Goal: Task Accomplishment & Management: Complete application form

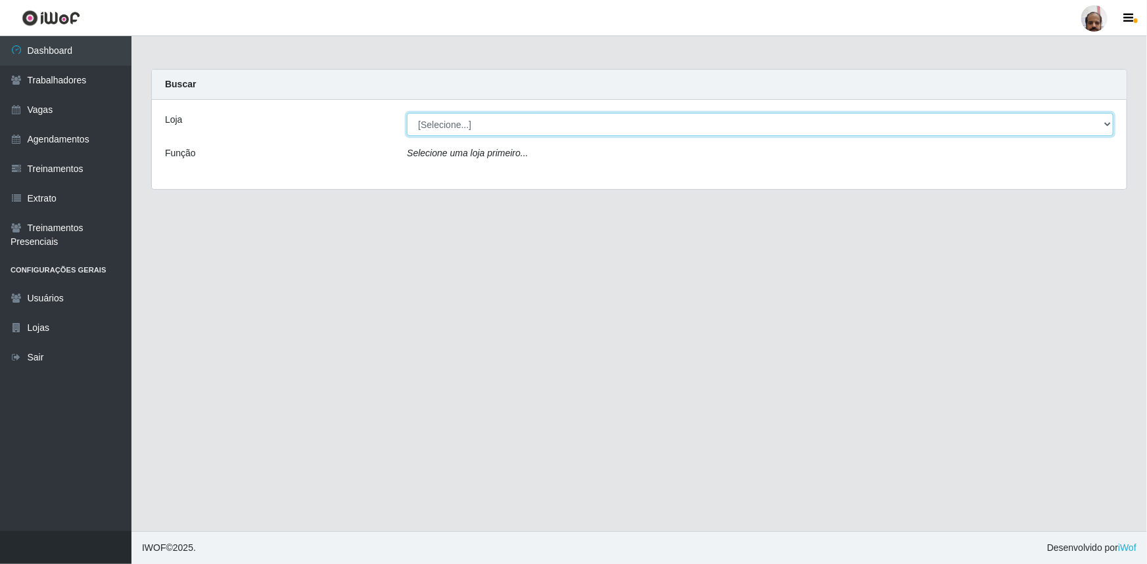
click at [1104, 122] on select "[Selecione...] Mar Vermelho - Loja 05" at bounding box center [760, 124] width 706 height 23
select select "252"
click at [407, 113] on select "[Selecione...] Mar Vermelho - Loja 05" at bounding box center [760, 124] width 706 height 23
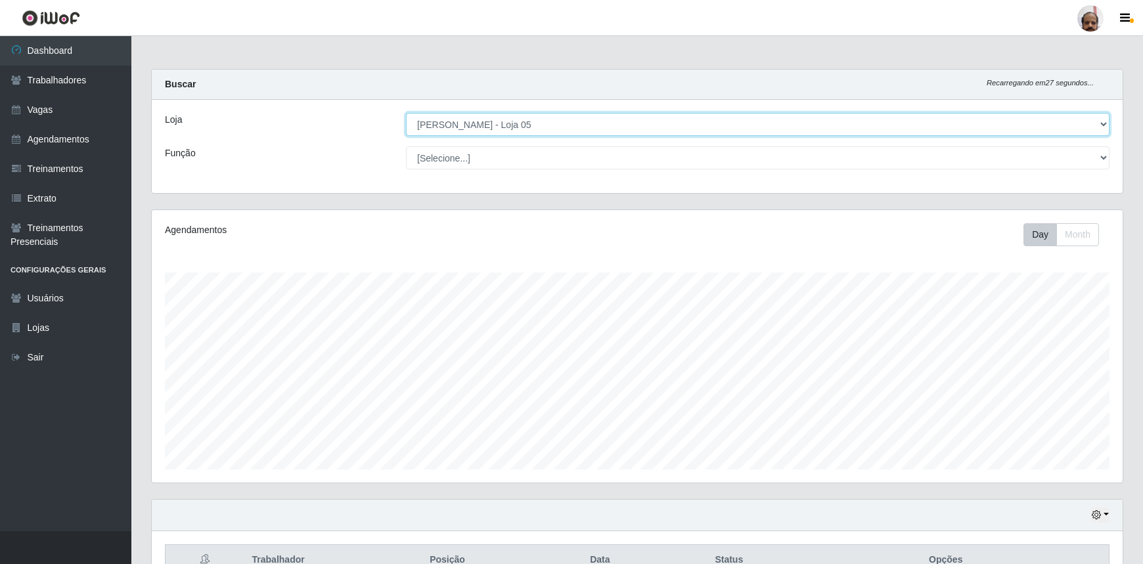
scroll to position [273, 971]
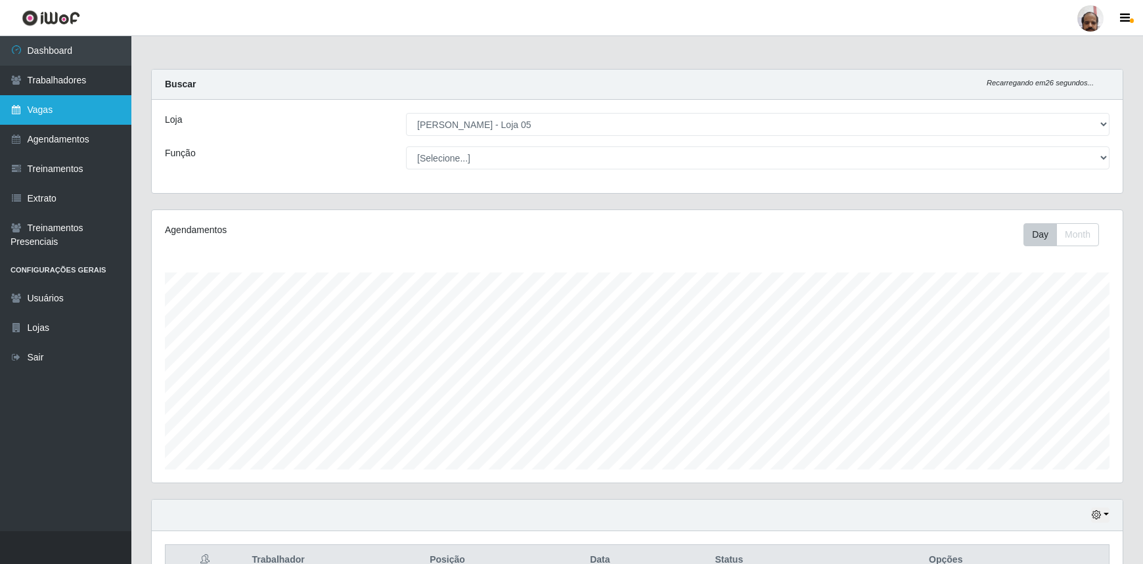
click at [72, 108] on link "Vagas" at bounding box center [65, 110] width 131 height 30
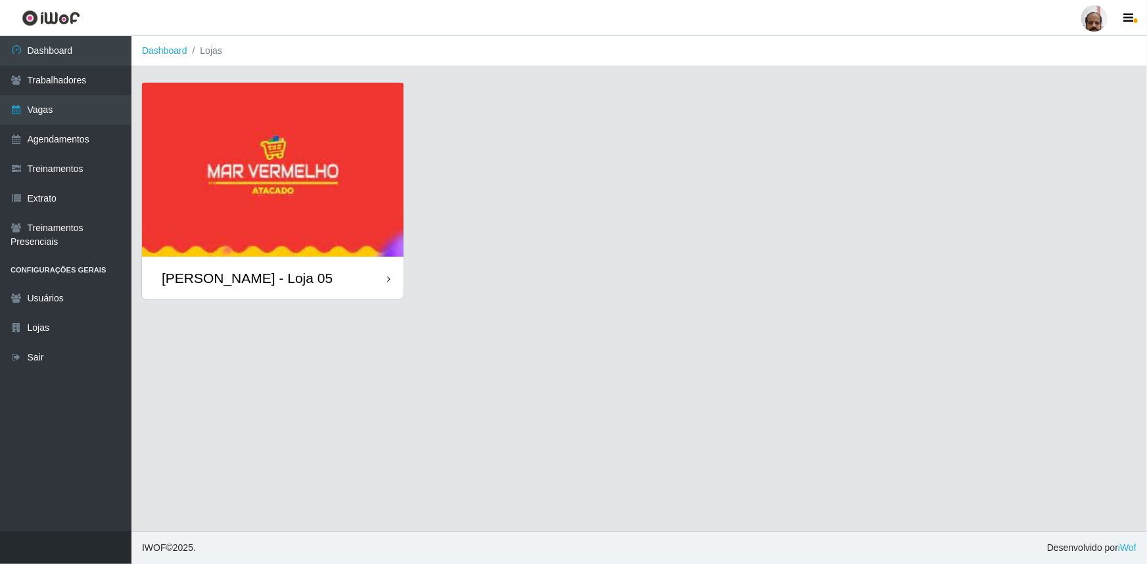
click at [287, 284] on div "[PERSON_NAME] - Loja 05" at bounding box center [247, 278] width 171 height 16
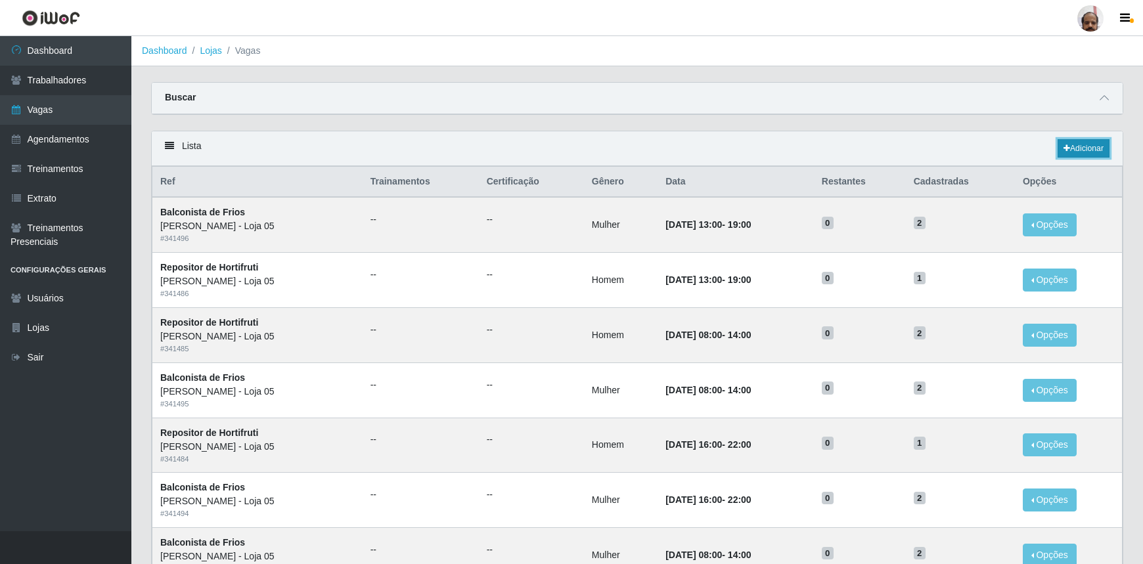
click at [1086, 150] on link "Adicionar" at bounding box center [1084, 148] width 52 height 18
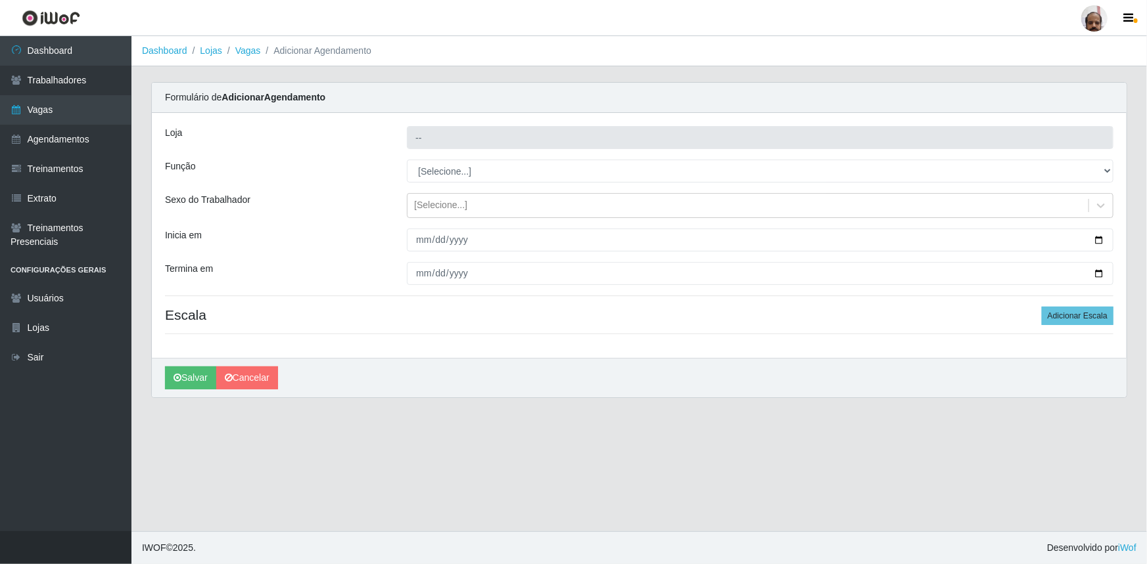
type input "[PERSON_NAME] - Loja 05"
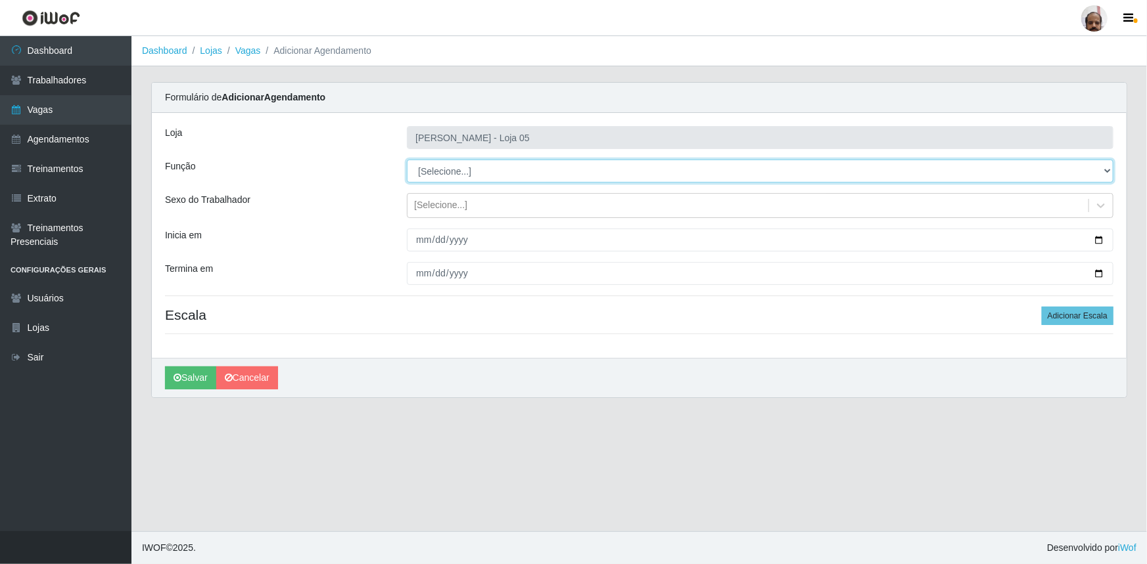
drag, startPoint x: 1108, startPoint y: 167, endPoint x: 1095, endPoint y: 181, distance: 19.1
click at [1108, 167] on select "[Selecione...] ASG ASG + ASG ++ Auxiliar de Depósito Auxiliar de Depósito + Aux…" at bounding box center [760, 171] width 706 height 23
select select "112"
click at [407, 160] on select "[Selecione...] ASG ASG + ASG ++ Auxiliar de Depósito Auxiliar de Depósito + Aux…" at bounding box center [760, 171] width 706 height 23
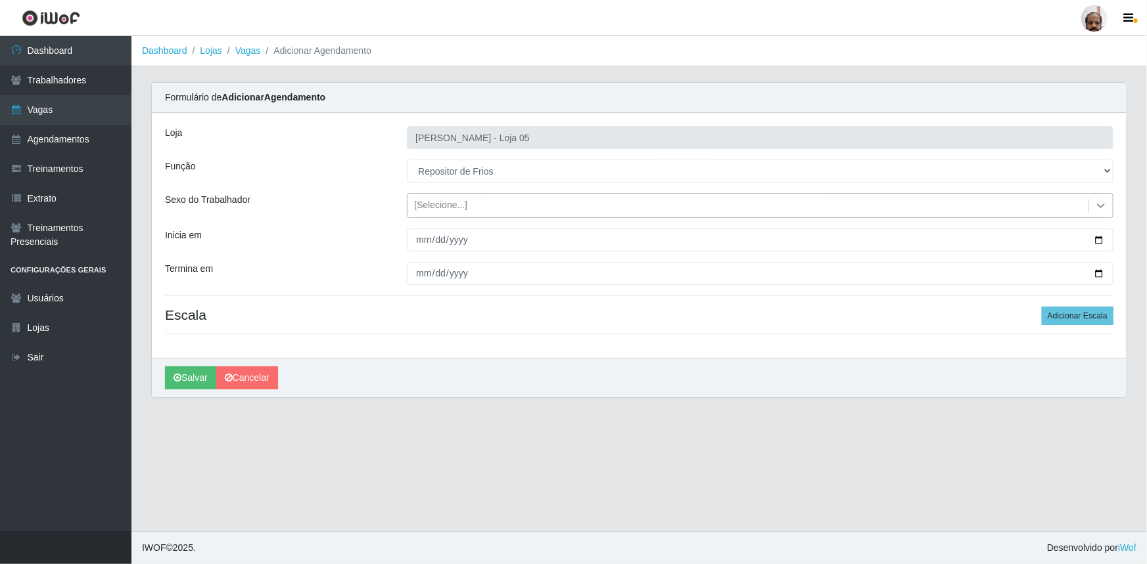
click at [1099, 206] on icon at bounding box center [1101, 206] width 8 height 5
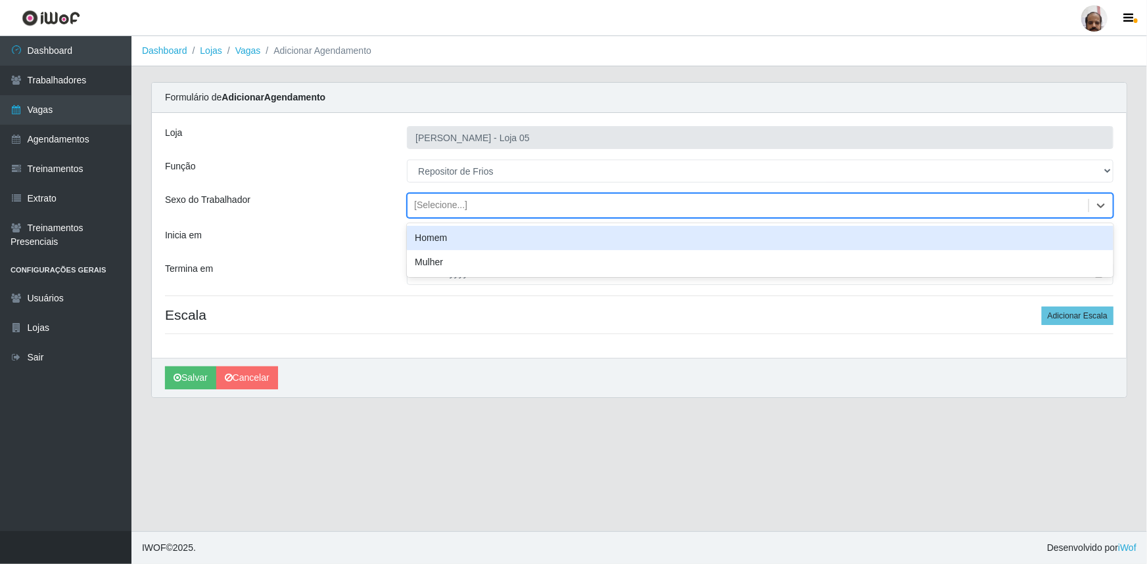
click at [418, 241] on div "Homem" at bounding box center [760, 238] width 706 height 24
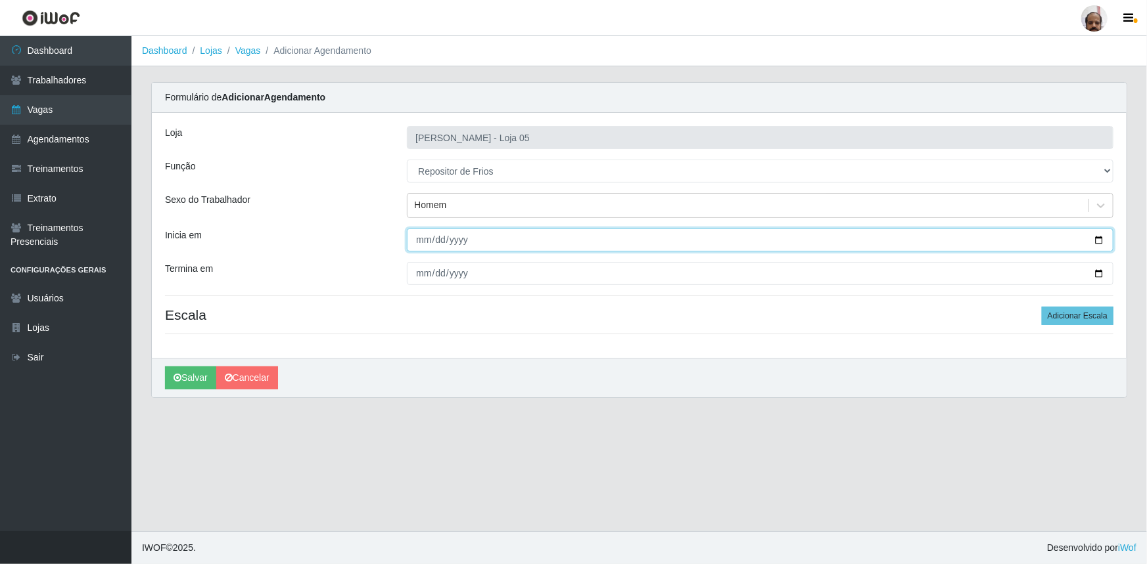
click at [1102, 238] on input "Inicia em" at bounding box center [760, 240] width 706 height 23
type input "2025-09-03"
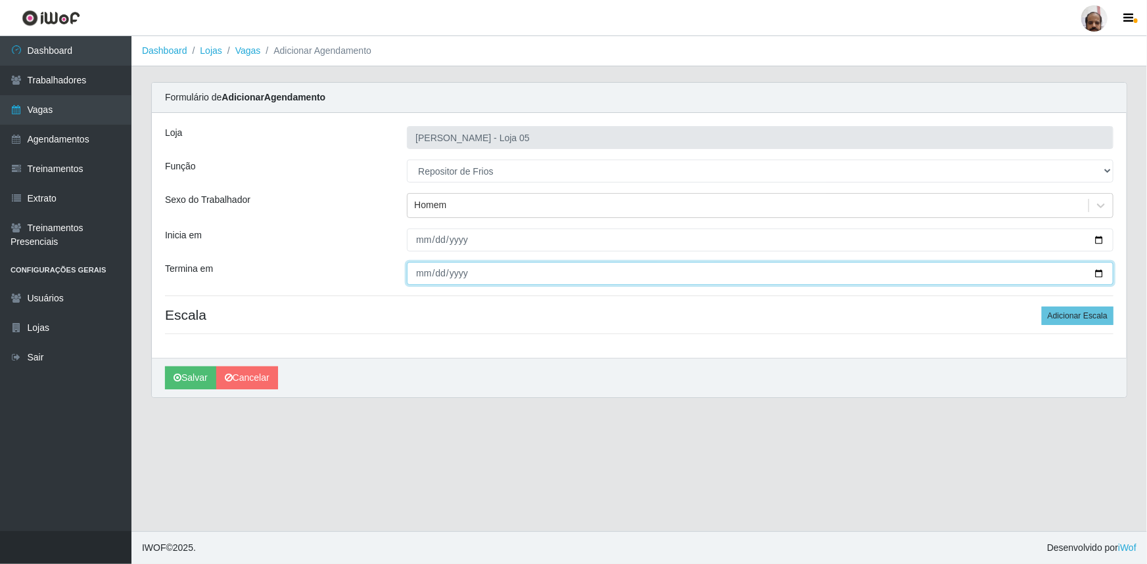
click at [1094, 276] on input "Termina em" at bounding box center [760, 273] width 706 height 23
type input "2025-09-03"
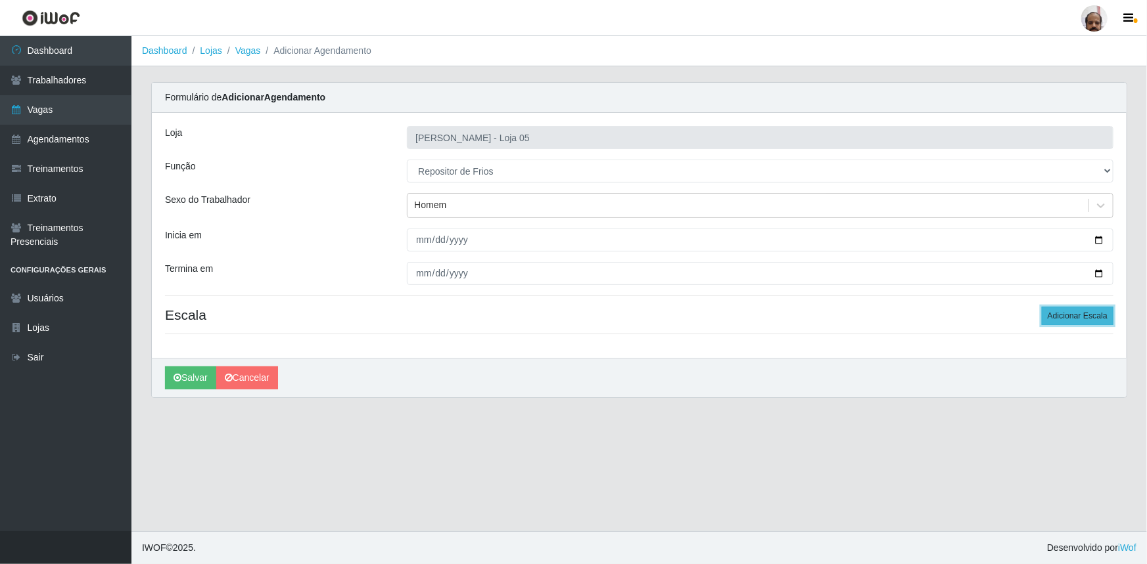
click at [1083, 317] on button "Adicionar Escala" at bounding box center [1077, 316] width 72 height 18
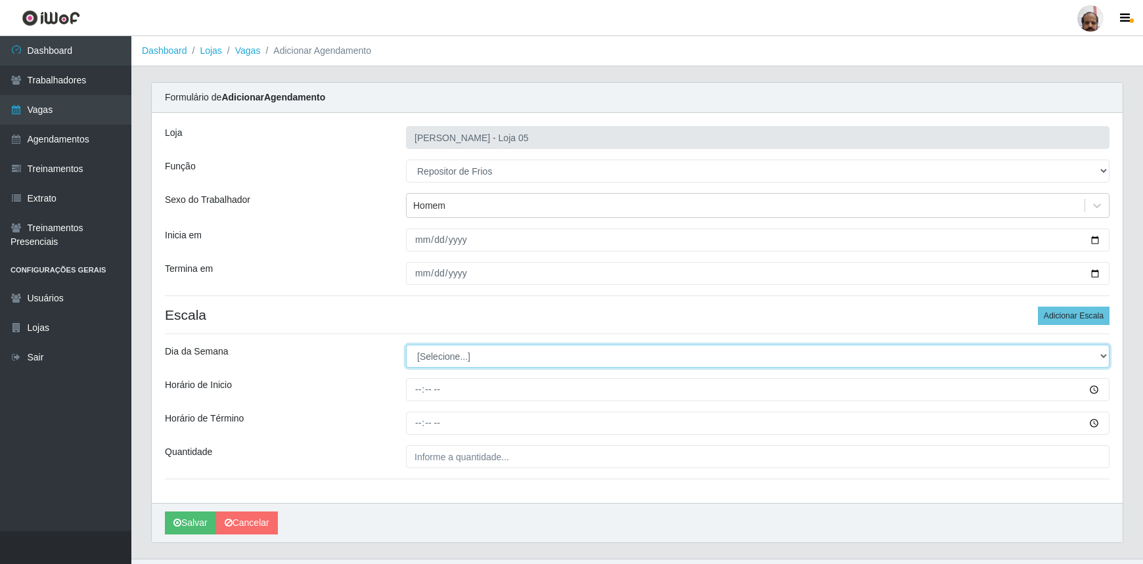
drag, startPoint x: 1103, startPoint y: 357, endPoint x: 1093, endPoint y: 362, distance: 11.2
click at [1103, 357] on select "[Selecione...] Segunda Terça Quarta Quinta Sexta Sábado Domingo" at bounding box center [758, 356] width 704 height 23
select select "3"
click at [406, 345] on select "[Selecione...] Segunda Terça Quarta Quinta Sexta Sábado Domingo" at bounding box center [758, 356] width 704 height 23
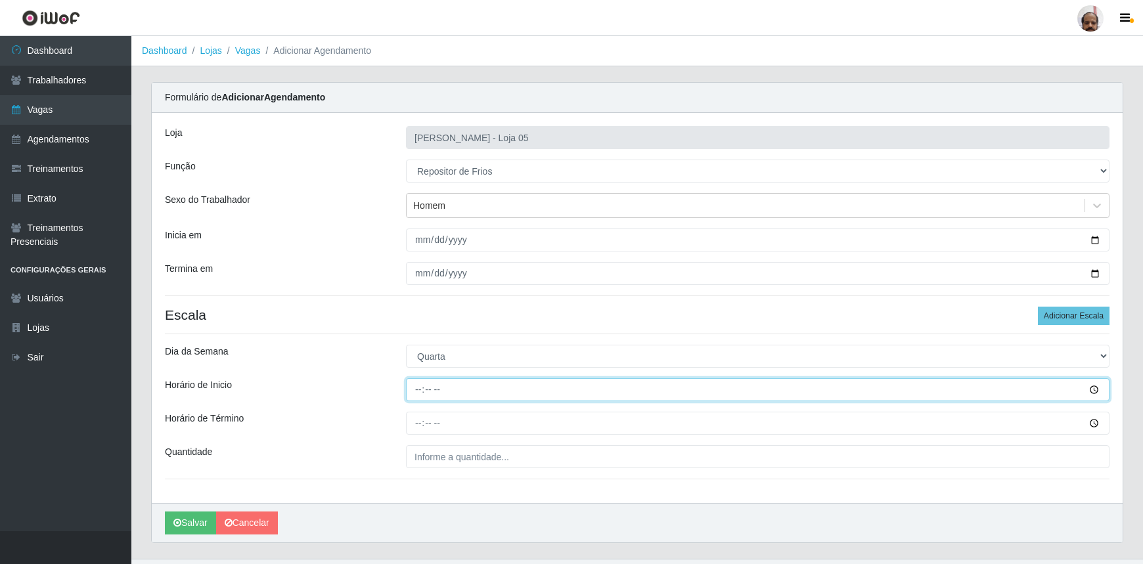
click at [412, 396] on input "Horário de Inicio" at bounding box center [758, 389] width 704 height 23
type input "16:00"
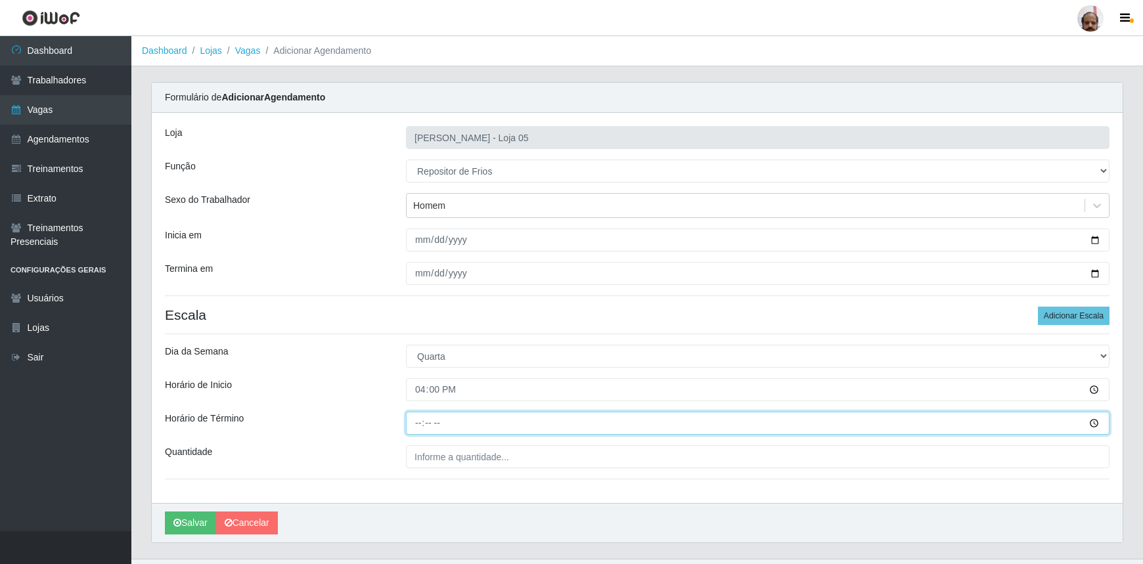
click at [416, 421] on input "Horário de Término" at bounding box center [758, 423] width 704 height 23
type input "22:00"
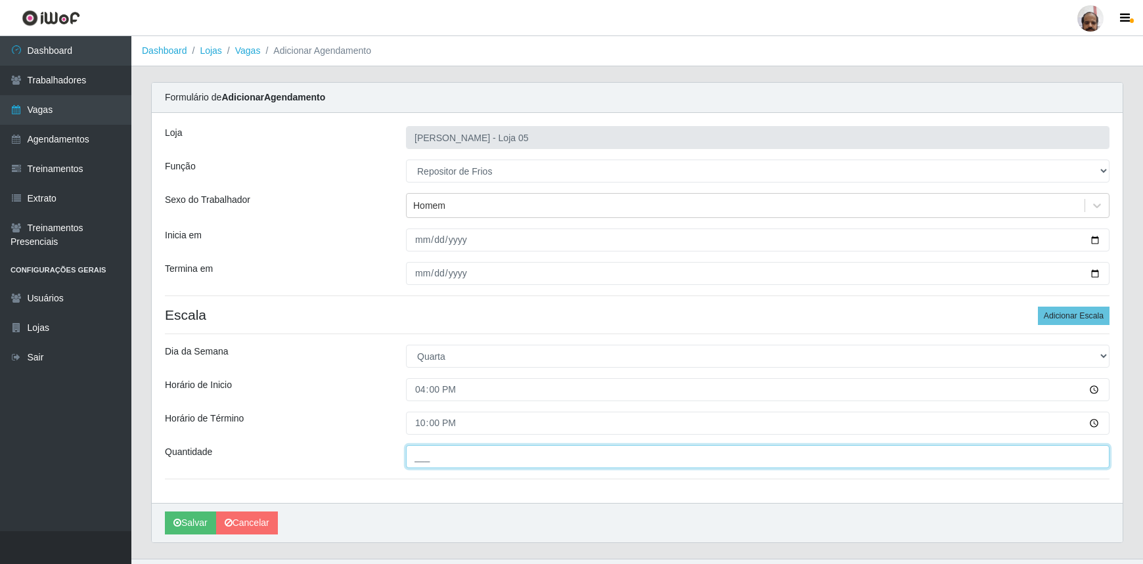
click at [415, 450] on input "___" at bounding box center [758, 456] width 704 height 23
type input "2__"
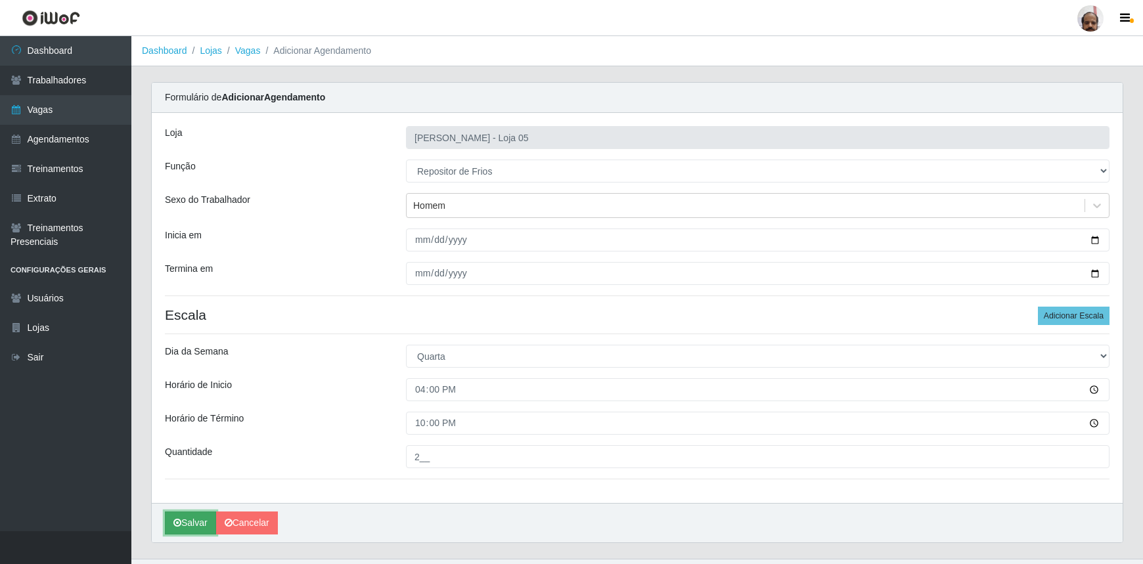
click at [192, 528] on button "Salvar" at bounding box center [190, 523] width 51 height 23
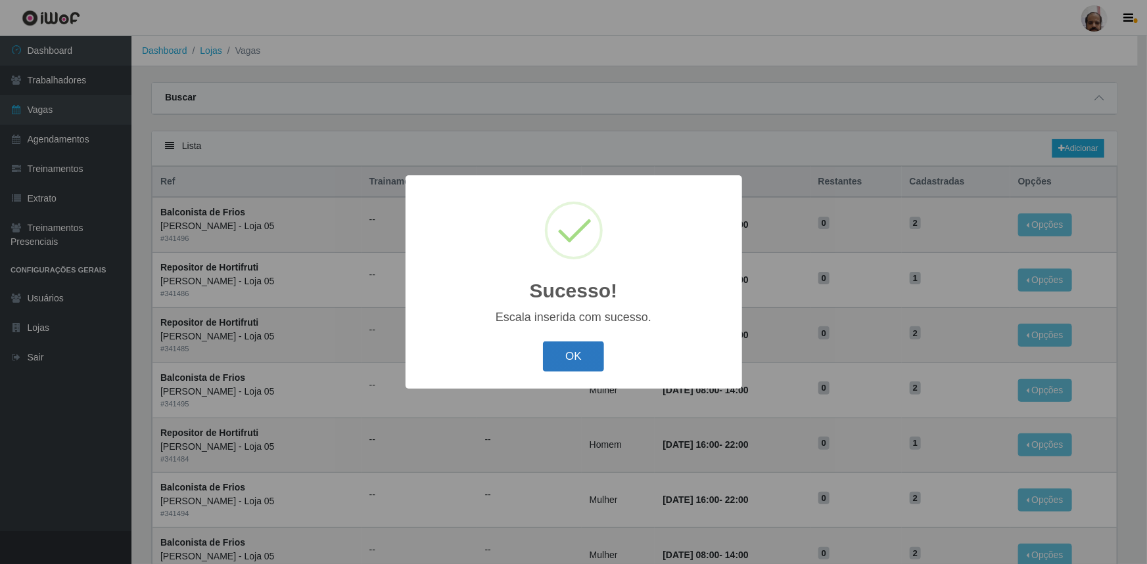
click at [588, 361] on button "OK" at bounding box center [573, 357] width 61 height 31
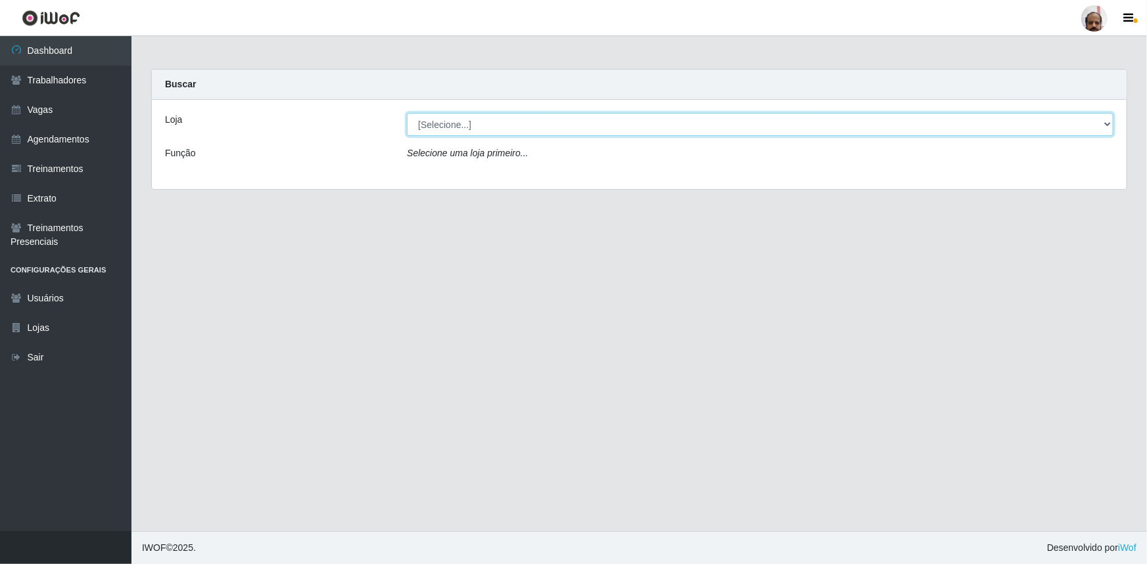
drag, startPoint x: 1104, startPoint y: 124, endPoint x: 1091, endPoint y: 134, distance: 17.3
click at [1104, 124] on select "[Selecione...] Mar Vermelho - Loja 05" at bounding box center [760, 124] width 706 height 23
select select "252"
click at [407, 113] on select "[Selecione...] Mar Vermelho - Loja 05" at bounding box center [760, 124] width 706 height 23
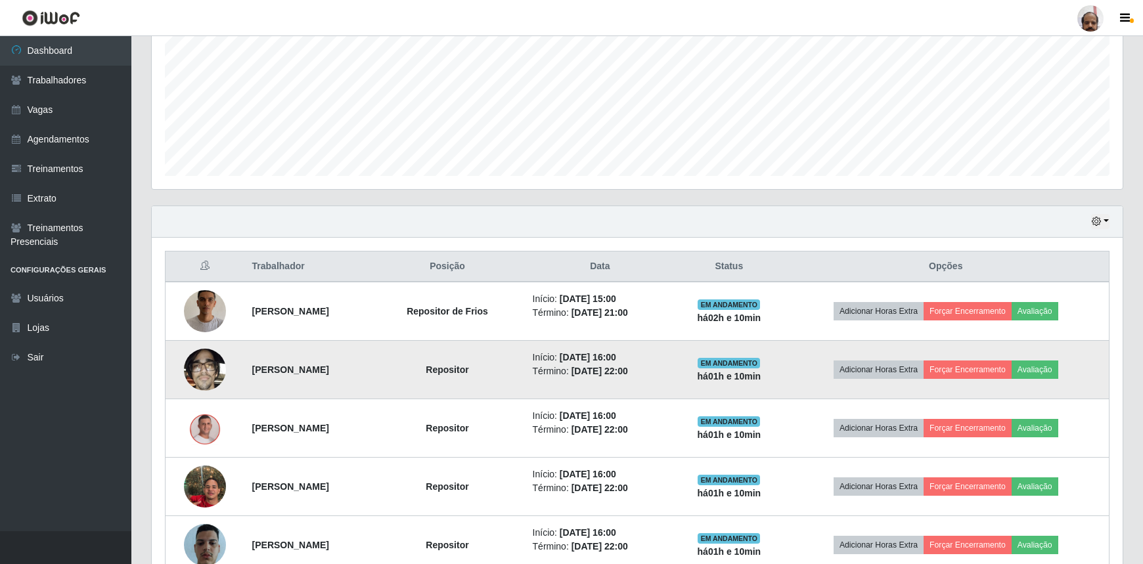
scroll to position [160, 0]
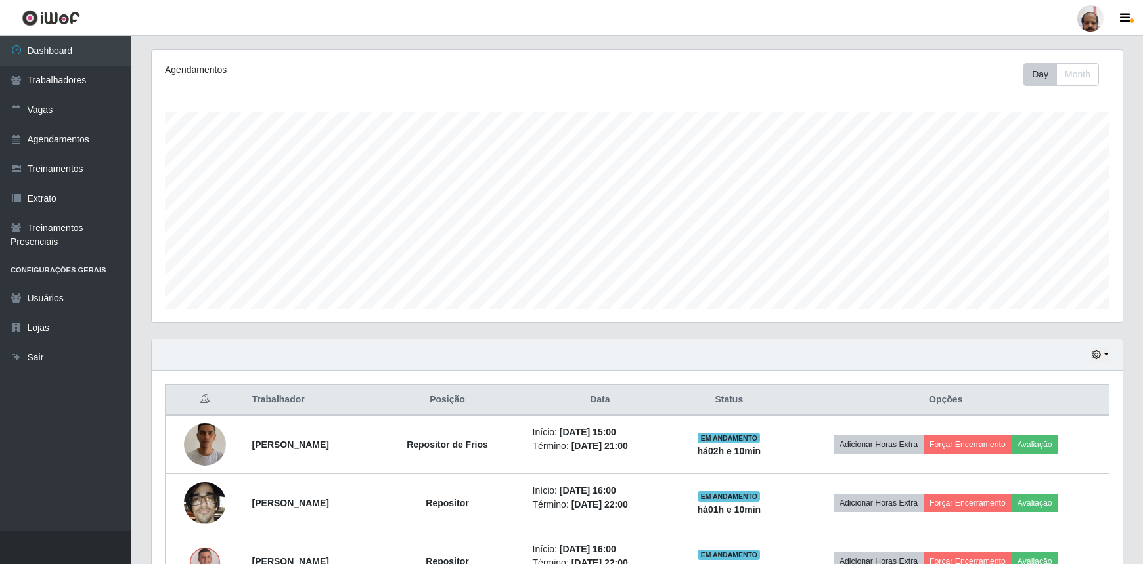
click at [1110, 353] on div "Hoje 1 dia 3 dias 1 Semana Não encerrados" at bounding box center [637, 356] width 971 height 32
click at [1106, 354] on button "button" at bounding box center [1100, 355] width 18 height 15
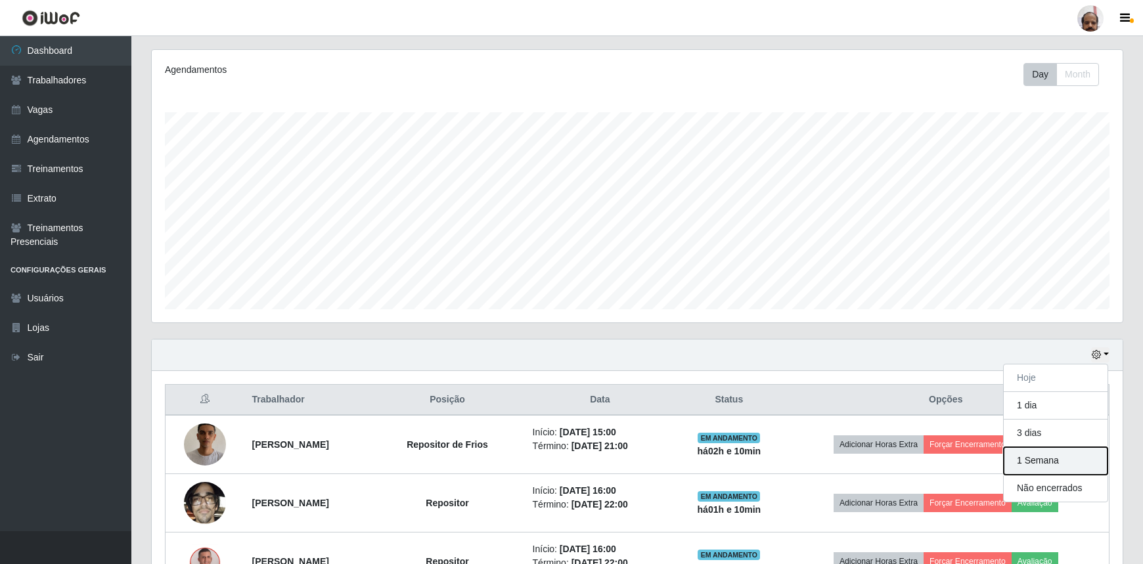
click at [1040, 460] on button "1 Semana" at bounding box center [1056, 461] width 104 height 28
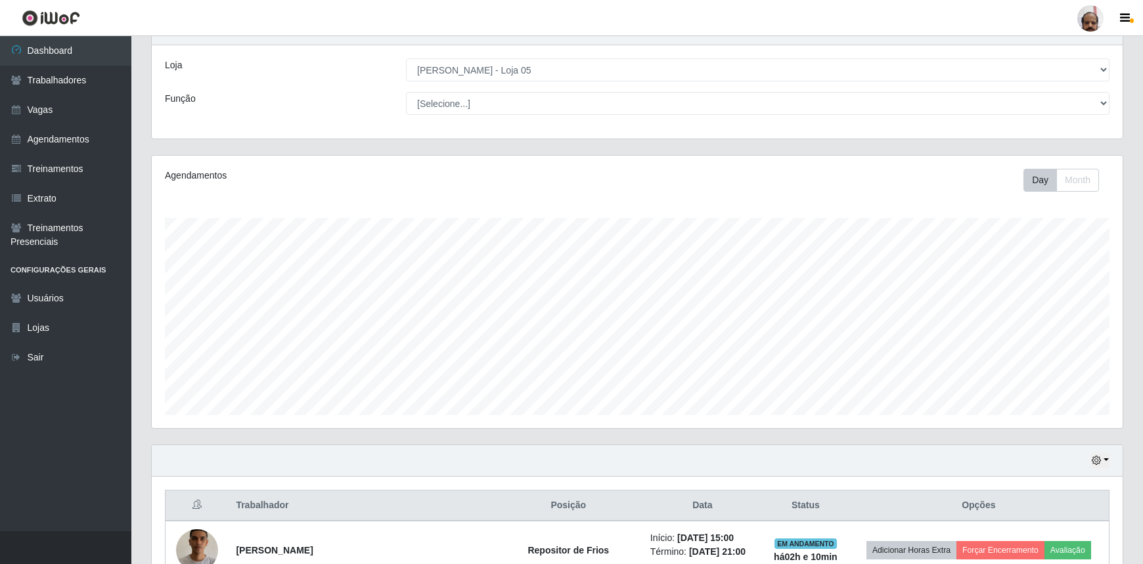
scroll to position [0, 0]
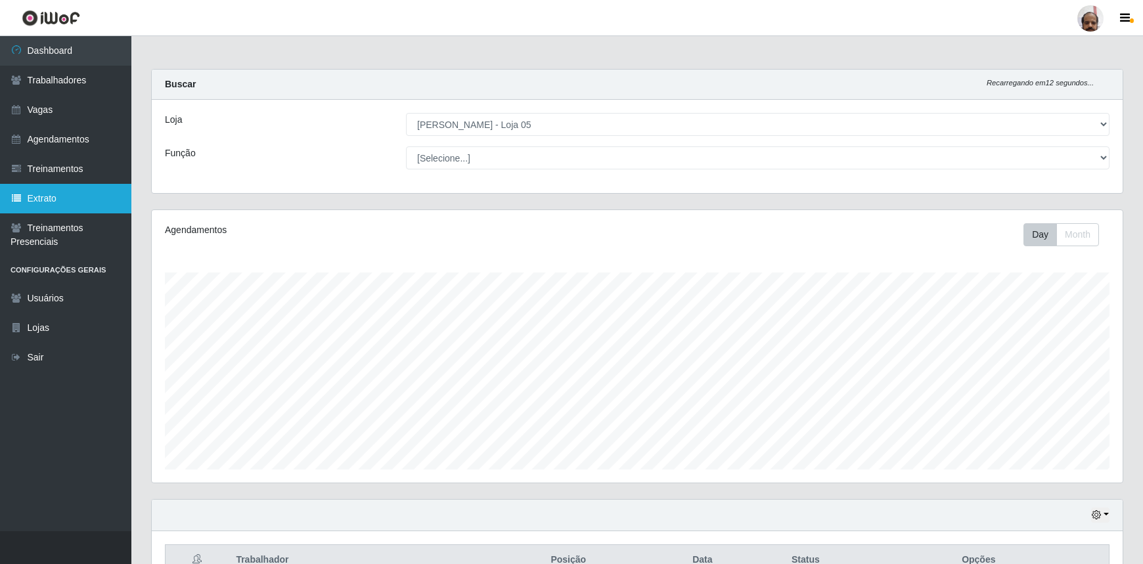
click at [61, 204] on link "Extrato" at bounding box center [65, 199] width 131 height 30
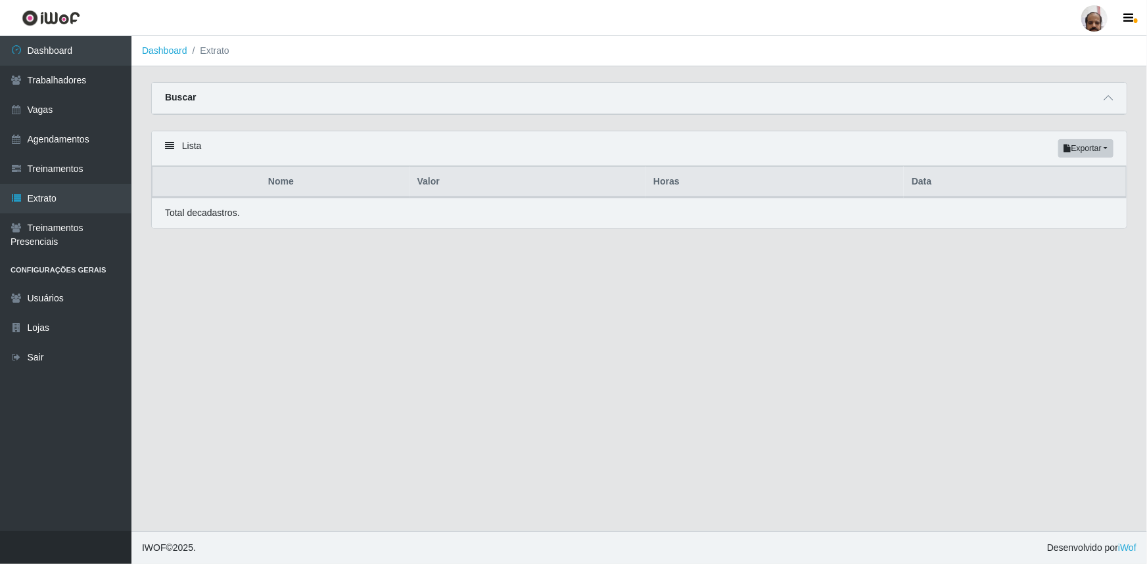
click at [213, 99] on div "Buscar" at bounding box center [639, 99] width 974 height 32
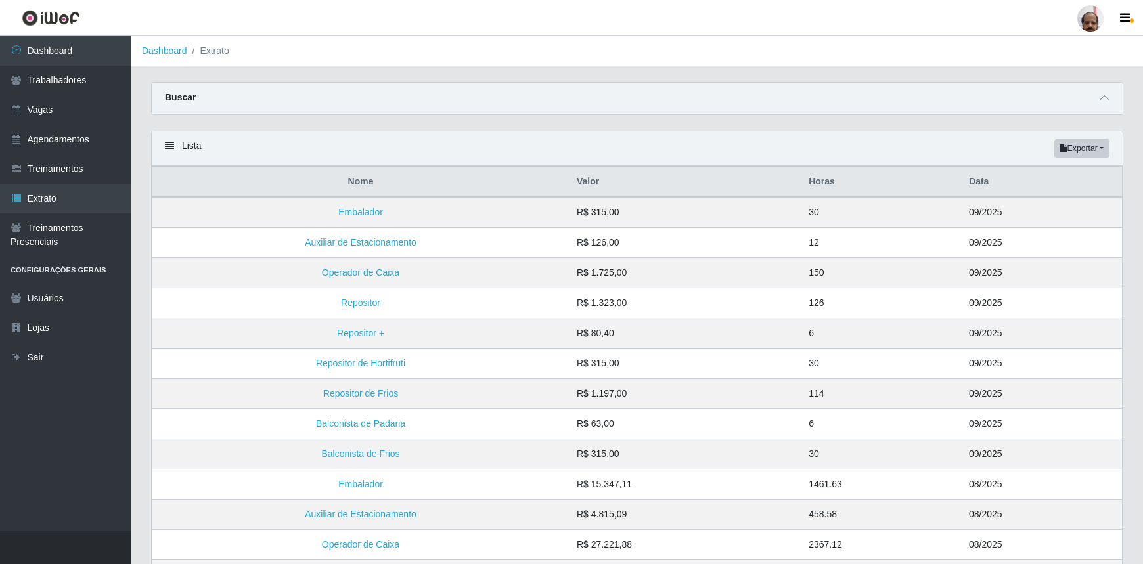
click at [171, 94] on strong "Buscar" at bounding box center [180, 97] width 31 height 11
click at [200, 99] on div "Buscar" at bounding box center [637, 99] width 971 height 32
click at [179, 96] on strong "Buscar" at bounding box center [180, 97] width 31 height 11
click at [51, 300] on link "Usuários" at bounding box center [65, 299] width 131 height 30
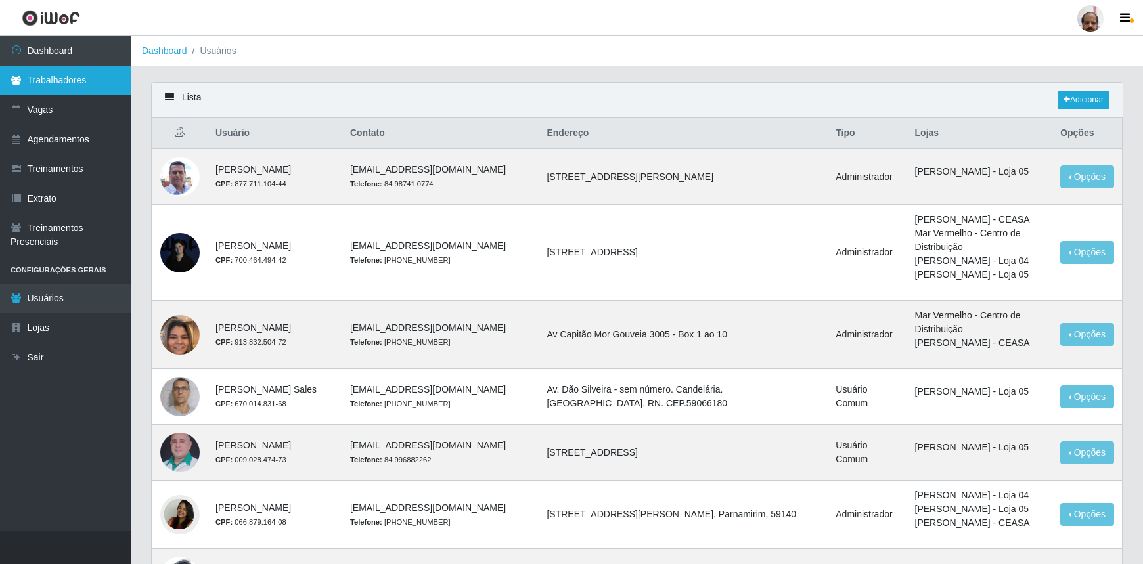
click at [55, 81] on link "Trabalhadores" at bounding box center [65, 81] width 131 height 30
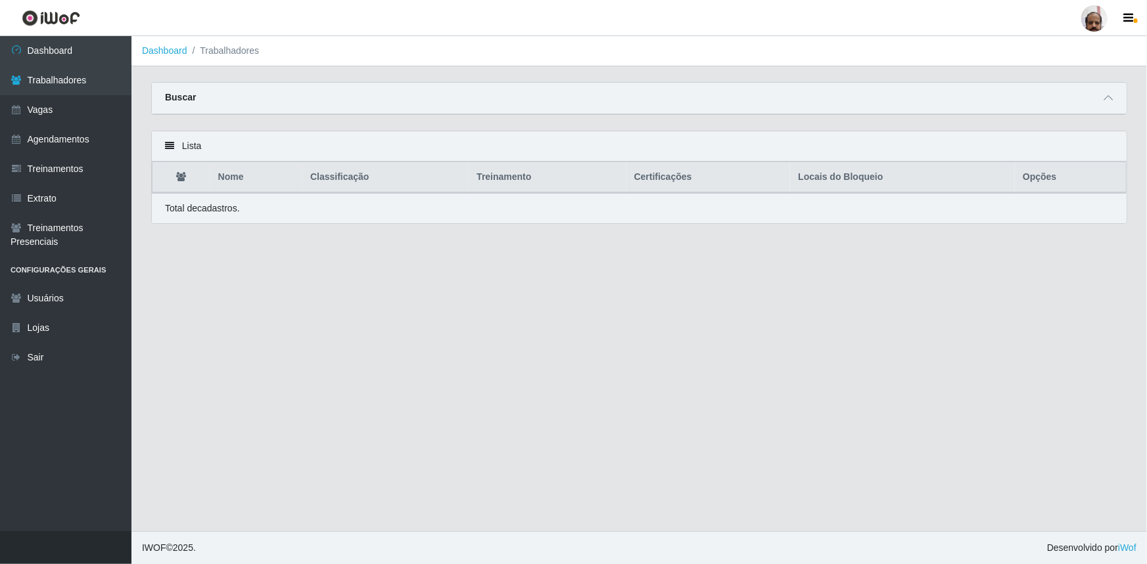
click at [198, 101] on div "Buscar" at bounding box center [639, 99] width 974 height 32
click at [190, 97] on strong "Buscar" at bounding box center [180, 97] width 31 height 11
click at [237, 95] on div "Buscar" at bounding box center [639, 99] width 974 height 32
click at [237, 97] on div "Buscar" at bounding box center [639, 99] width 974 height 32
click at [1104, 102] on icon at bounding box center [1107, 97] width 9 height 9
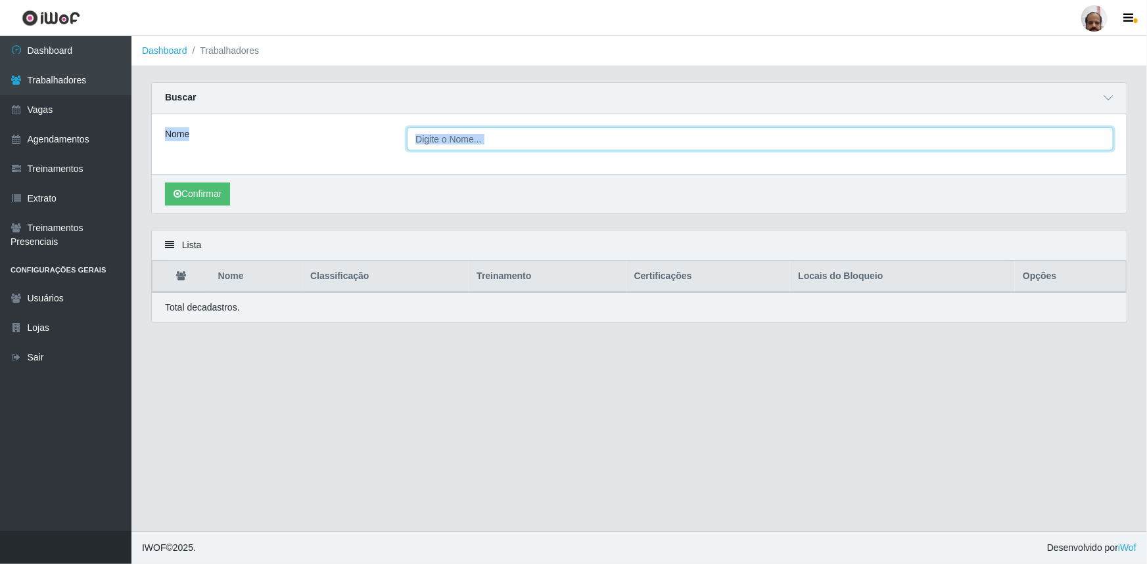
click at [515, 139] on input "Nome" at bounding box center [760, 138] width 706 height 23
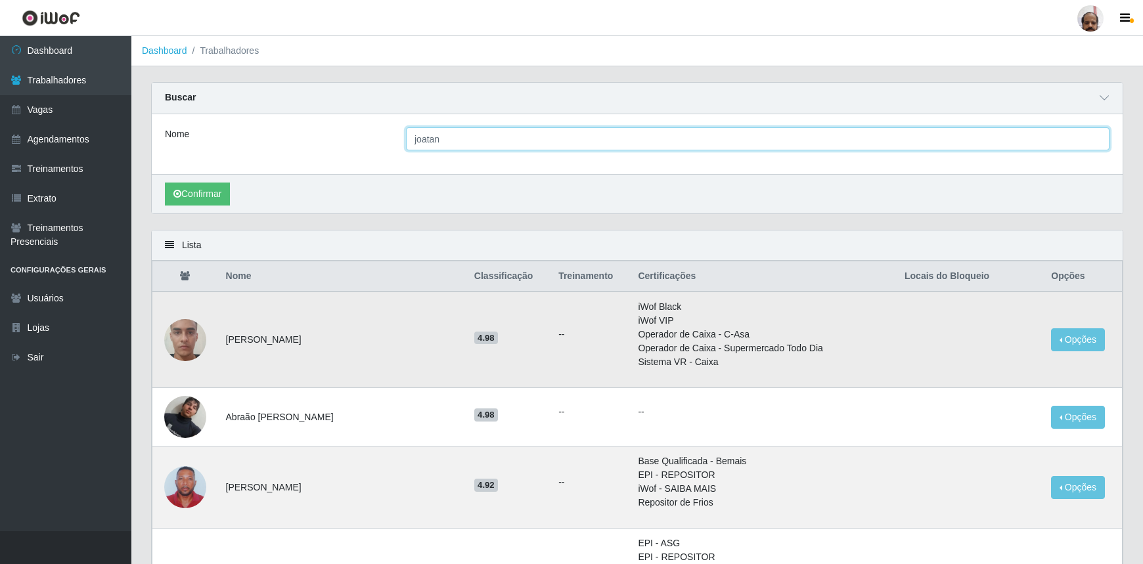
type input "joatan"
click at [165, 183] on button "Confirmar" at bounding box center [197, 194] width 65 height 23
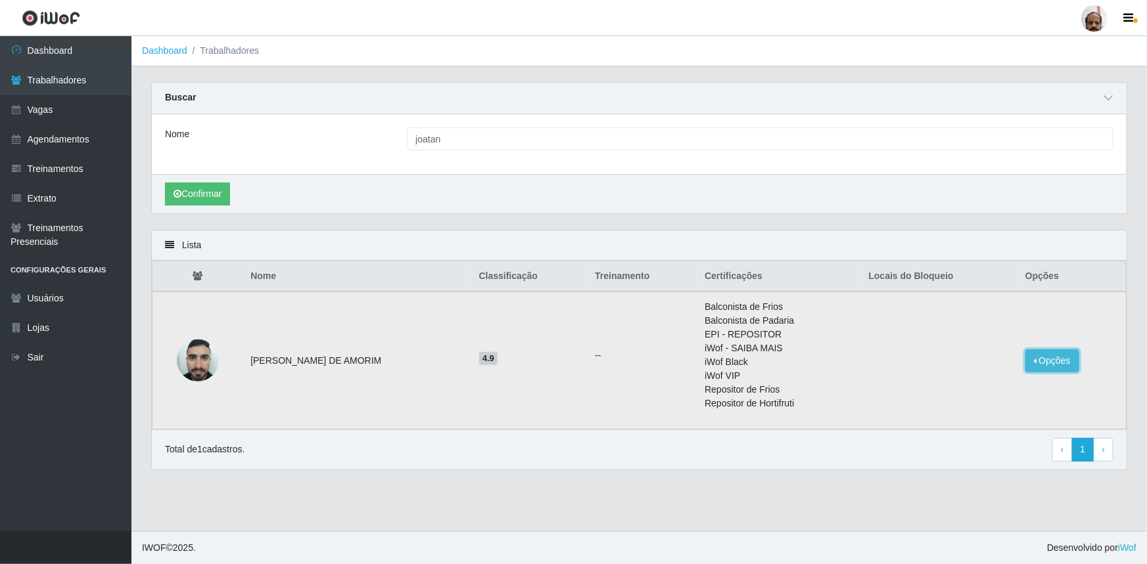
click at [1058, 361] on button "Opções" at bounding box center [1052, 361] width 54 height 23
click at [213, 361] on img at bounding box center [198, 360] width 42 height 56
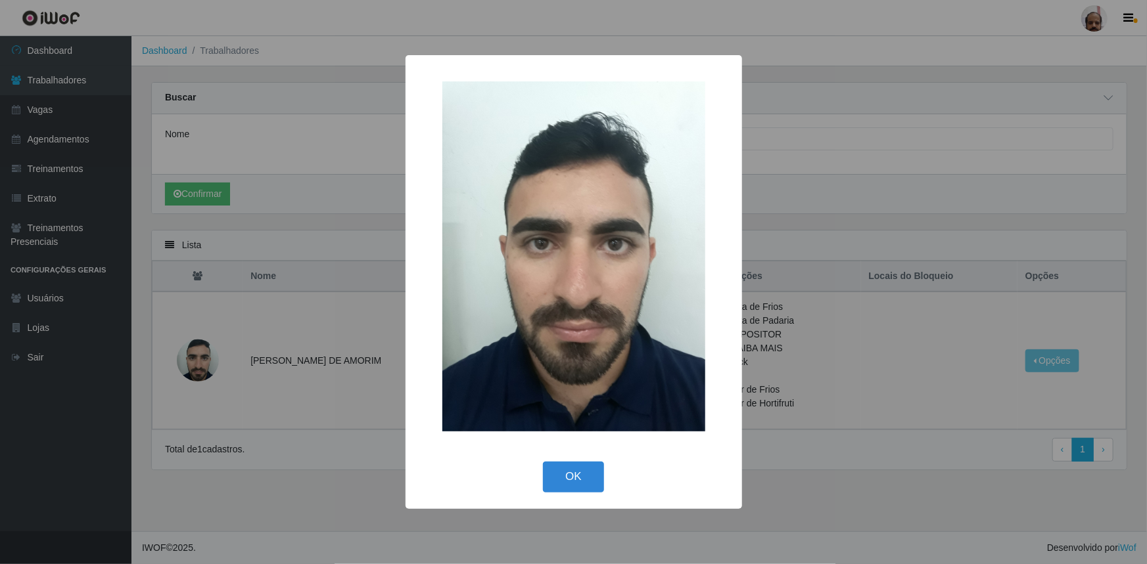
click at [304, 340] on div "× OK Cancel" at bounding box center [573, 282] width 1147 height 564
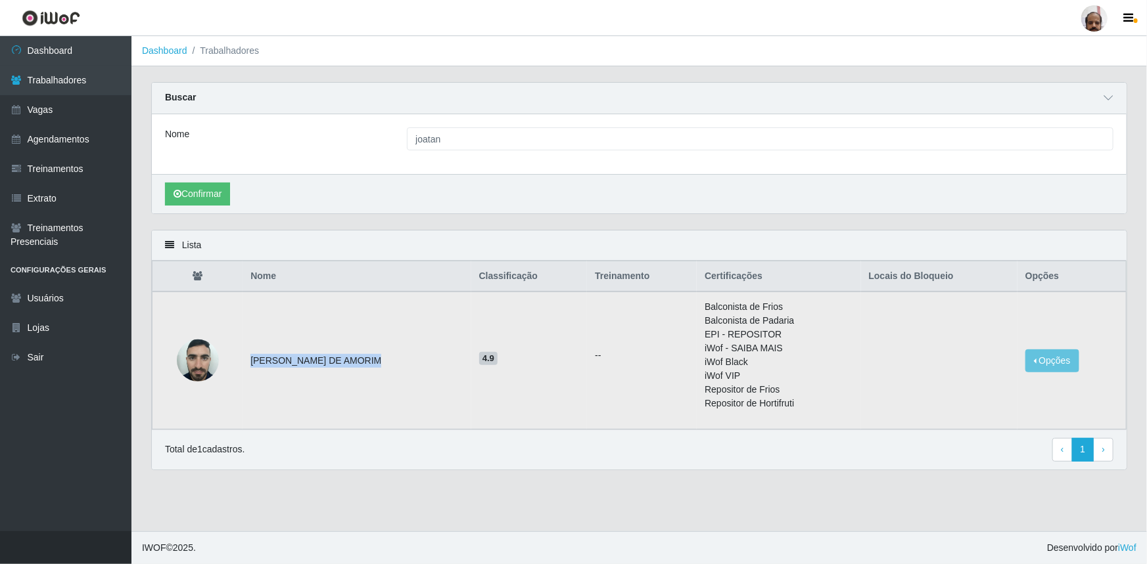
drag, startPoint x: 252, startPoint y: 361, endPoint x: 375, endPoint y: 352, distance: 122.5
click at [375, 352] on td "JOATAN BARROS DE AMORIM" at bounding box center [356, 361] width 228 height 138
click at [474, 412] on td "4.9" at bounding box center [529, 361] width 116 height 138
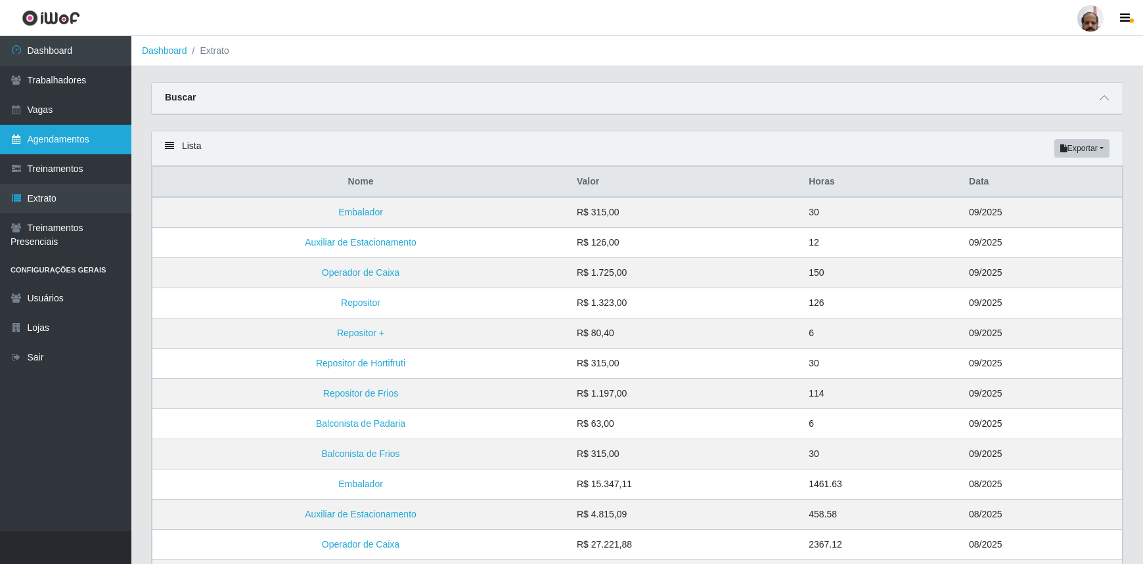
click at [82, 142] on link "Agendamentos" at bounding box center [65, 140] width 131 height 30
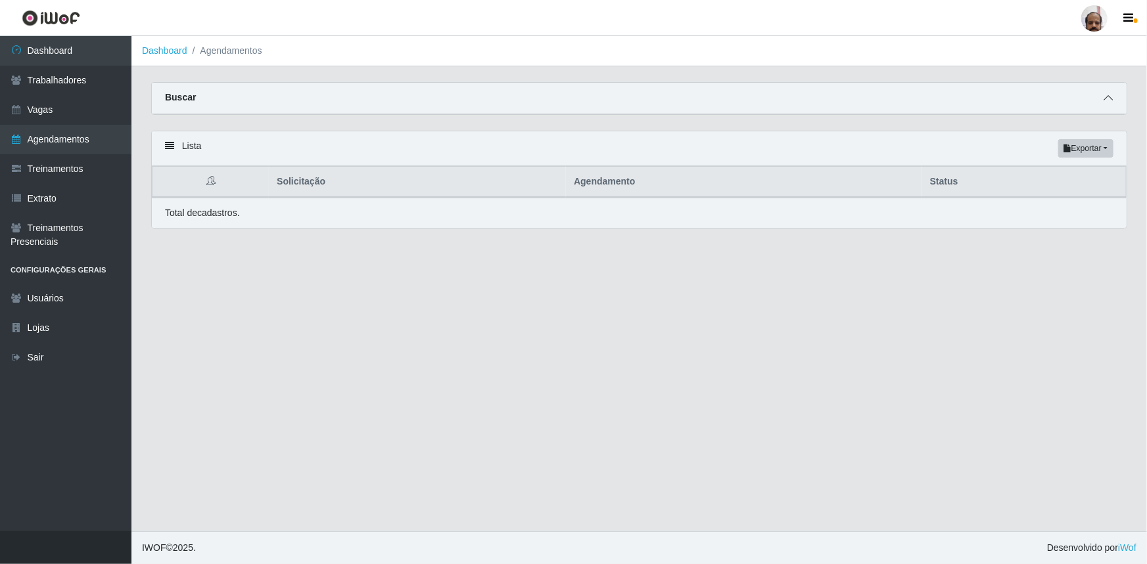
click at [1110, 96] on icon at bounding box center [1107, 97] width 9 height 9
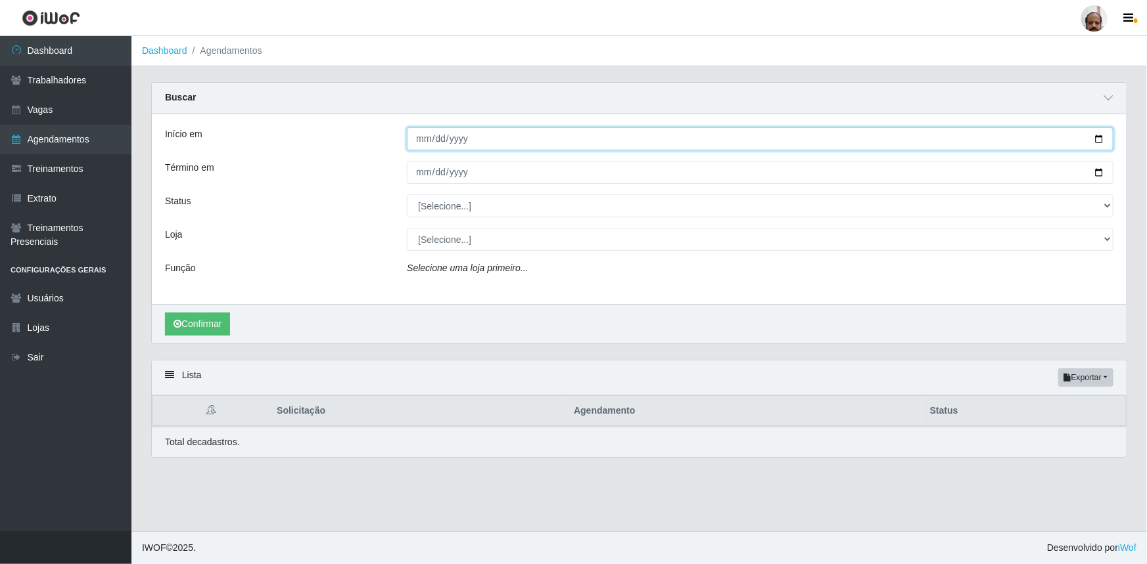
click at [1103, 138] on input "Início em" at bounding box center [760, 138] width 706 height 23
type input "2025-09-03"
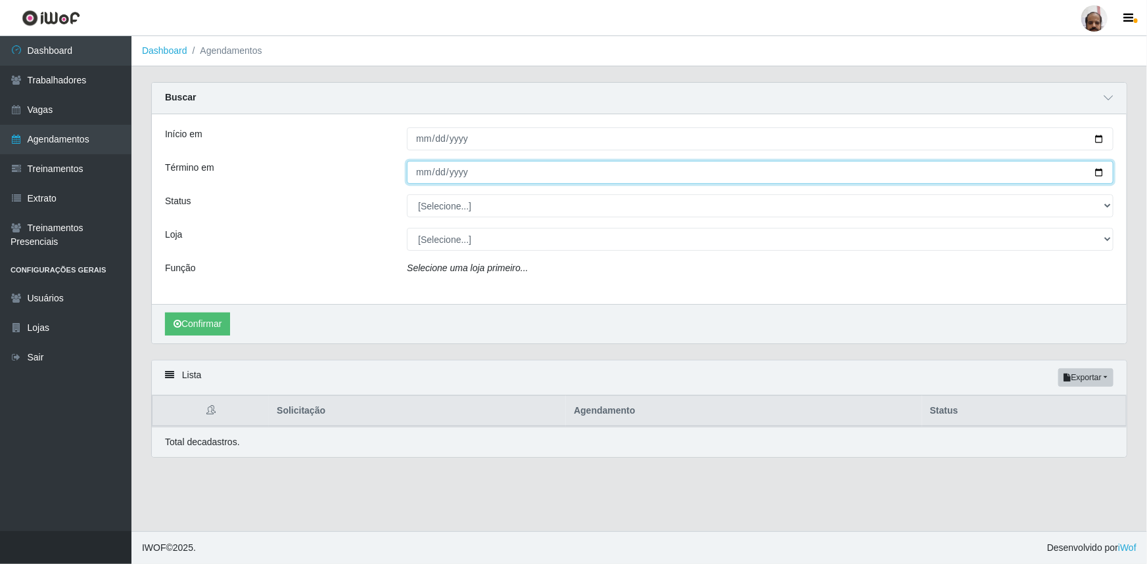
click at [1101, 173] on input "Término em" at bounding box center [760, 172] width 706 height 23
type input "2025-09-03"
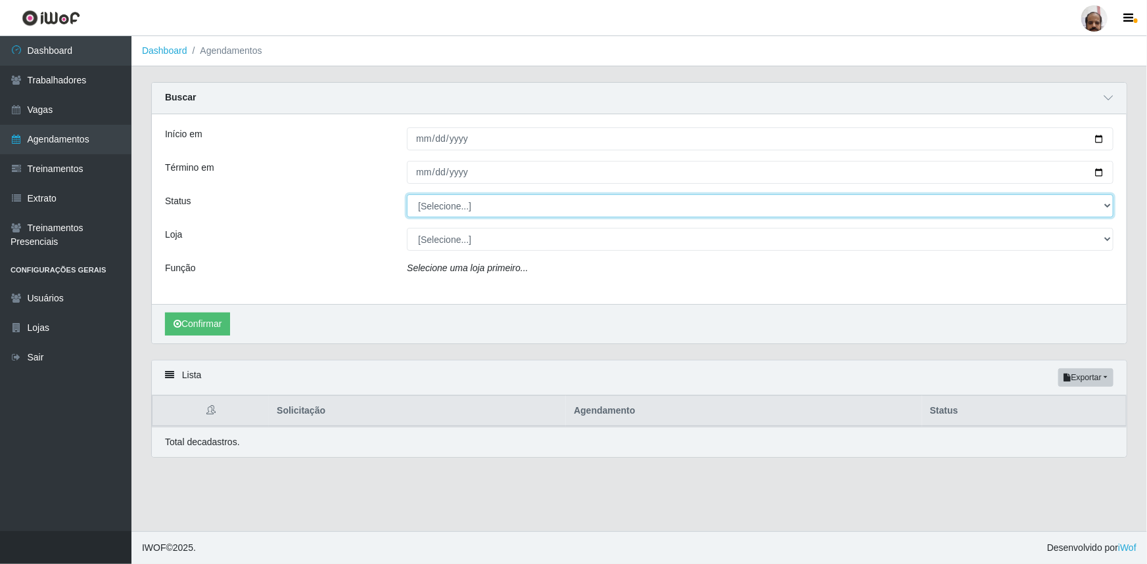
click at [1108, 206] on select "[Selecione...] AGENDADO AGUARDANDO LIBERAR EM ANDAMENTO EM REVISÃO FINALIZADO C…" at bounding box center [760, 205] width 706 height 23
select select "AGENDADO"
click at [407, 194] on select "[Selecione...] AGENDADO AGUARDANDO LIBERAR EM ANDAMENTO EM REVISÃO FINALIZADO C…" at bounding box center [760, 205] width 706 height 23
drag, startPoint x: 1104, startPoint y: 241, endPoint x: 1099, endPoint y: 246, distance: 7.0
click at [1104, 241] on select "[Selecione...] Mar Vermelho - Loja 05" at bounding box center [760, 239] width 706 height 23
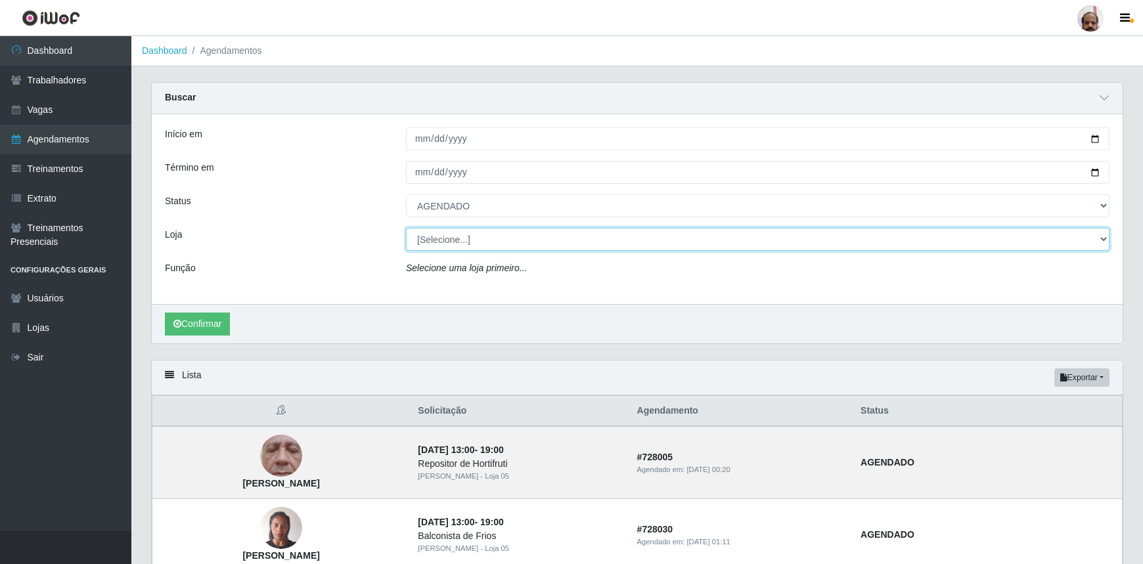
select select "252"
click at [406, 228] on select "[Selecione...] Mar Vermelho - Loja 05" at bounding box center [758, 239] width 704 height 23
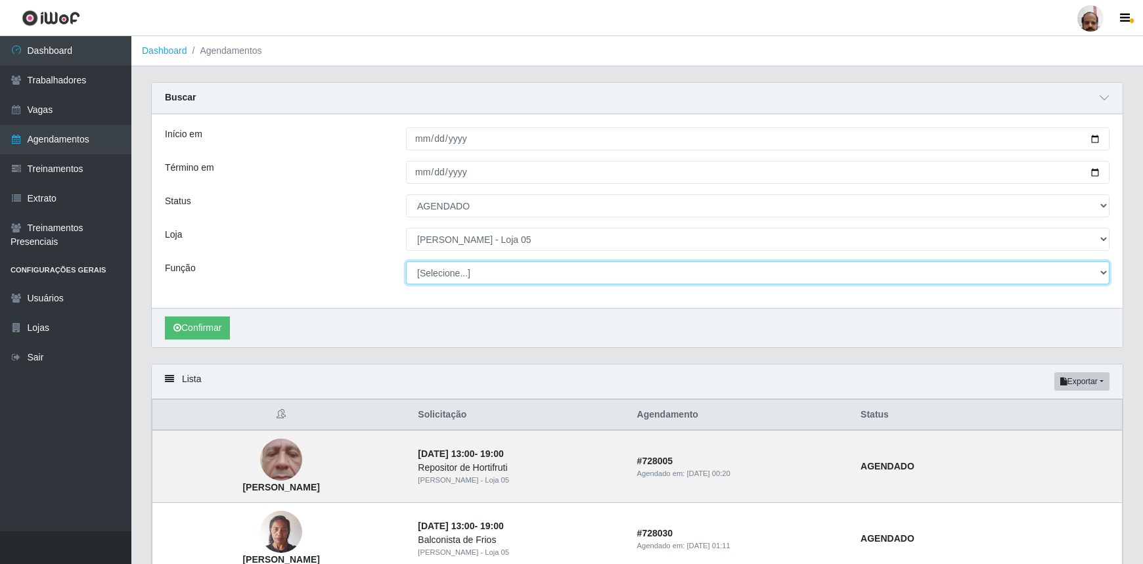
click at [1101, 269] on select "[Selecione...] ASG ASG + ASG ++ Auxiliar de Depósito Auxiliar de Depósito + Aux…" at bounding box center [758, 272] width 704 height 23
select select "112"
click at [406, 261] on select "[Selecione...] ASG ASG + ASG ++ Auxiliar de Depósito Auxiliar de Depósito + Aux…" at bounding box center [758, 272] width 704 height 23
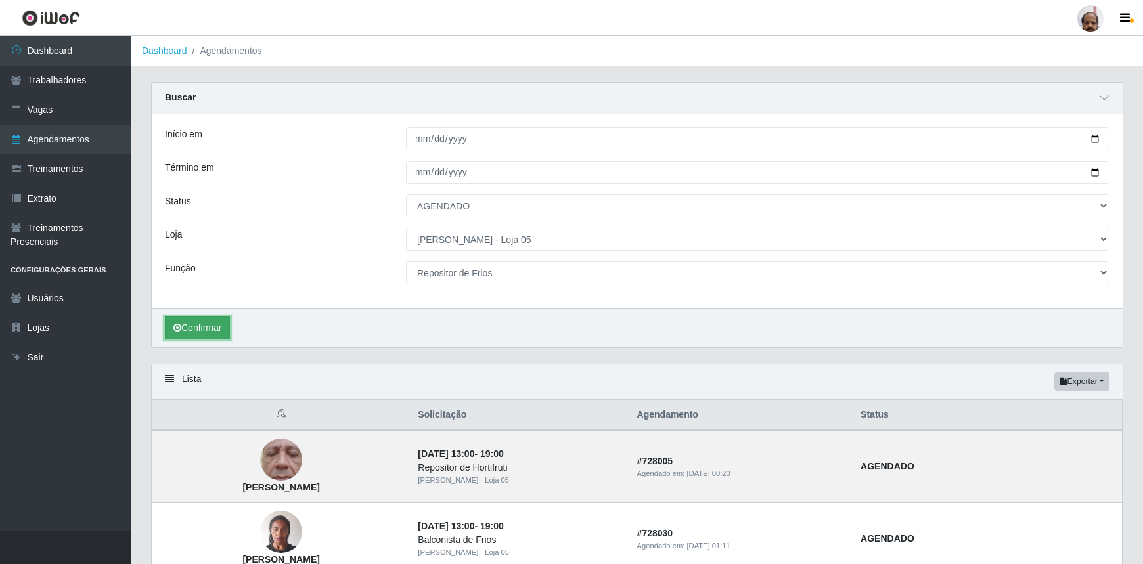
click at [222, 328] on button "Confirmar" at bounding box center [197, 328] width 65 height 23
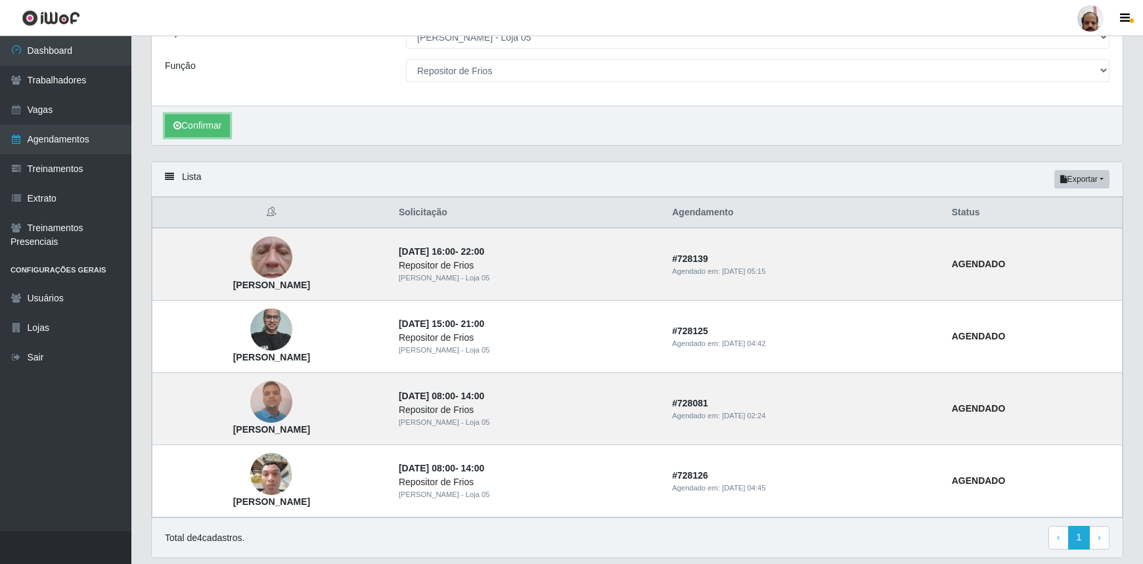
scroll to position [239, 0]
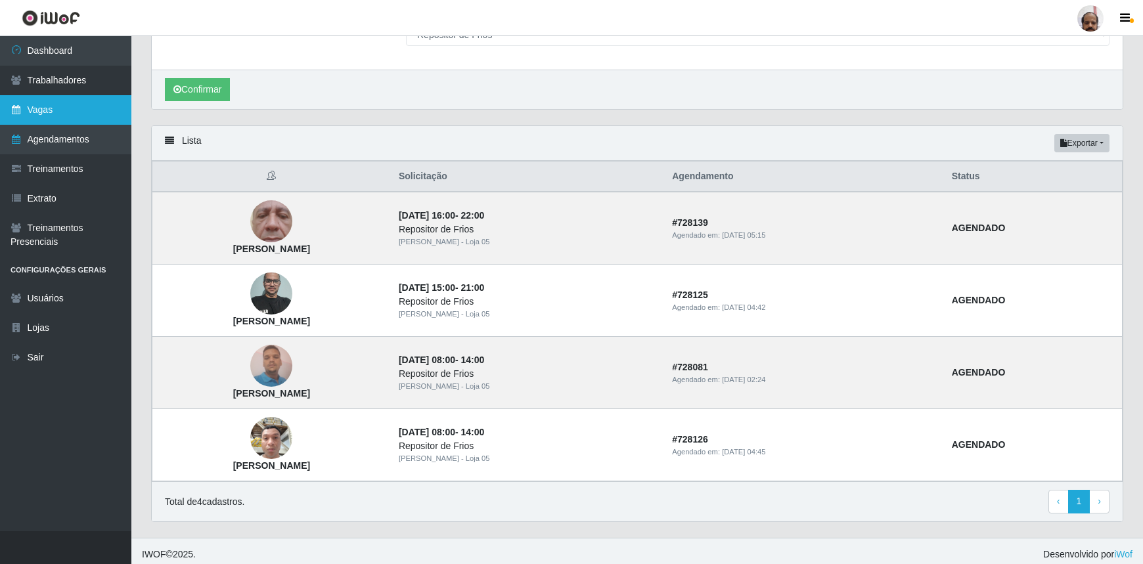
click at [37, 109] on link "Vagas" at bounding box center [65, 110] width 131 height 30
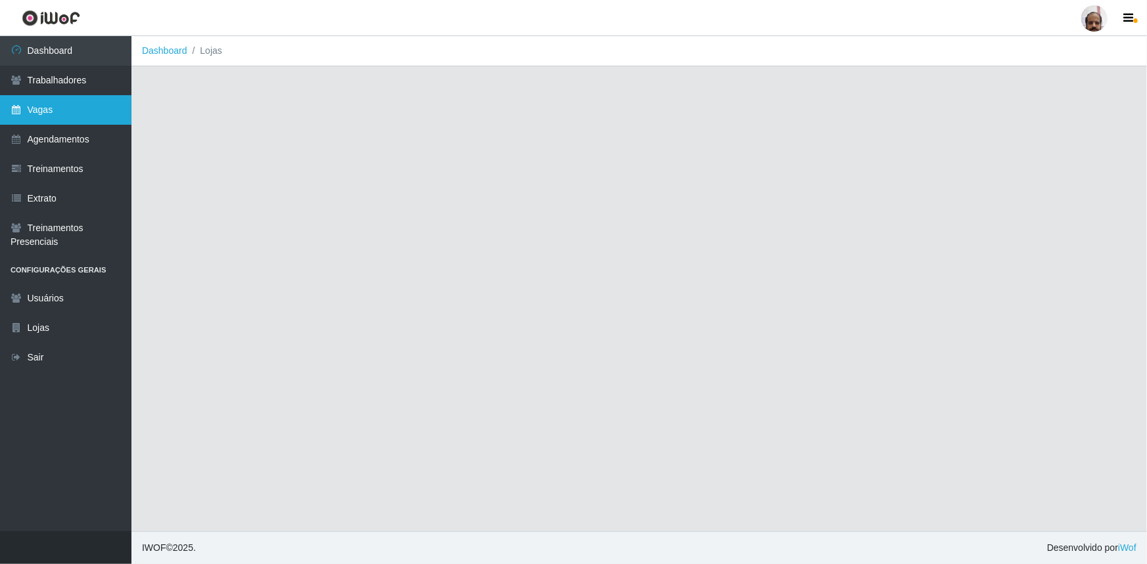
click at [76, 110] on link "Vagas" at bounding box center [65, 110] width 131 height 30
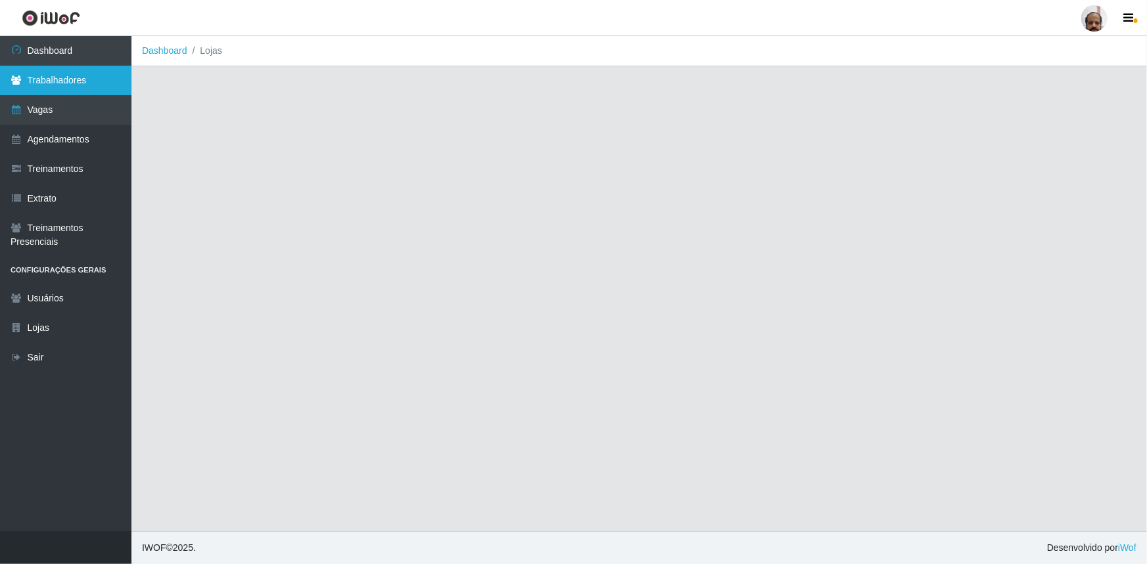
click at [91, 72] on link "Trabalhadores" at bounding box center [65, 81] width 131 height 30
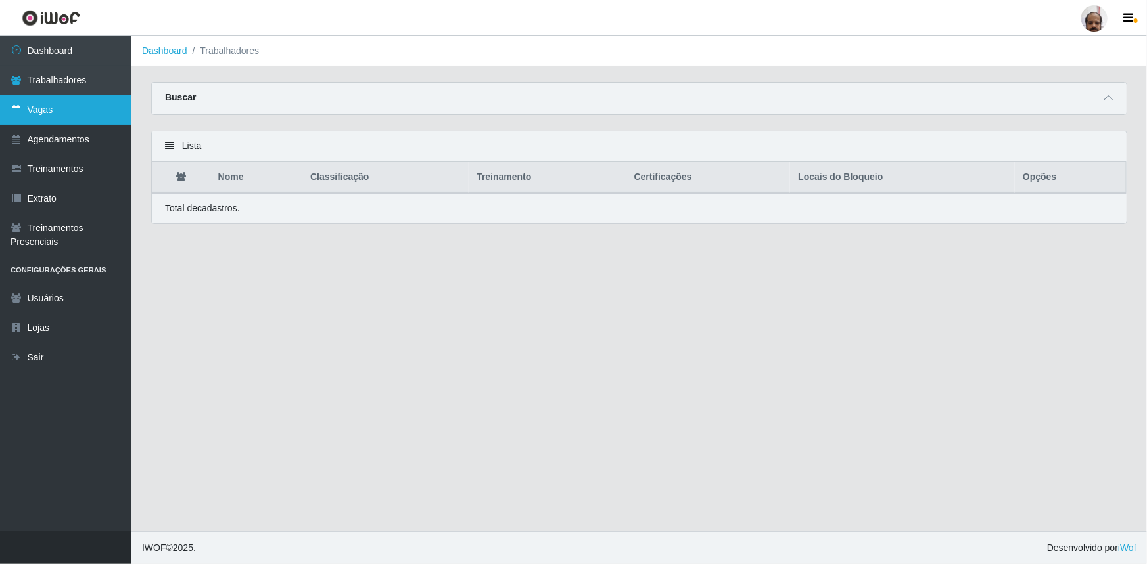
click at [88, 105] on link "Vagas" at bounding box center [65, 110] width 131 height 30
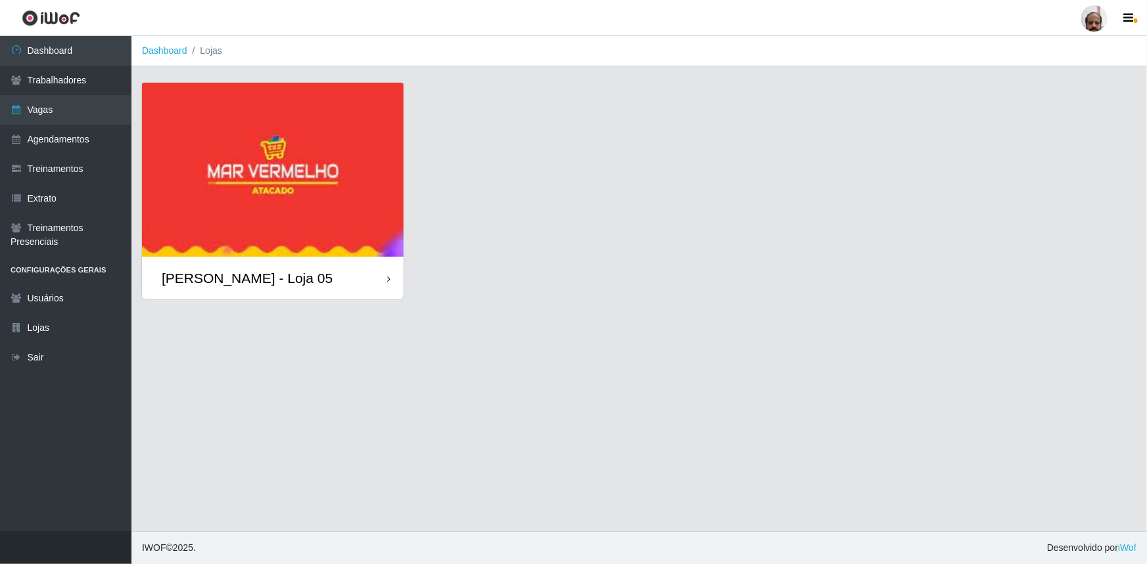
click at [284, 286] on div "[PERSON_NAME] - Loja 05" at bounding box center [247, 278] width 171 height 16
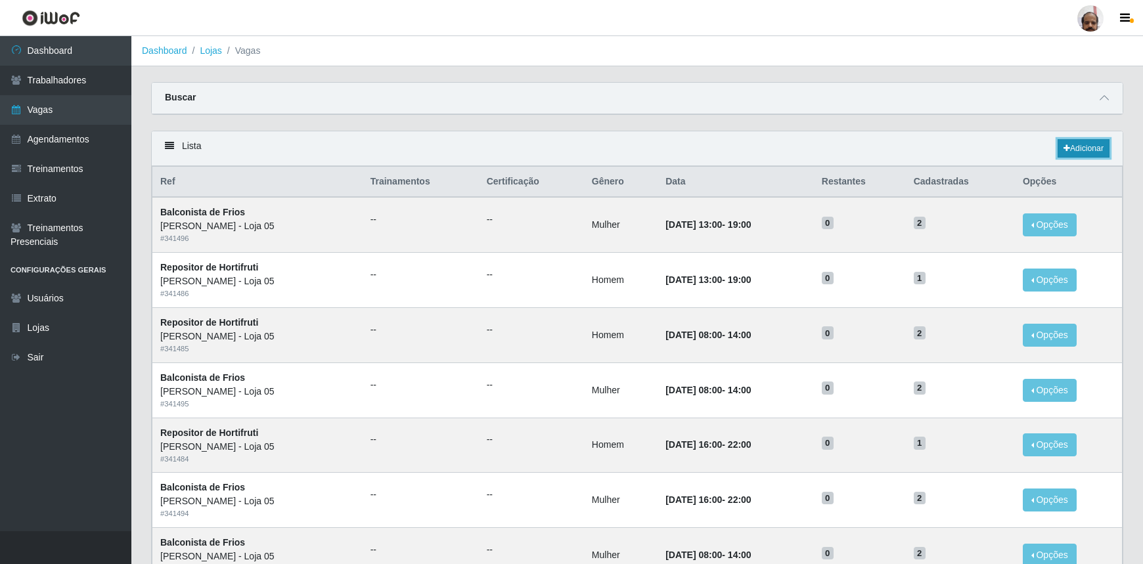
click at [1084, 148] on link "Adicionar" at bounding box center [1084, 148] width 52 height 18
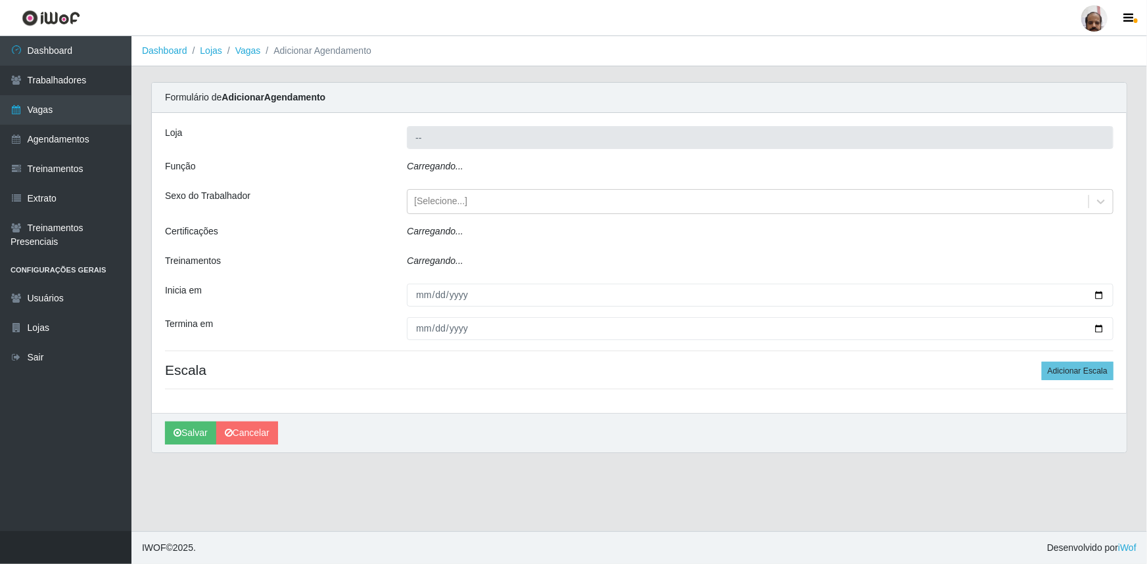
type input "[PERSON_NAME] - Loja 05"
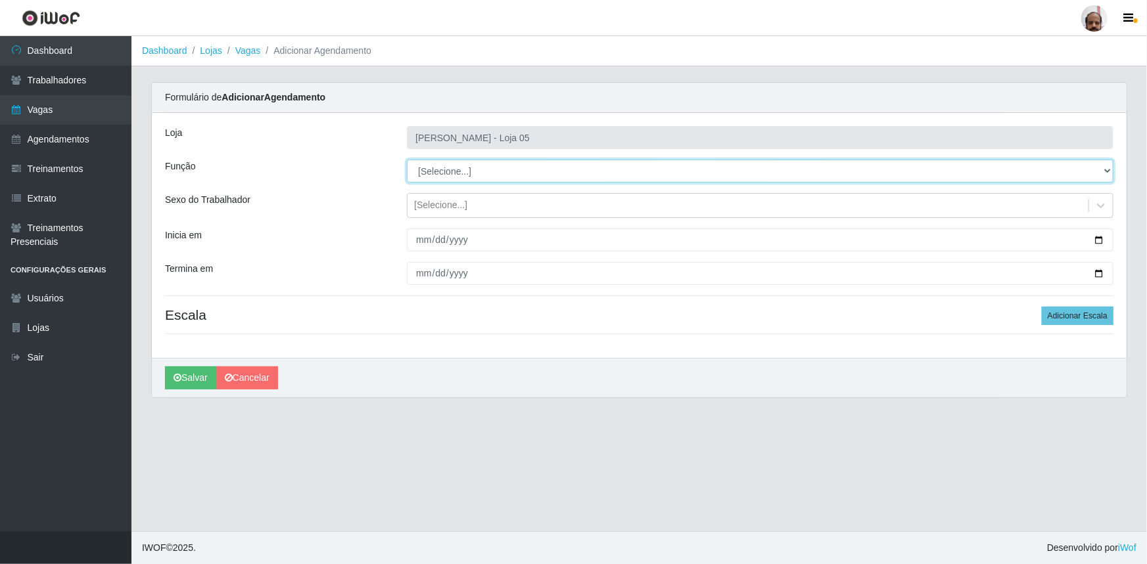
click at [1104, 170] on select "[Selecione...] ASG ASG + ASG ++ Auxiliar de Depósito Auxiliar de Depósito + Aux…" at bounding box center [760, 171] width 706 height 23
select select "112"
click at [407, 160] on select "[Selecione...] ASG ASG + ASG ++ Auxiliar de Depósito Auxiliar de Depósito + Aux…" at bounding box center [760, 171] width 706 height 23
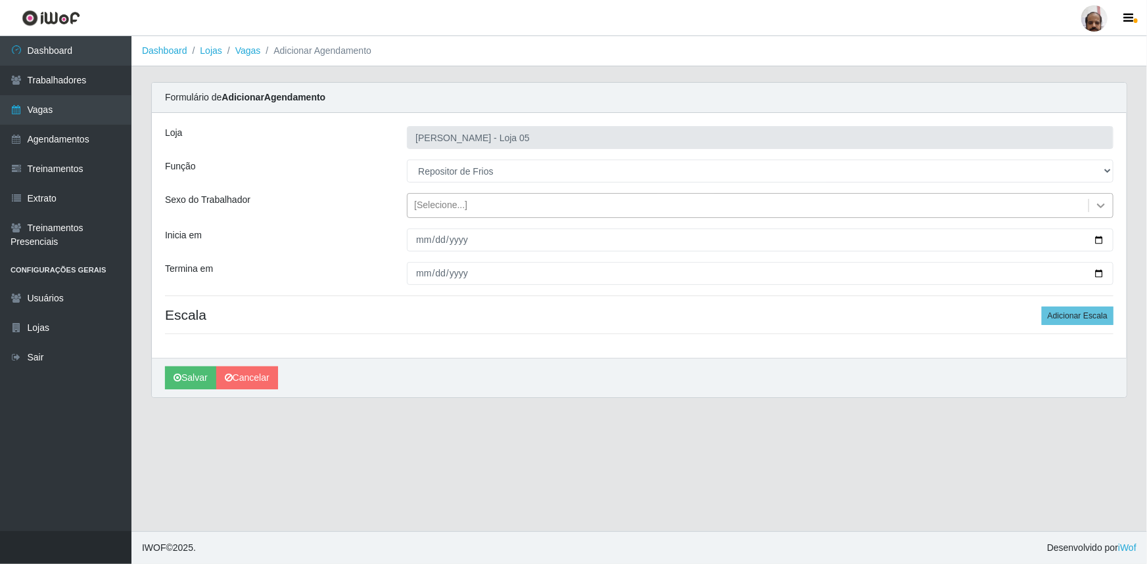
click at [1100, 204] on icon at bounding box center [1100, 205] width 13 height 13
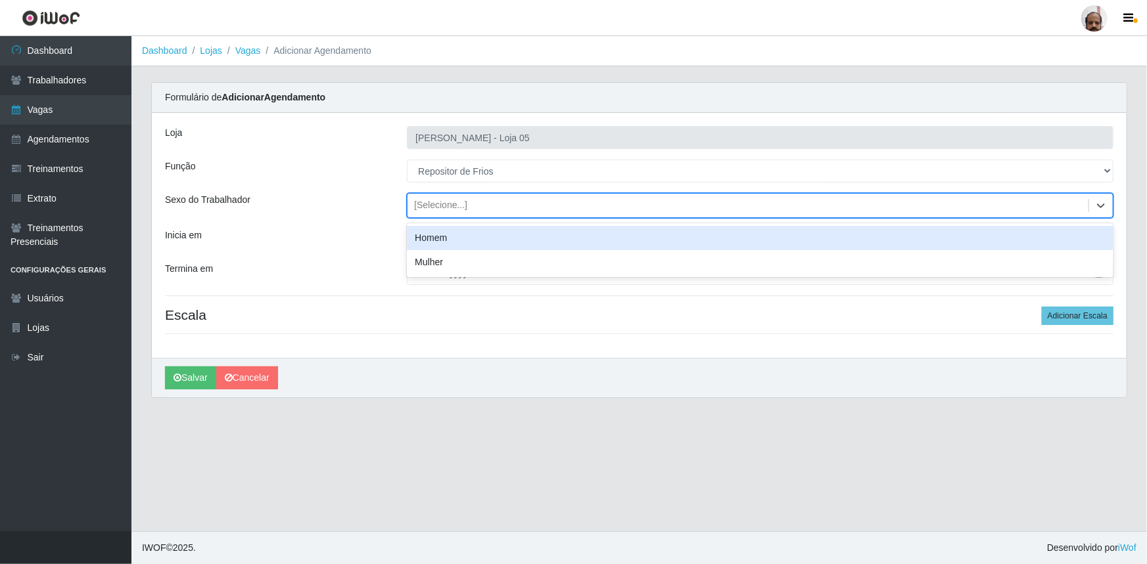
click at [452, 237] on div "Homem" at bounding box center [760, 238] width 706 height 24
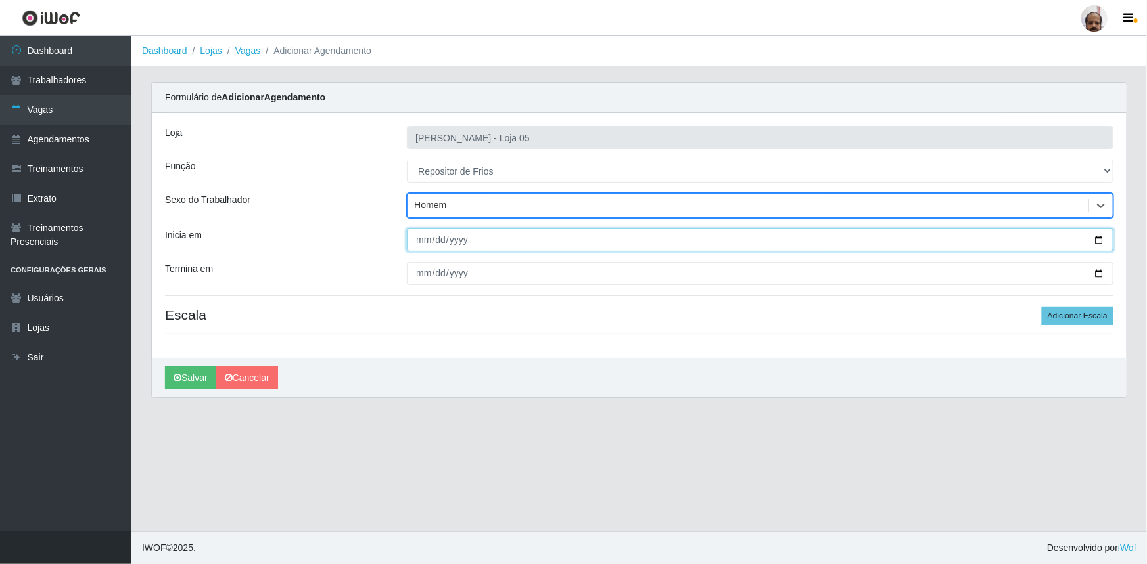
click at [1095, 240] on input "Inicia em" at bounding box center [760, 240] width 706 height 23
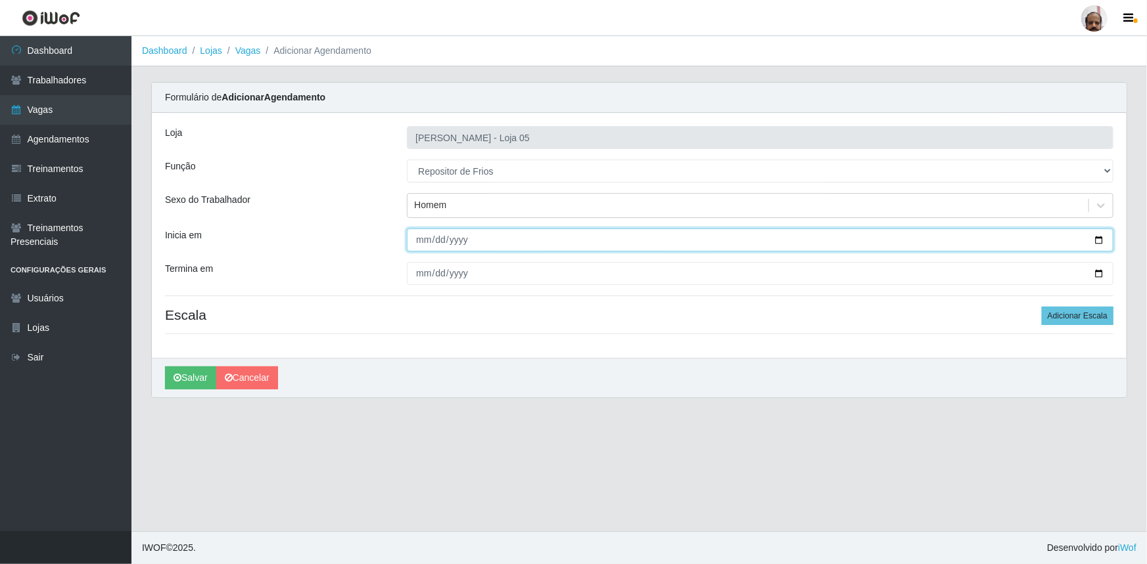
type input "2025-09-03"
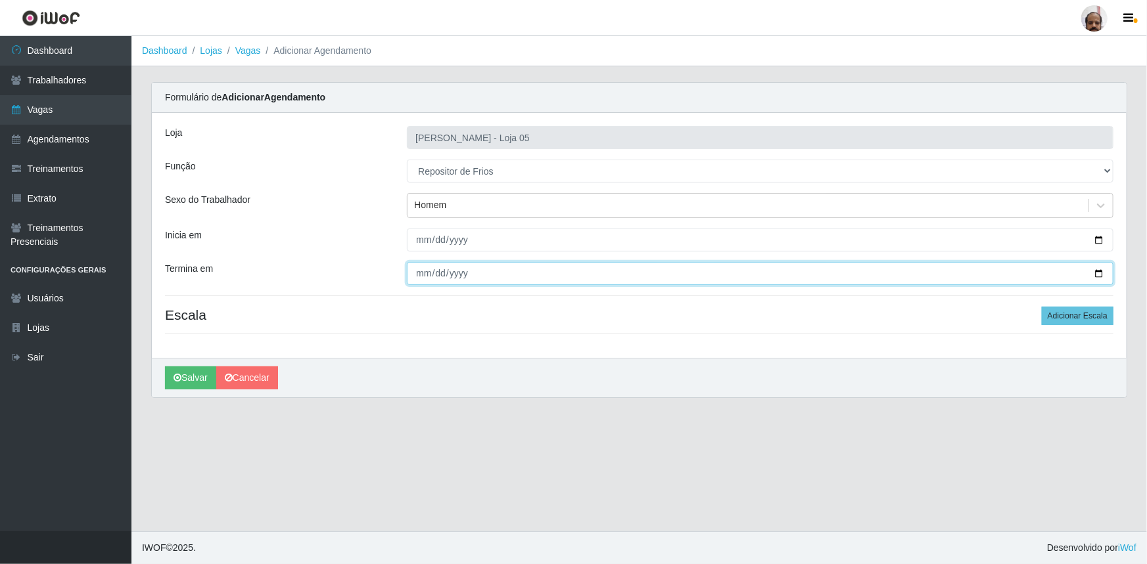
click at [1100, 271] on input "Termina em" at bounding box center [760, 273] width 706 height 23
type input "2025-09-03"
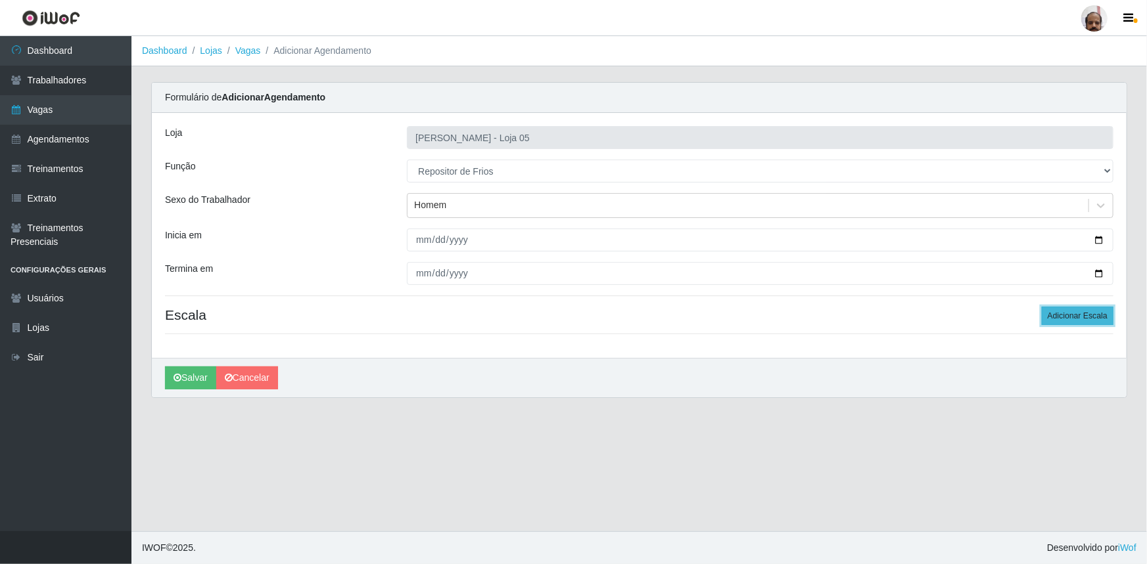
click at [1092, 320] on button "Adicionar Escala" at bounding box center [1077, 316] width 72 height 18
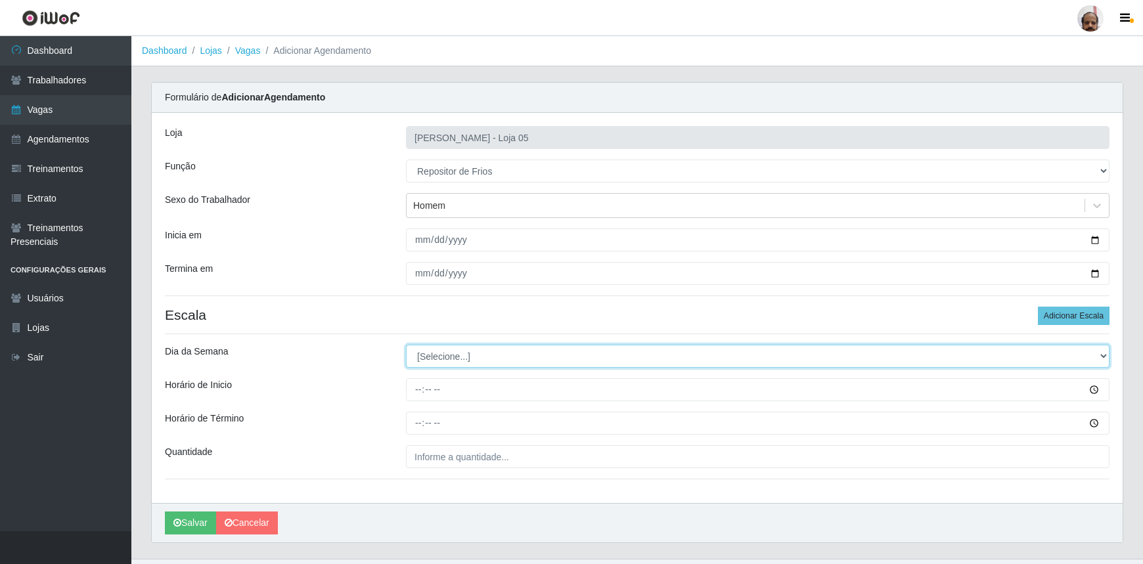
drag, startPoint x: 1104, startPoint y: 357, endPoint x: 1091, endPoint y: 357, distance: 13.1
click at [1104, 357] on select "[Selecione...] Segunda Terça Quarta Quinta Sexta Sábado Domingo" at bounding box center [758, 356] width 704 height 23
select select "3"
click at [406, 345] on select "[Selecione...] Segunda Terça Quarta Quinta Sexta Sábado Domingo" at bounding box center [758, 356] width 704 height 23
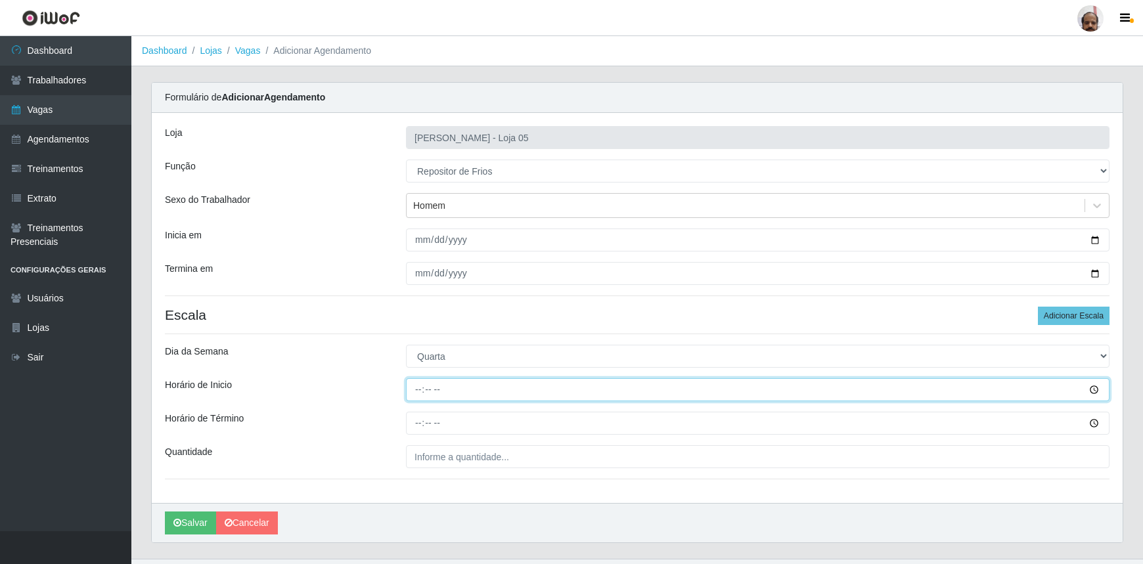
click at [421, 394] on input "Horário de Inicio" at bounding box center [758, 389] width 704 height 23
type input "08:00"
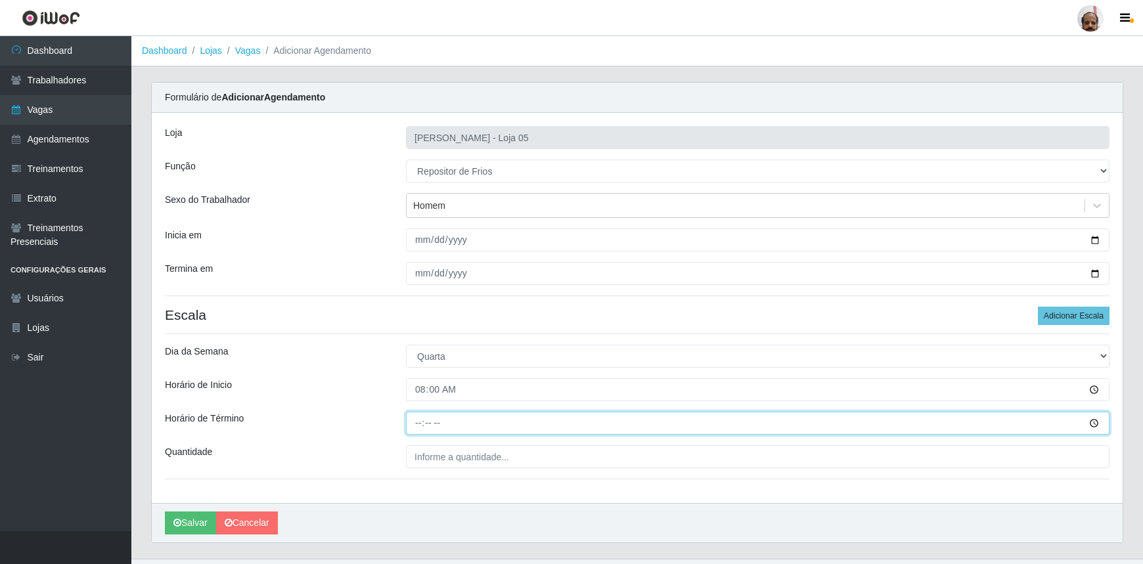
click at [417, 424] on input "Horário de Término" at bounding box center [758, 423] width 704 height 23
type input "14:00"
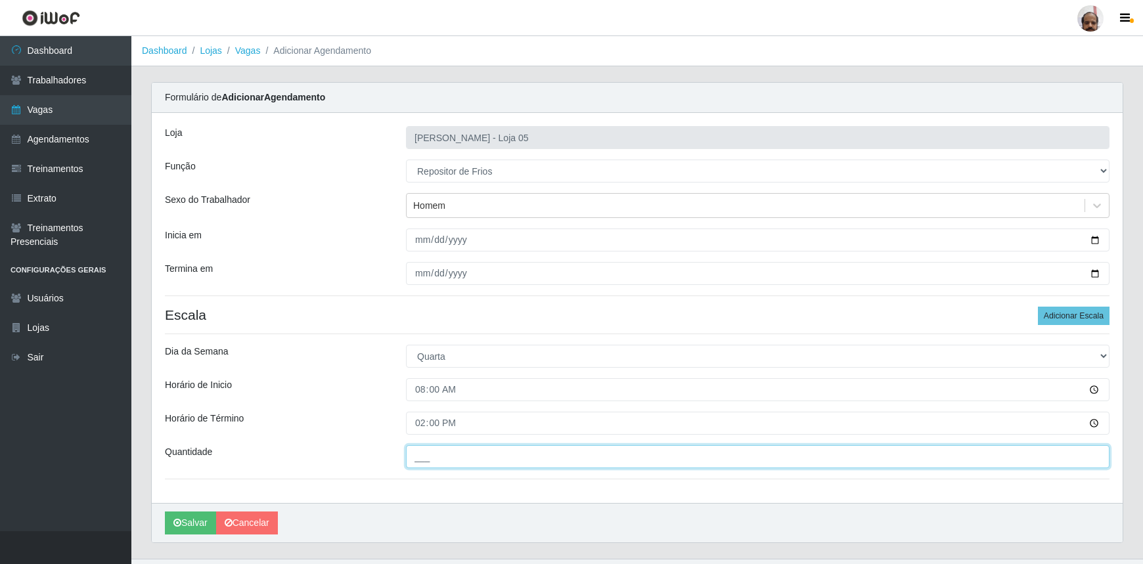
click at [428, 465] on input "___" at bounding box center [758, 456] width 704 height 23
type input "2__"
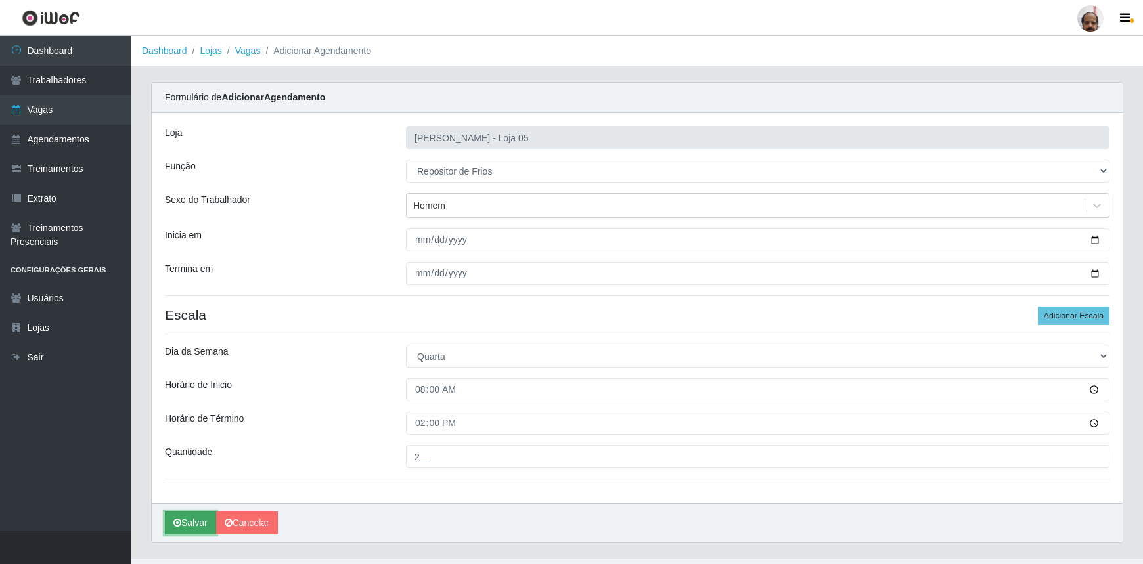
click at [191, 519] on button "Salvar" at bounding box center [190, 523] width 51 height 23
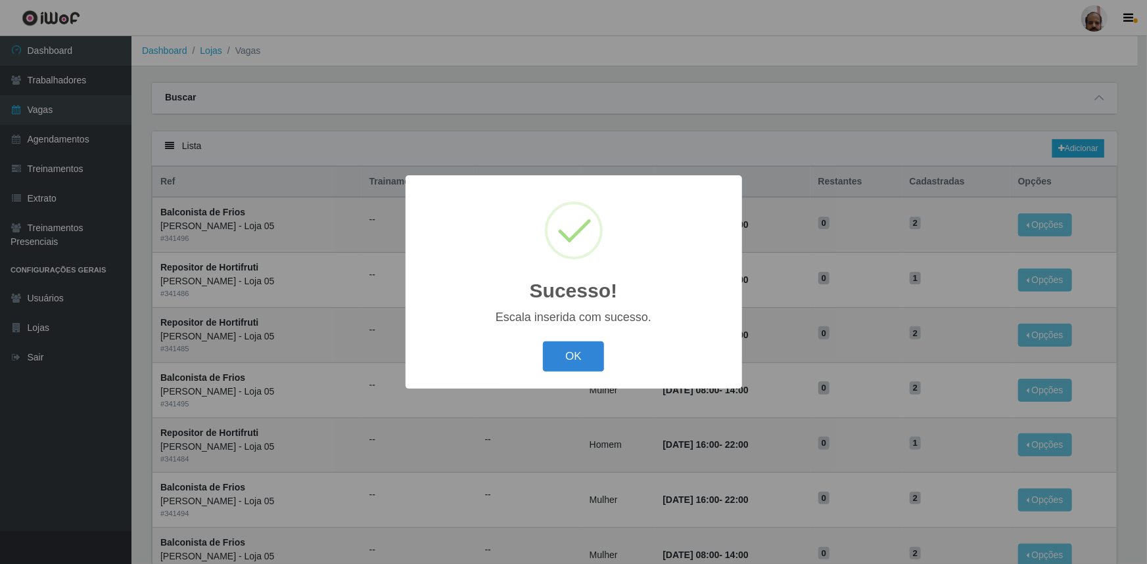
click at [578, 352] on button "OK" at bounding box center [573, 357] width 61 height 31
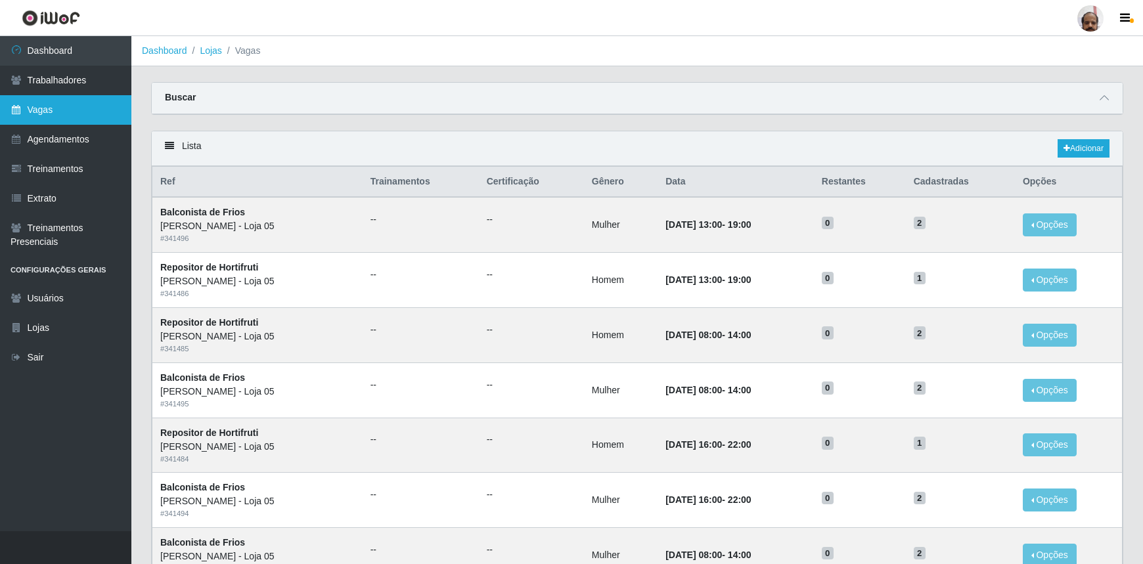
click at [51, 110] on link "Vagas" at bounding box center [65, 110] width 131 height 30
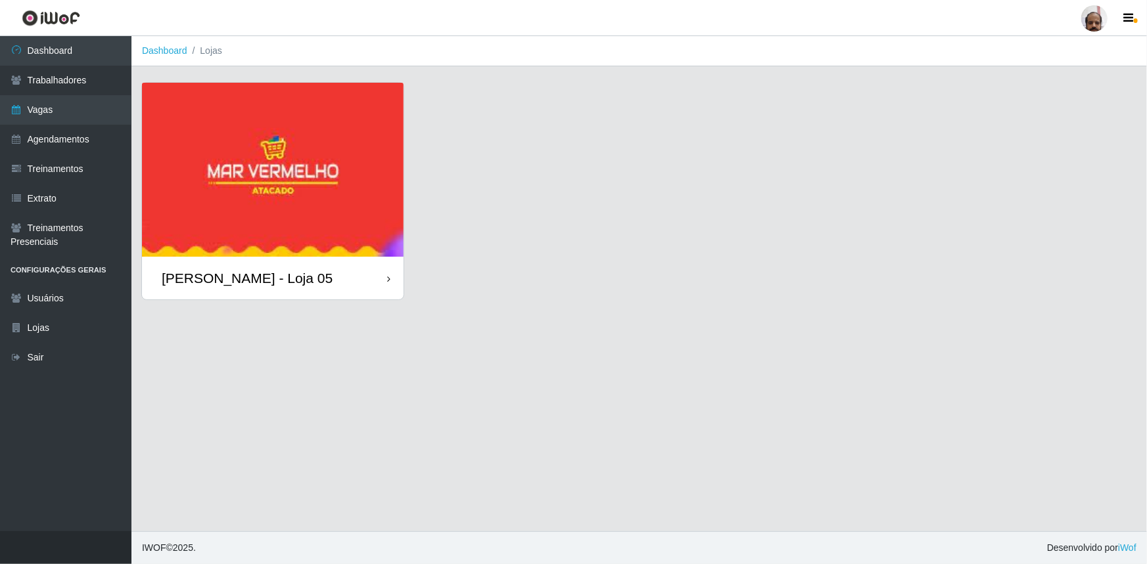
click at [267, 275] on div "[PERSON_NAME] - Loja 05" at bounding box center [247, 278] width 171 height 16
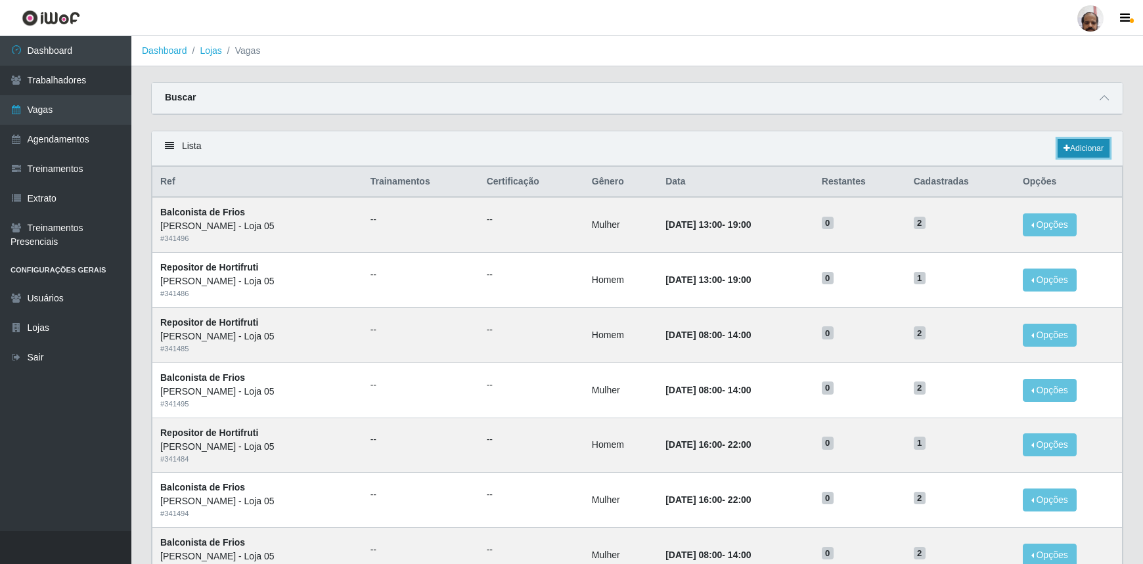
click at [1084, 150] on link "Adicionar" at bounding box center [1084, 148] width 52 height 18
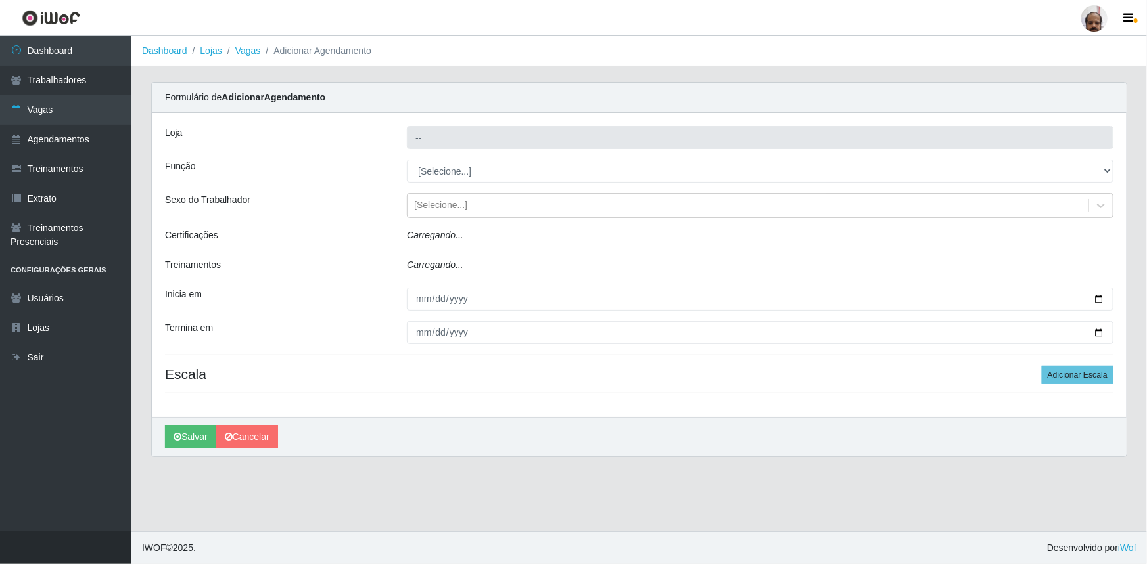
type input "[PERSON_NAME] - Loja 05"
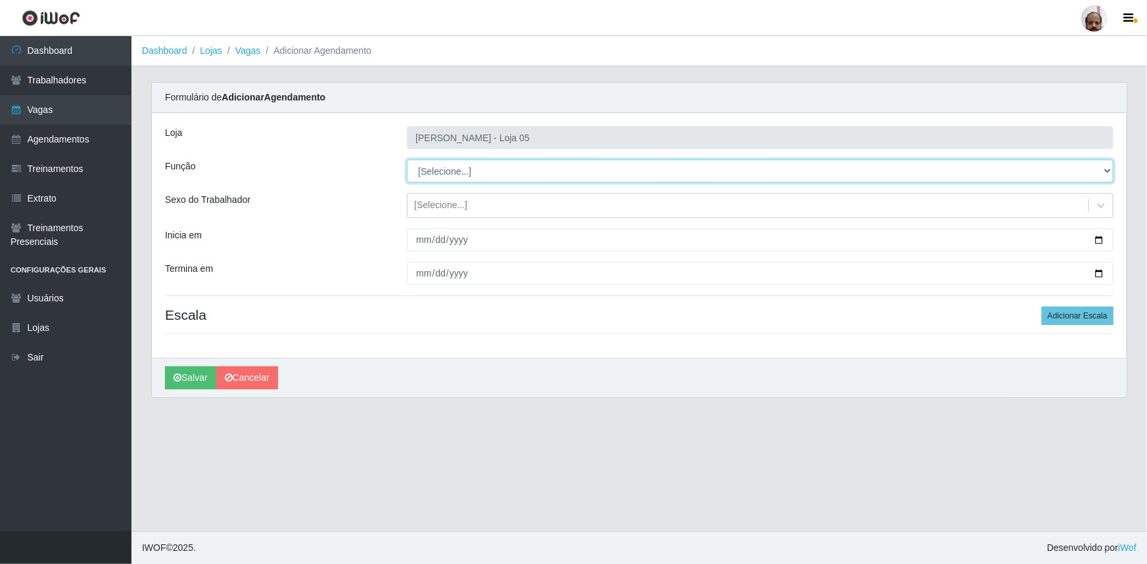
click at [1106, 175] on select "[Selecione...] ASG ASG + ASG ++ Auxiliar de Depósito Auxiliar de Depósito + Aux…" at bounding box center [760, 171] width 706 height 23
select select "112"
click at [407, 160] on select "[Selecione...] ASG ASG + ASG ++ Auxiliar de Depósito Auxiliar de Depósito + Aux…" at bounding box center [760, 171] width 706 height 23
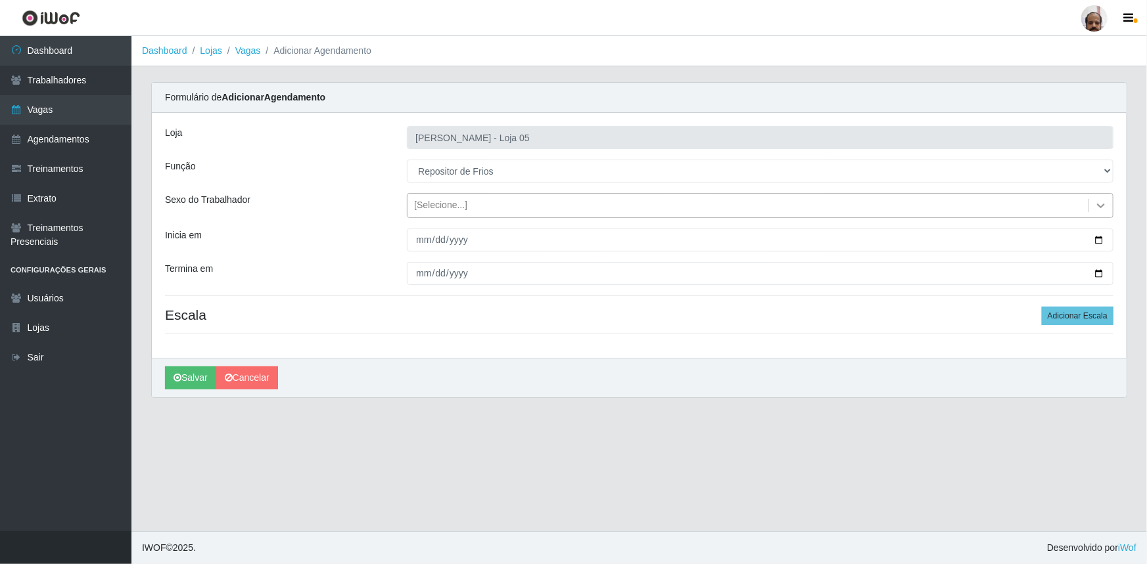
click at [1099, 204] on icon at bounding box center [1100, 205] width 13 height 13
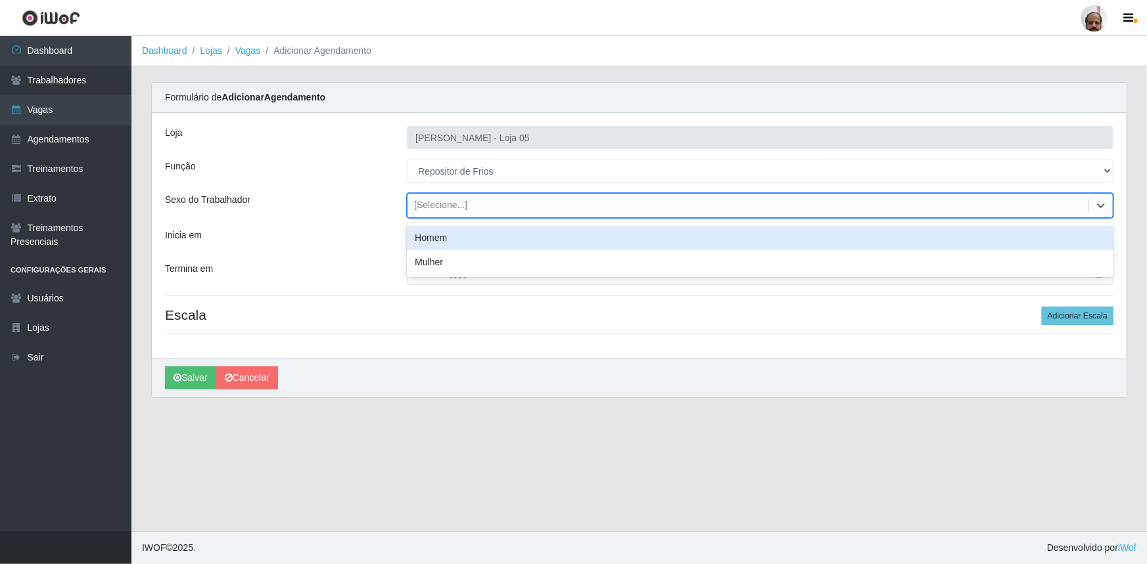
click at [416, 240] on div "Homem" at bounding box center [760, 238] width 706 height 24
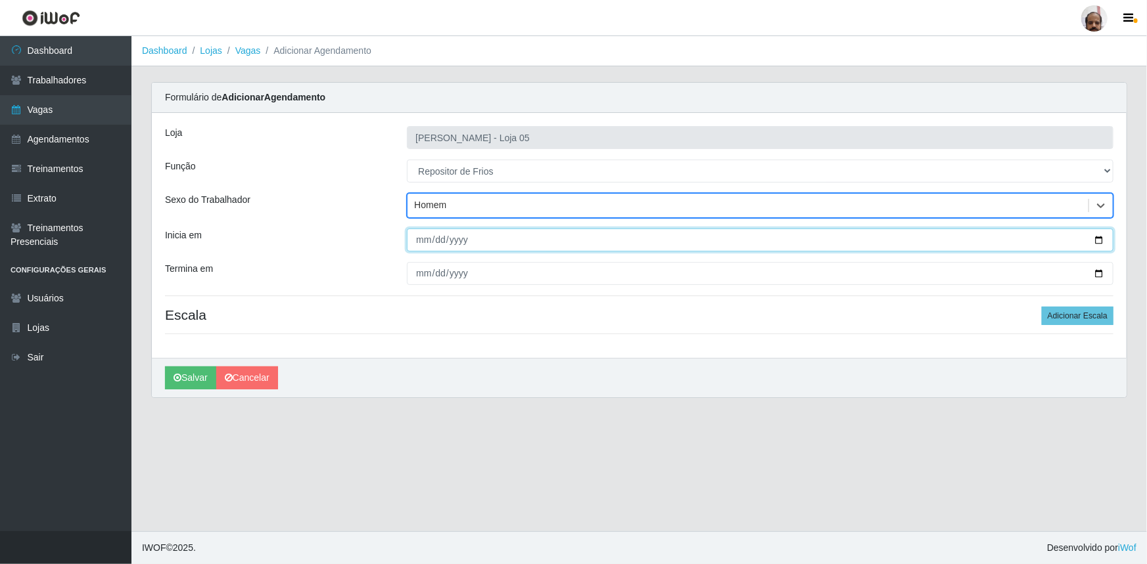
click at [1097, 236] on input "Inicia em" at bounding box center [760, 240] width 706 height 23
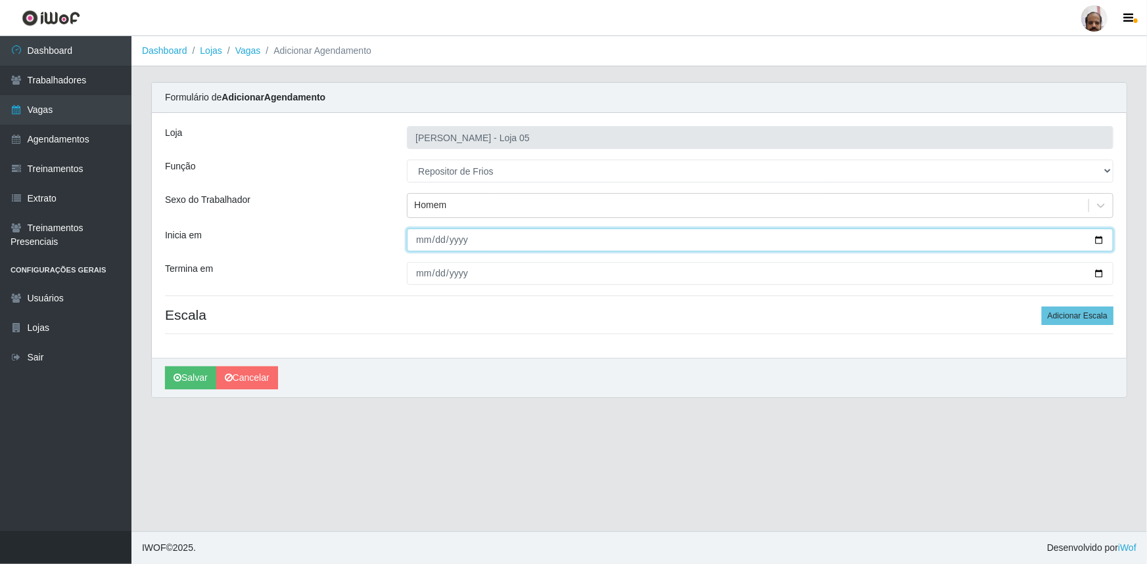
type input "2025-09-04"
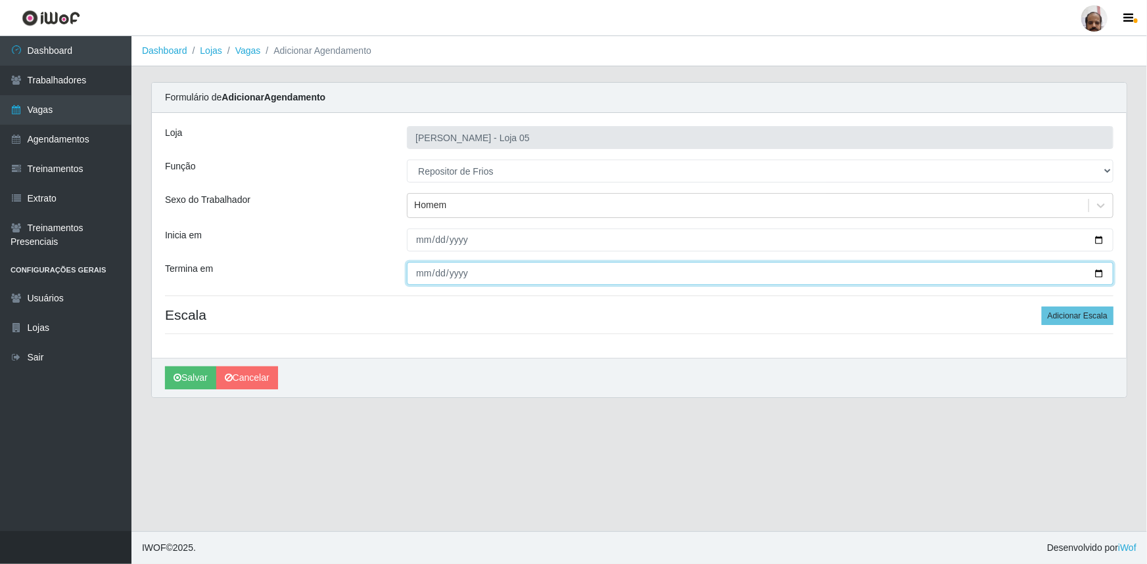
click at [1095, 271] on input "Termina em" at bounding box center [760, 273] width 706 height 23
type input "2025-09-04"
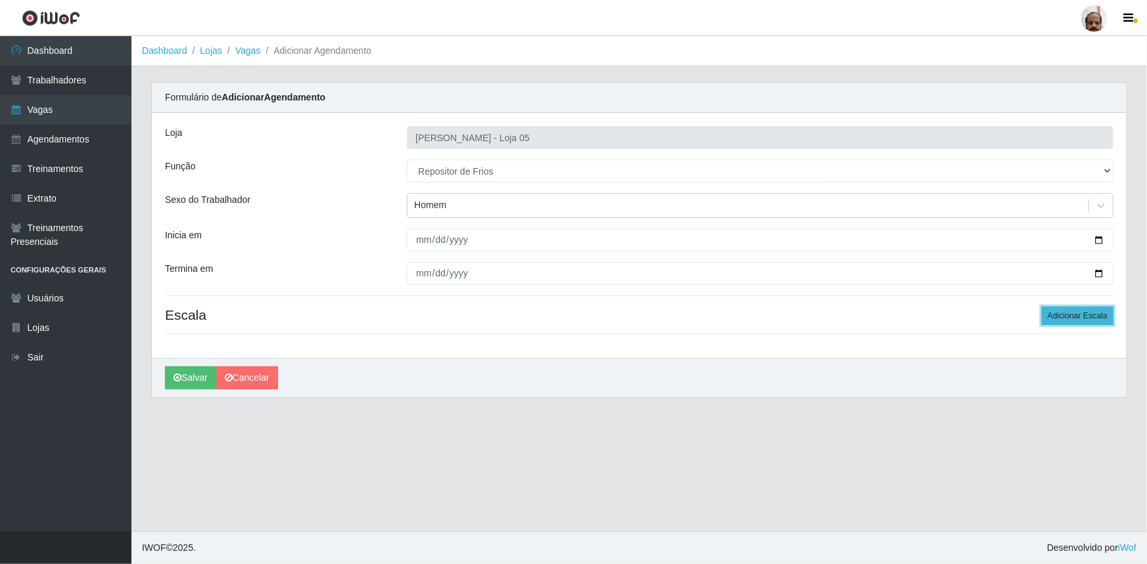
click at [1079, 319] on button "Adicionar Escala" at bounding box center [1077, 316] width 72 height 18
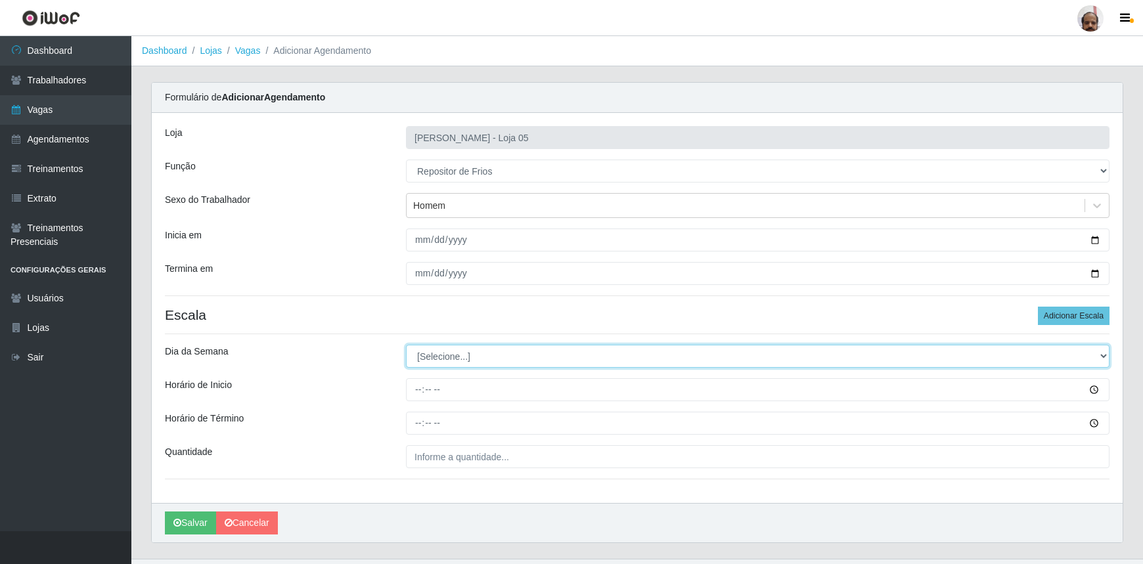
click at [1103, 357] on select "[Selecione...] Segunda Terça Quarta Quinta Sexta Sábado Domingo" at bounding box center [758, 356] width 704 height 23
select select "4"
click at [406, 345] on select "[Selecione...] Segunda Terça Quarta Quinta Sexta Sábado Domingo" at bounding box center [758, 356] width 704 height 23
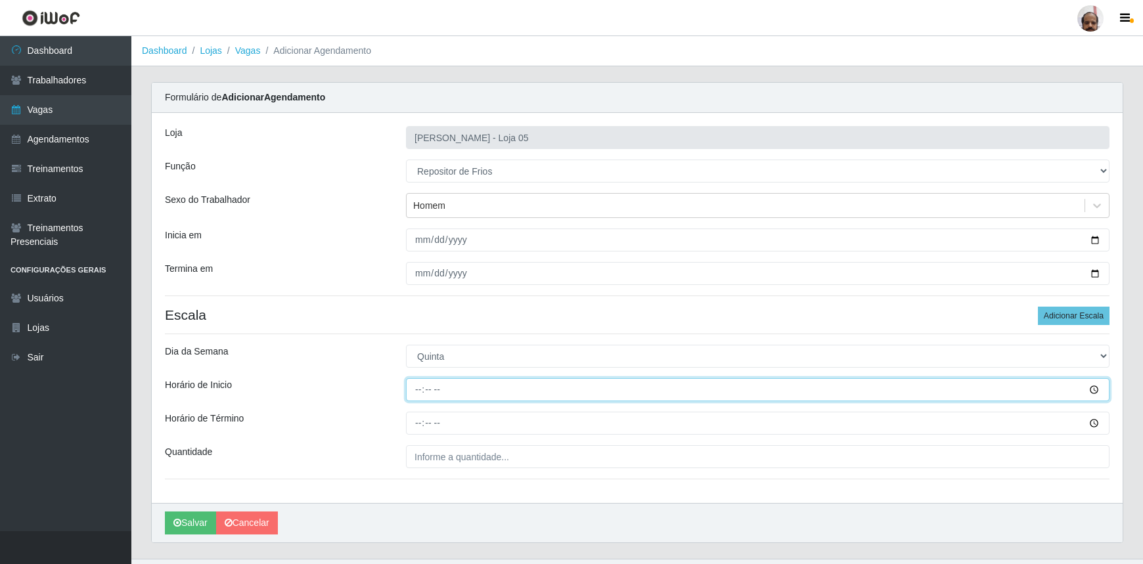
click at [417, 391] on input "Horário de Inicio" at bounding box center [758, 389] width 704 height 23
type input "16:00"
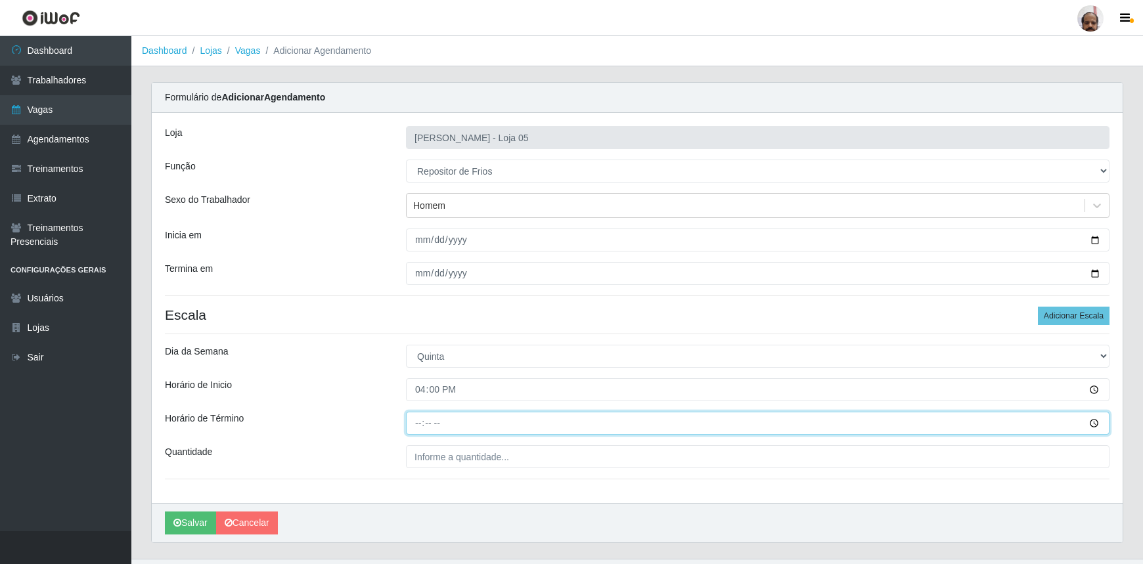
click at [415, 426] on input "Horário de Término" at bounding box center [758, 423] width 704 height 23
type input "22:00"
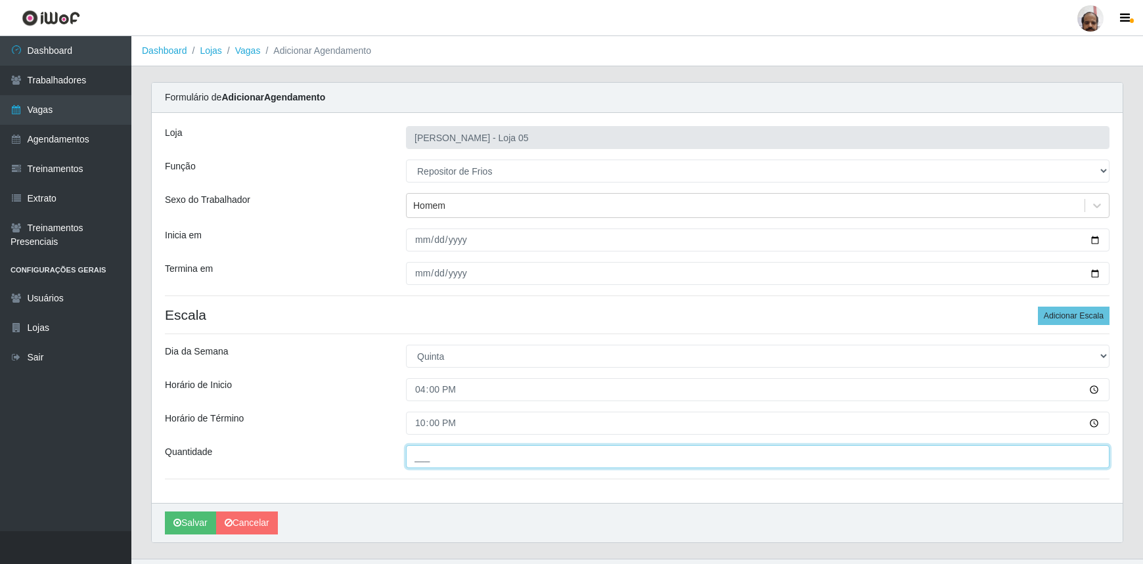
click at [445, 455] on input "___" at bounding box center [758, 456] width 704 height 23
type input "1__"
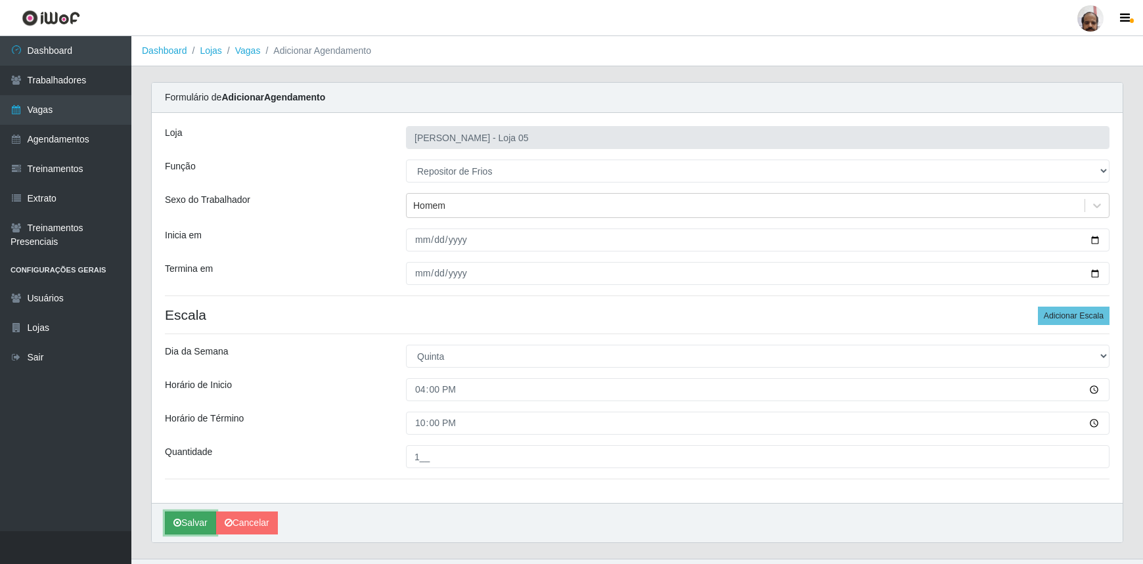
click at [193, 530] on button "Salvar" at bounding box center [190, 523] width 51 height 23
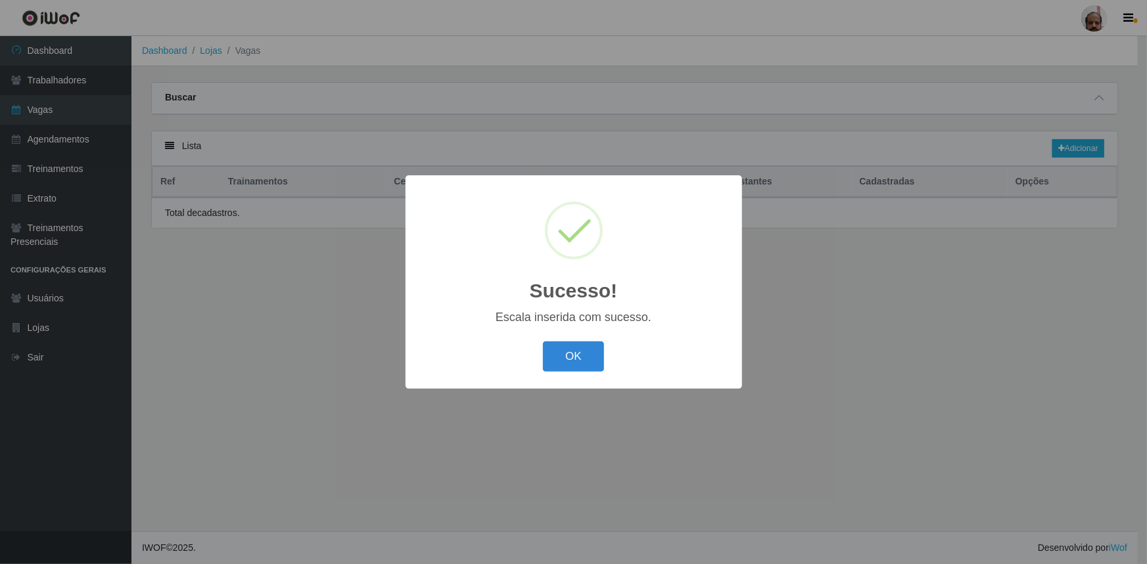
click at [196, 524] on div "Sucesso! × Escala inserida com sucesso. OK Cancel" at bounding box center [573, 282] width 1147 height 564
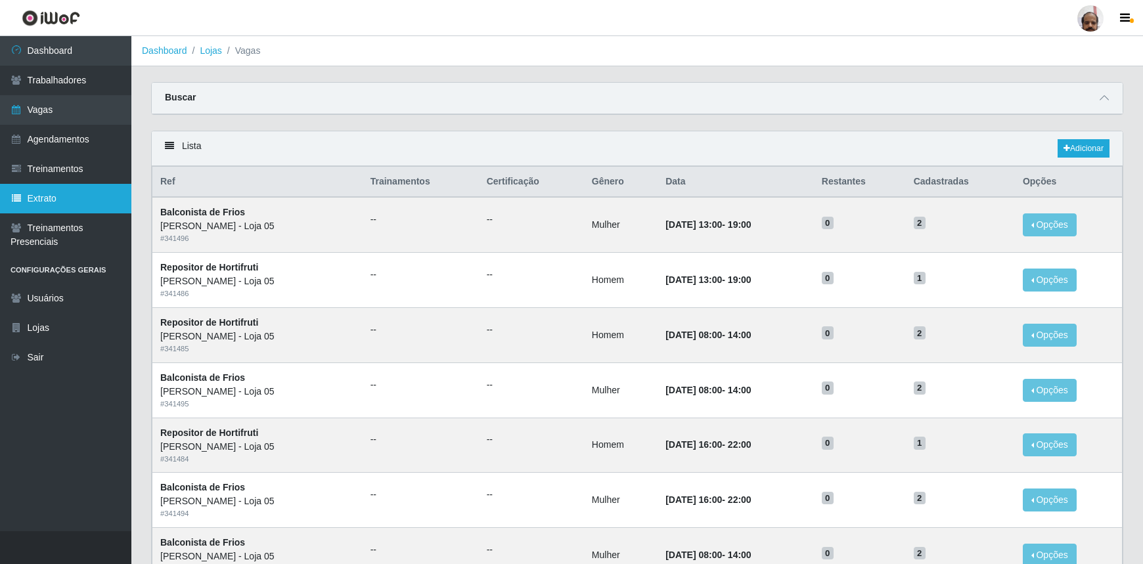
click at [49, 197] on link "Extrato" at bounding box center [65, 199] width 131 height 30
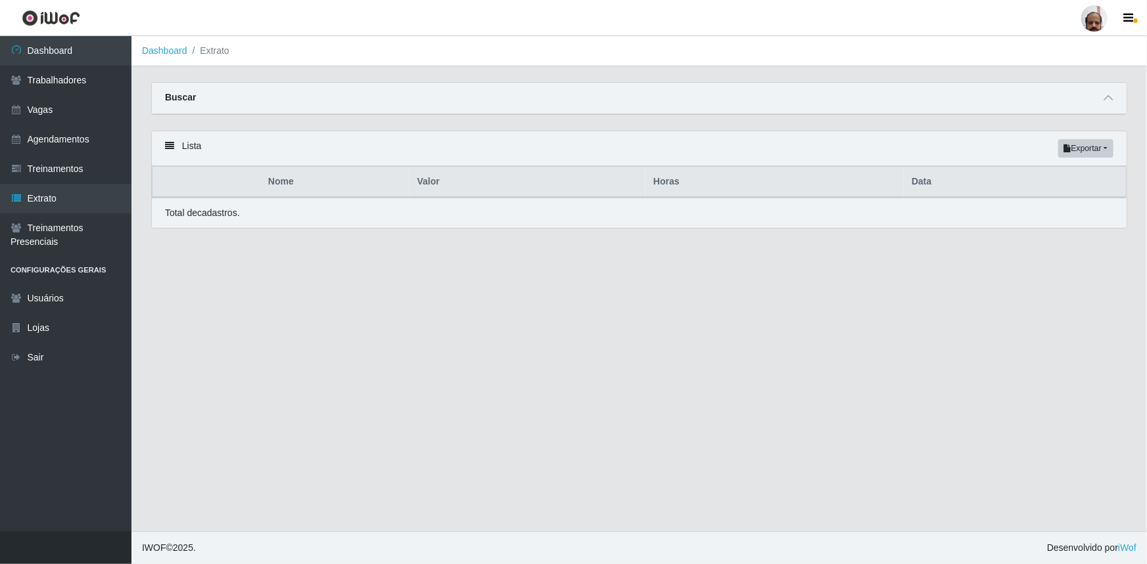
click at [227, 105] on div "Buscar" at bounding box center [639, 99] width 974 height 32
click at [219, 98] on div "Buscar" at bounding box center [639, 99] width 974 height 32
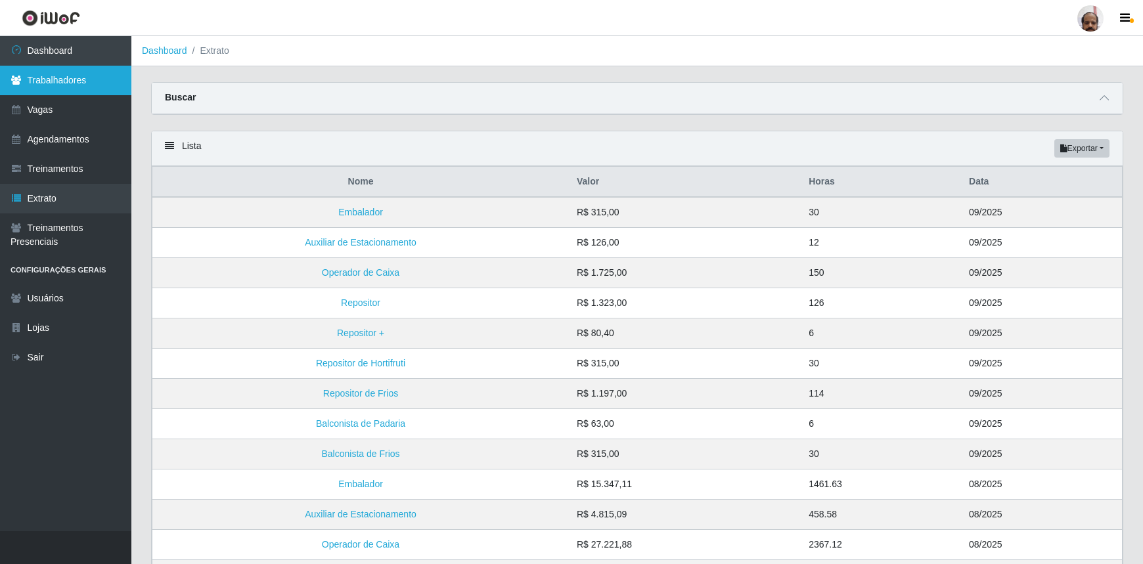
click at [37, 81] on link "Trabalhadores" at bounding box center [65, 81] width 131 height 30
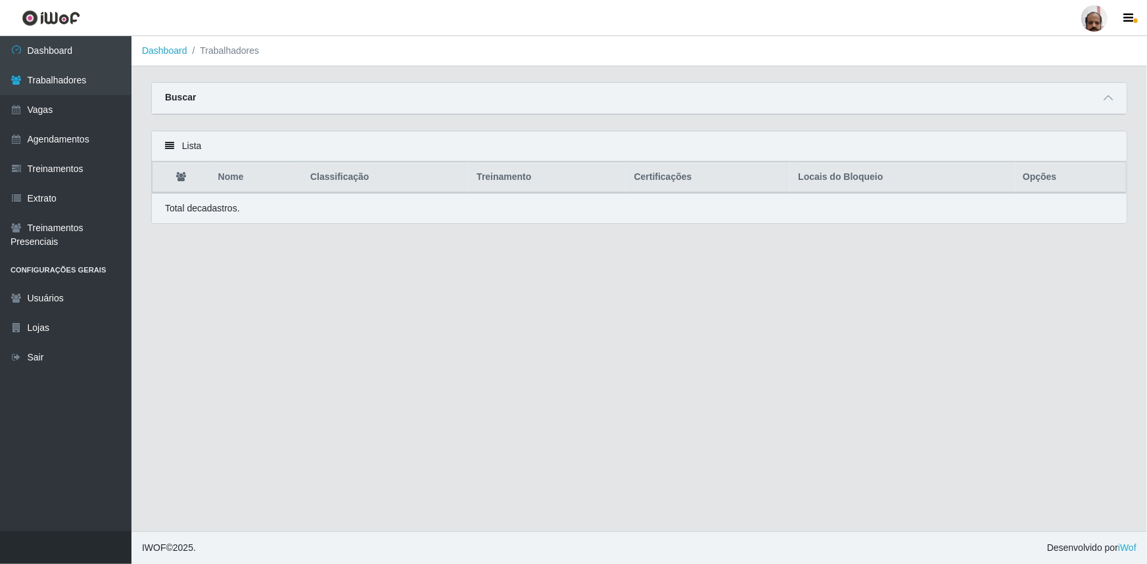
click at [210, 100] on div "Buscar" at bounding box center [639, 99] width 974 height 32
click at [221, 137] on div "Lista" at bounding box center [639, 146] width 974 height 30
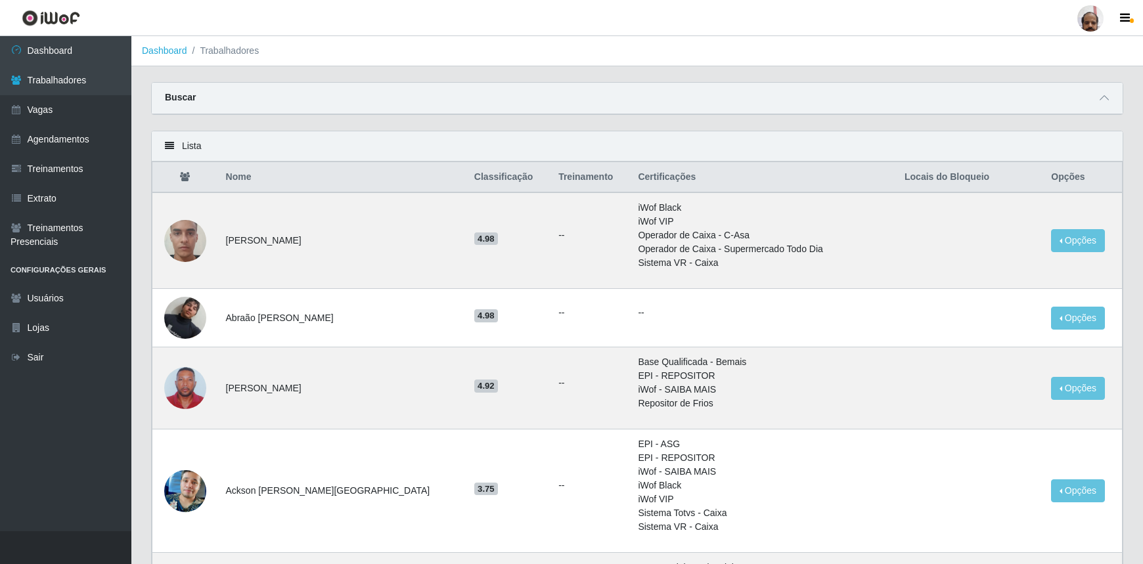
click at [184, 92] on strong "Buscar" at bounding box center [180, 97] width 31 height 11
click at [1106, 99] on icon at bounding box center [1104, 97] width 9 height 9
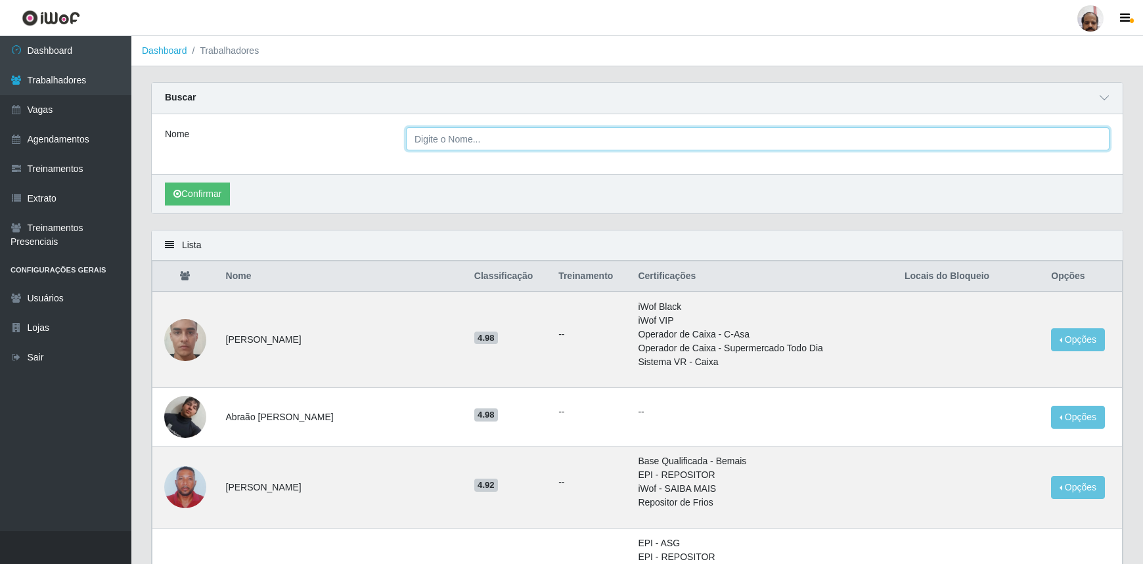
click at [474, 139] on input "Nome" at bounding box center [758, 138] width 704 height 23
type input "joatan"
click at [165, 183] on button "Confirmar" at bounding box center [197, 194] width 65 height 23
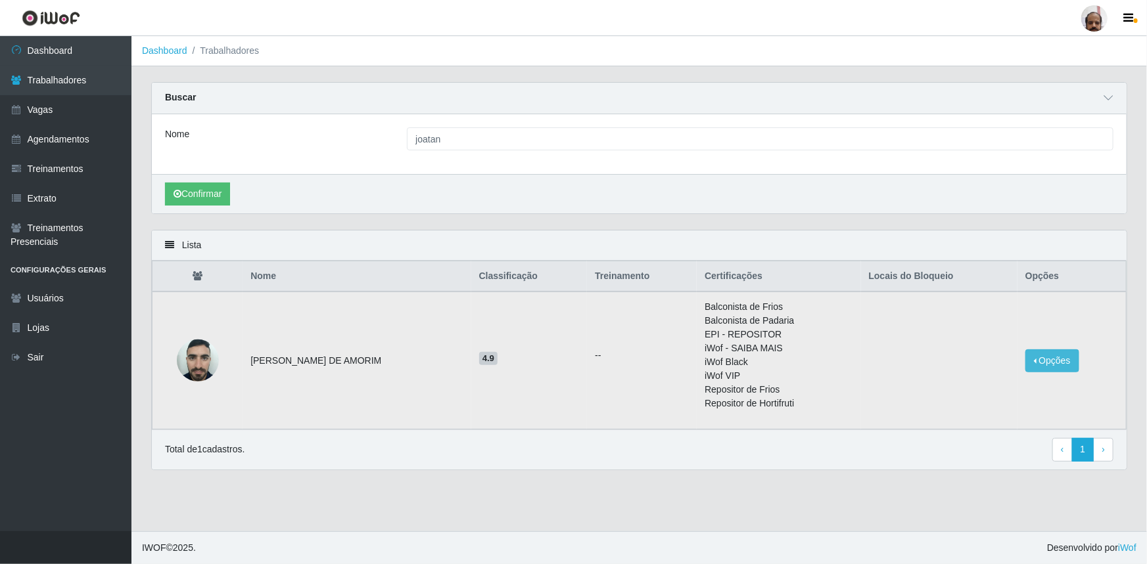
drag, startPoint x: 1041, startPoint y: 348, endPoint x: 1042, endPoint y: 357, distance: 9.3
click at [1041, 353] on td "Opções Bloquear - Empresa Bloquear - Loja" at bounding box center [1071, 361] width 109 height 138
click at [1049, 368] on button "Opções" at bounding box center [1052, 361] width 54 height 23
click at [1056, 361] on button "Opções" at bounding box center [1052, 361] width 54 height 23
click at [1088, 453] on link "1" at bounding box center [1083, 450] width 22 height 24
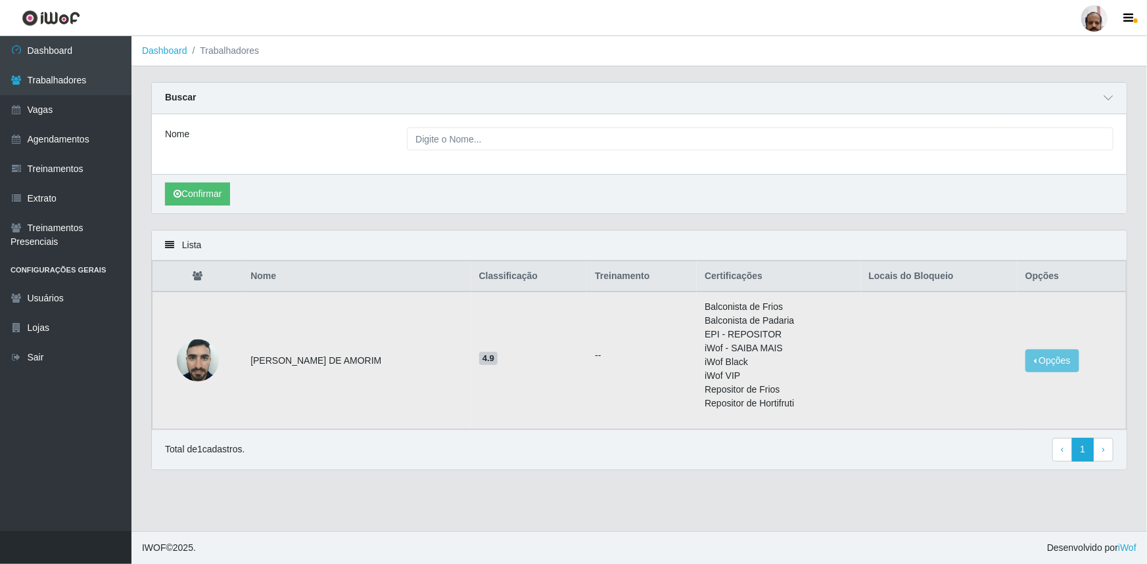
click at [238, 348] on td at bounding box center [197, 361] width 91 height 138
click at [34, 53] on link "Dashboard" at bounding box center [65, 51] width 131 height 30
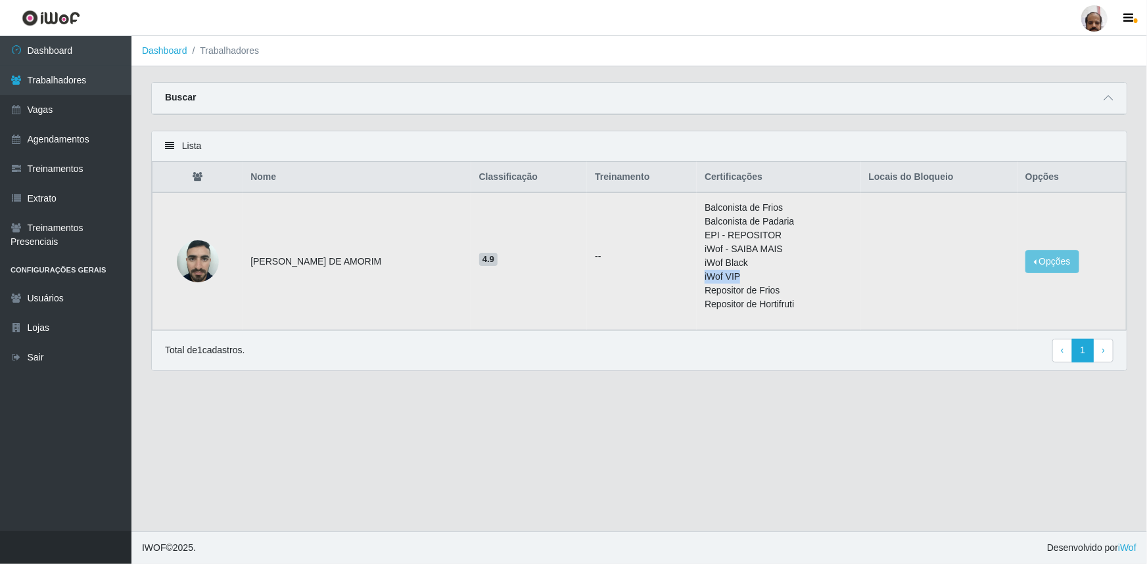
click at [846, 269] on ul "Balconista de Frios Balconista de Padaria EPI - REPOSITOR iWof - SAIBA MAIS iWo…" at bounding box center [778, 256] width 148 height 110
click at [846, 273] on li "iWof VIP" at bounding box center [778, 277] width 148 height 14
click at [371, 298] on td "[PERSON_NAME] DE AMORIM" at bounding box center [356, 262] width 228 height 138
click at [203, 265] on img at bounding box center [198, 261] width 42 height 56
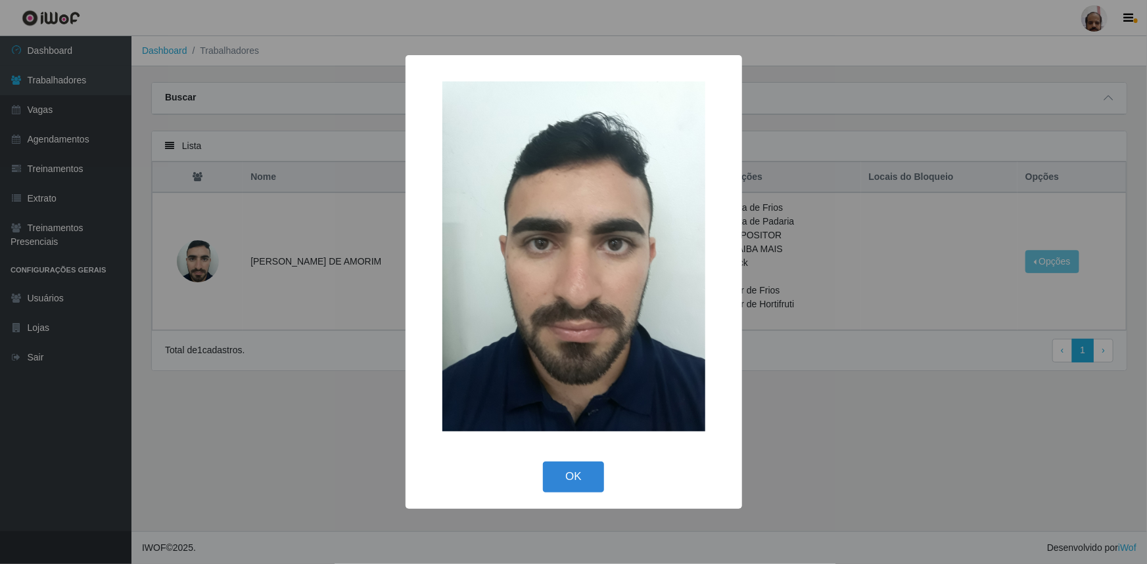
click at [304, 287] on div "× OK Cancel" at bounding box center [573, 282] width 1147 height 564
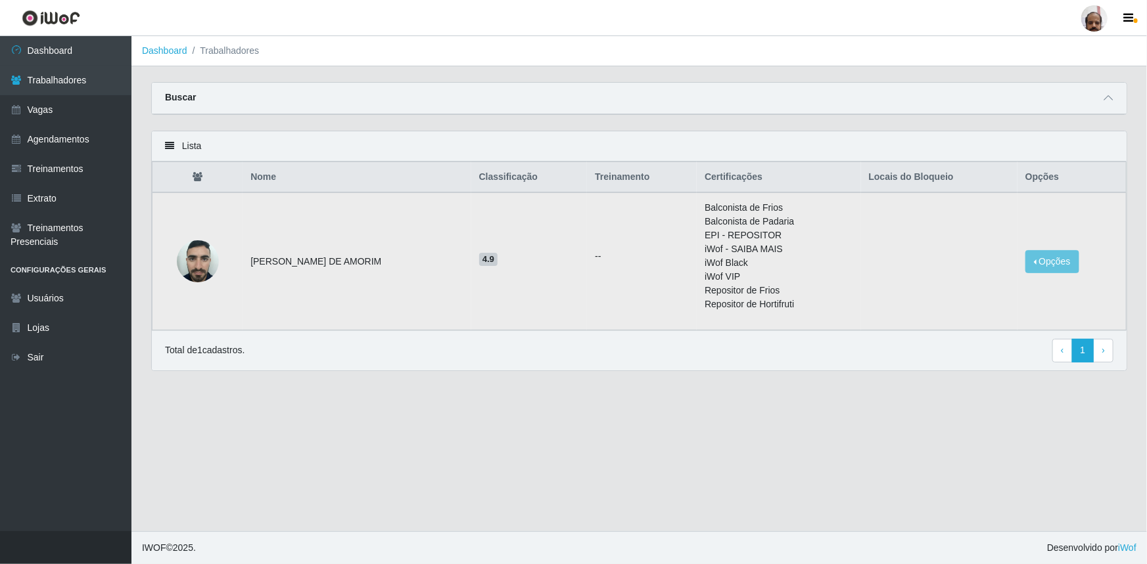
click at [260, 265] on td "[PERSON_NAME]" at bounding box center [356, 262] width 228 height 138
click at [710, 281] on li "iWof VIP" at bounding box center [778, 277] width 148 height 14
drag, startPoint x: 808, startPoint y: 242, endPoint x: 854, endPoint y: 247, distance: 46.2
click at [808, 242] on ul "Balconista de Frios Balconista de Padaria EPI - REPOSITOR iWof - SAIBA MAIS iWo…" at bounding box center [778, 256] width 148 height 110
click at [976, 254] on td at bounding box center [939, 262] width 156 height 138
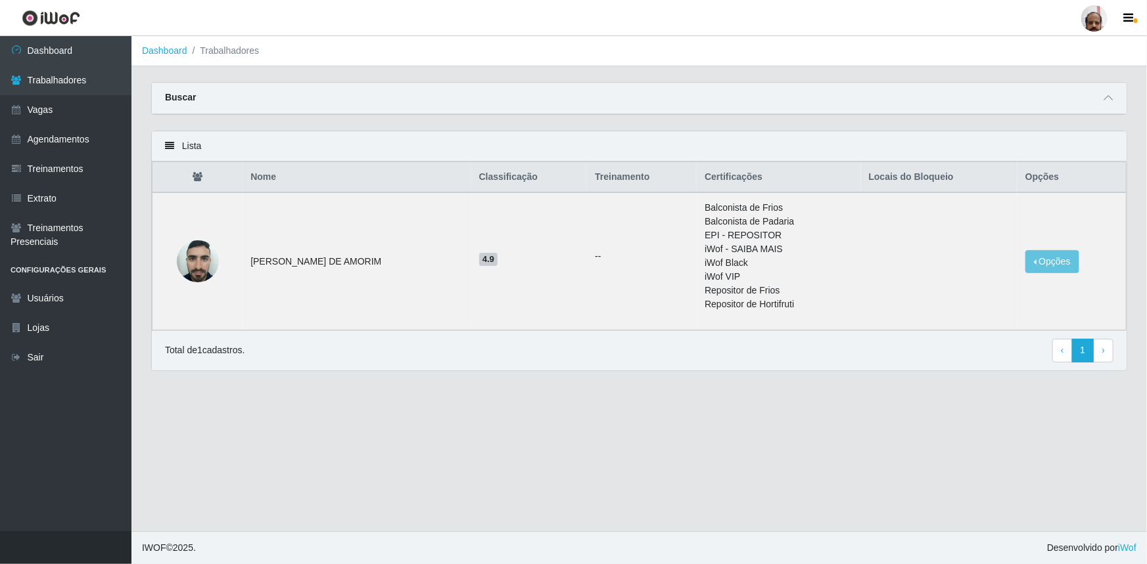
click at [1040, 173] on th "Opções" at bounding box center [1071, 177] width 109 height 31
click at [1080, 346] on link "1" at bounding box center [1083, 351] width 22 height 24
click at [1097, 352] on link "› Next" at bounding box center [1103, 351] width 20 height 24
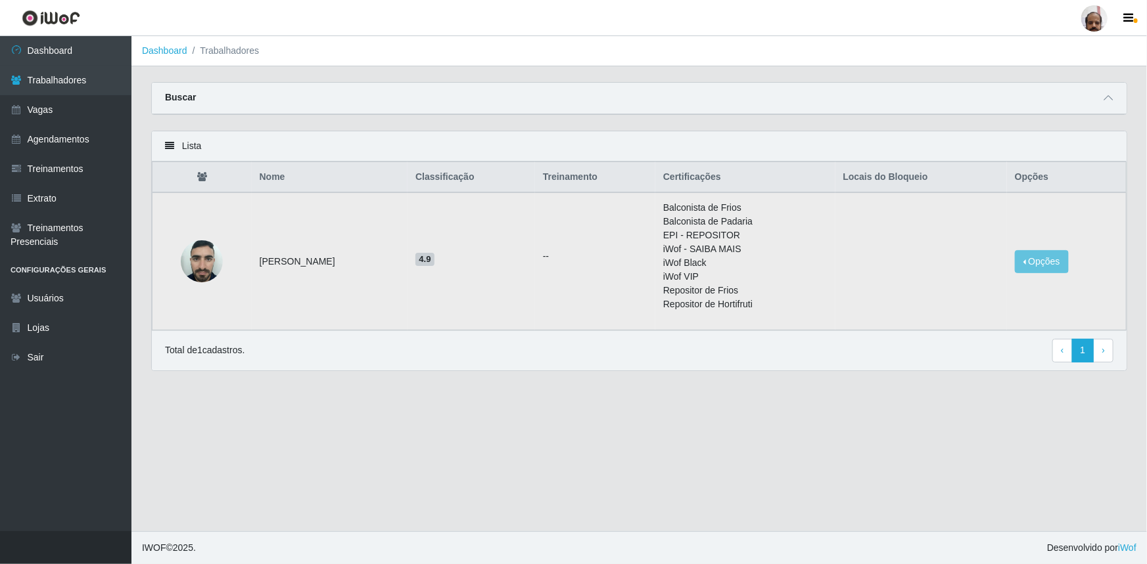
click at [395, 281] on td "[PERSON_NAME]" at bounding box center [330, 262] width 156 height 138
click at [434, 259] on span "4.9" at bounding box center [424, 259] width 19 height 13
click at [62, 197] on link "Extrato" at bounding box center [65, 199] width 131 height 30
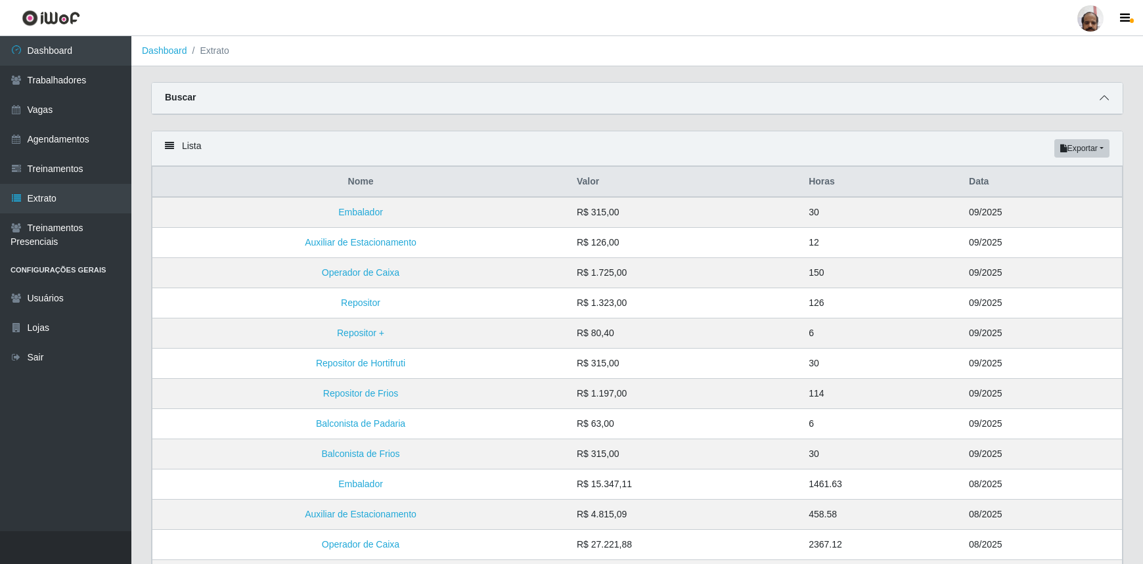
click at [1107, 99] on icon at bounding box center [1104, 97] width 9 height 9
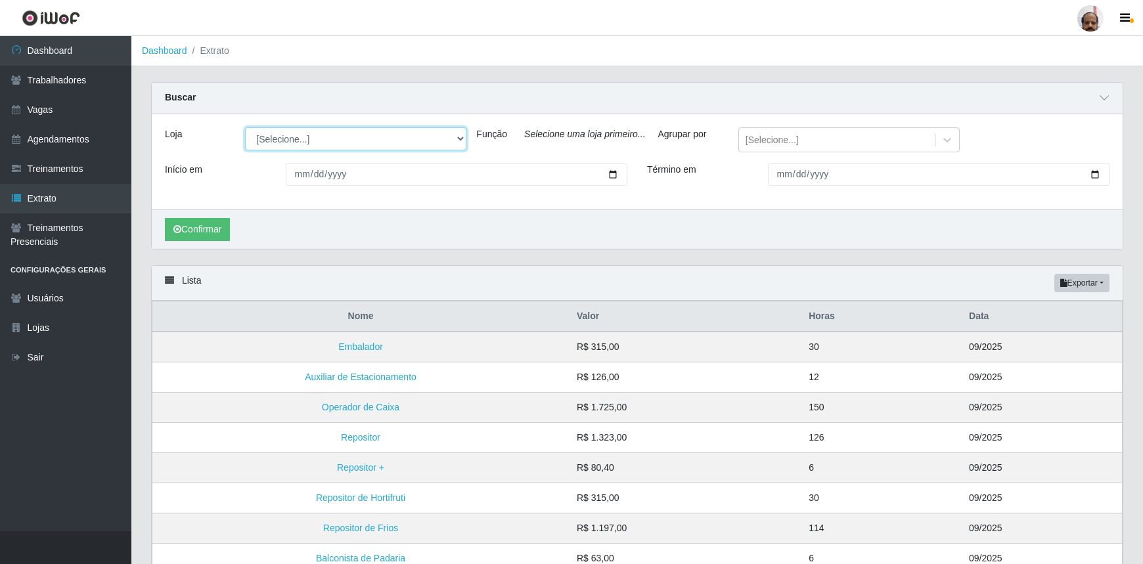
click at [321, 138] on select "[Selecione...] Mar Vermelho - Loja 05" at bounding box center [355, 138] width 221 height 23
select select "252"
click at [245, 127] on select "[Selecione...] Mar Vermelho - Loja 05" at bounding box center [355, 138] width 221 height 23
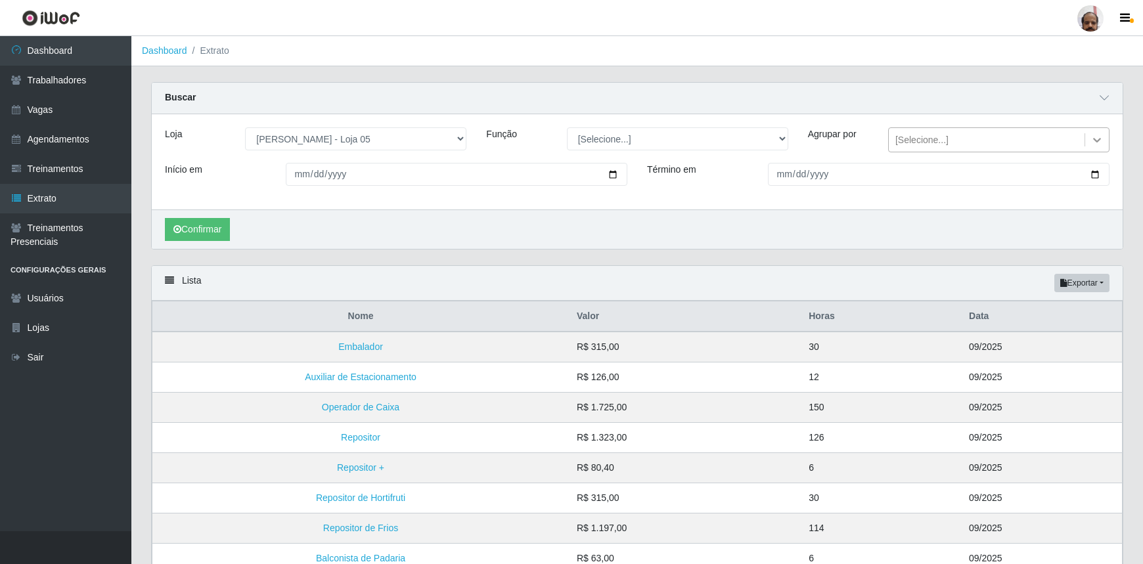
click at [1091, 137] on icon at bounding box center [1097, 139] width 13 height 13
click at [1091, 138] on icon at bounding box center [1097, 139] width 13 height 13
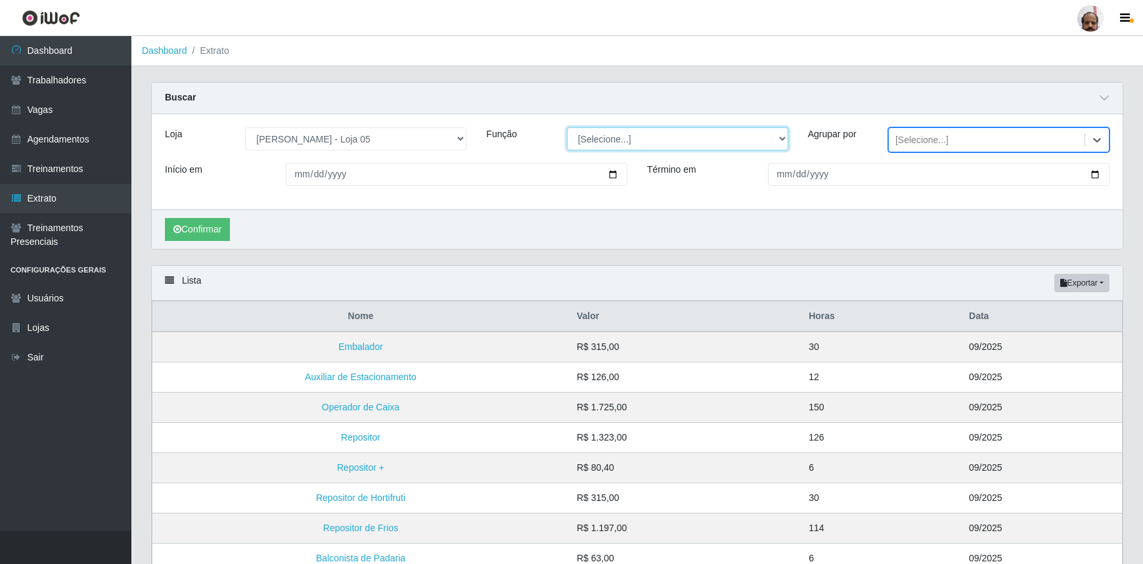
click at [679, 145] on select "[Selecione...] ASG ASG + ASG ++ Auxiliar de Depósito Auxiliar de Depósito + Aux…" at bounding box center [677, 138] width 221 height 23
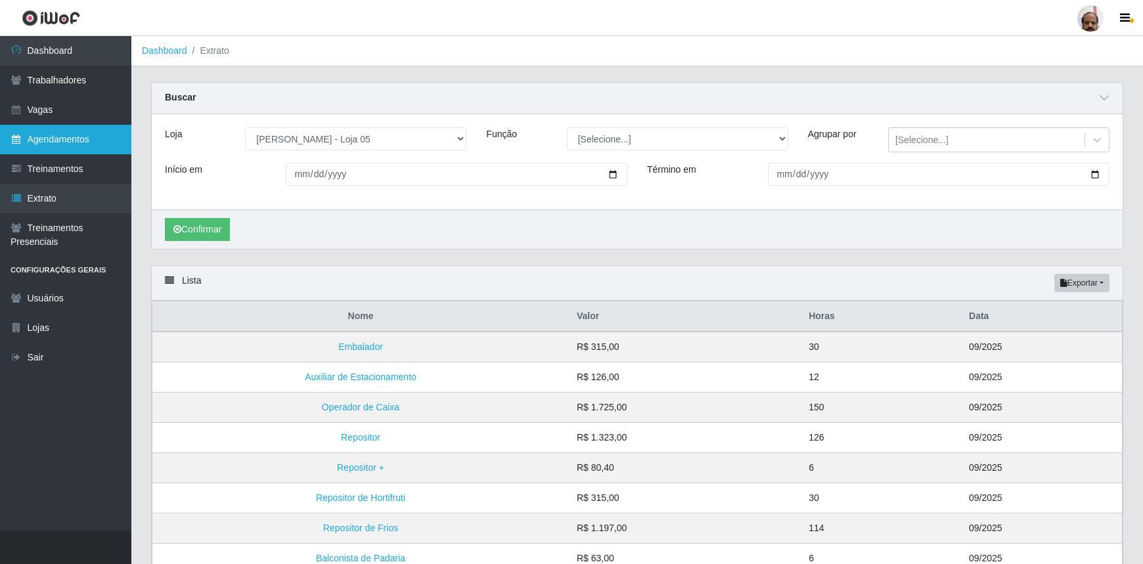
click at [70, 140] on link "Agendamentos" at bounding box center [65, 140] width 131 height 30
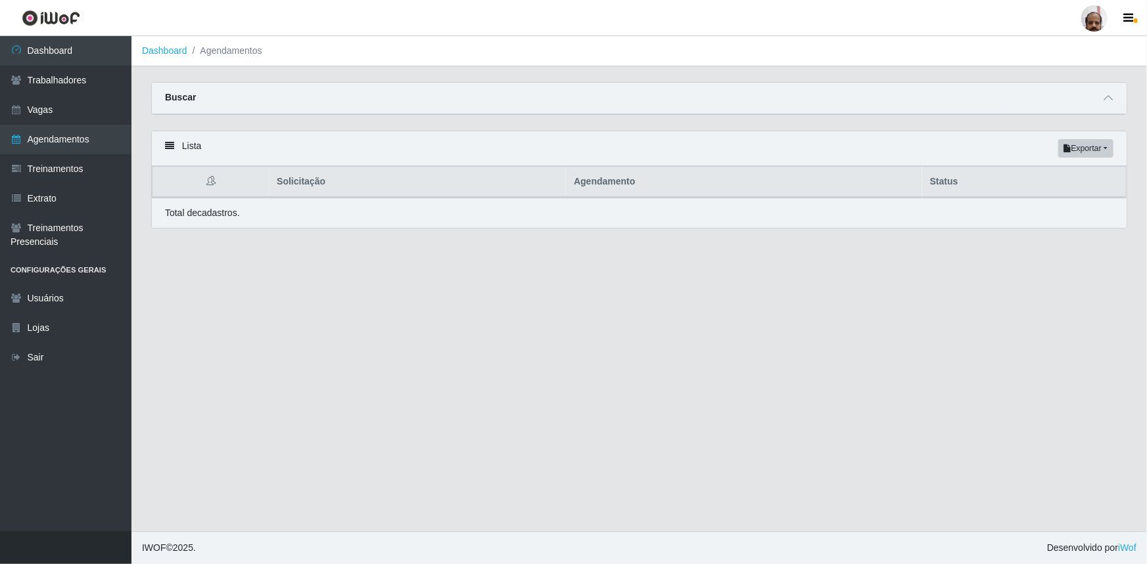
click at [1100, 106] on div at bounding box center [1108, 98] width 16 height 15
click at [1101, 100] on span at bounding box center [1108, 98] width 16 height 15
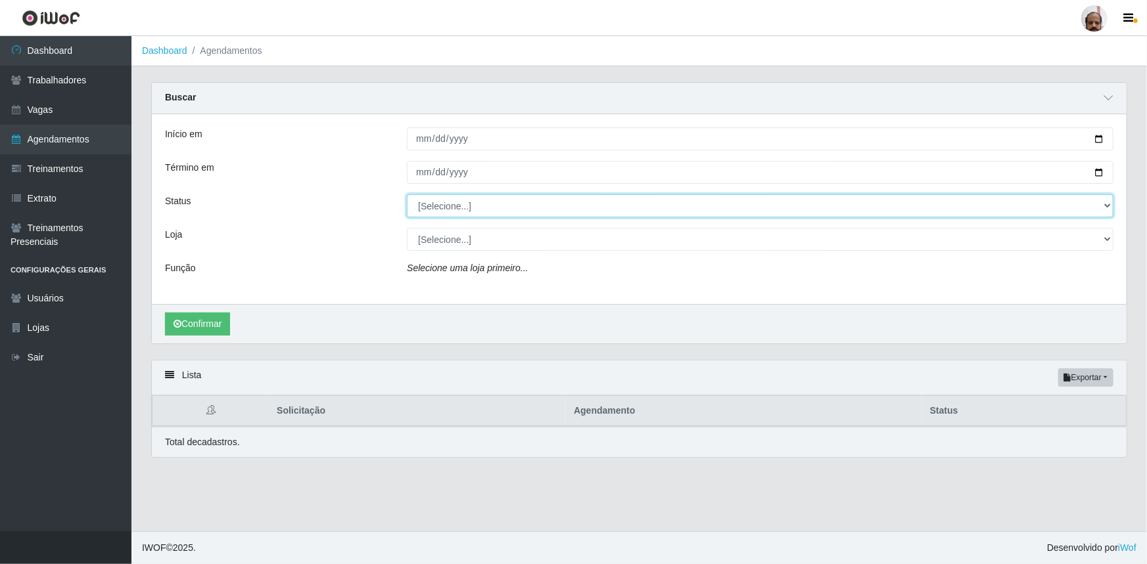
click at [457, 206] on select "[Selecione...] AGENDADO AGUARDANDO LIBERAR EM ANDAMENTO EM REVISÃO FINALIZADO C…" at bounding box center [760, 205] width 706 height 23
select select "FINALIZADO"
click at [407, 194] on select "[Selecione...] AGENDADO AGUARDANDO LIBERAR EM ANDAMENTO EM REVISÃO FINALIZADO C…" at bounding box center [760, 205] width 706 height 23
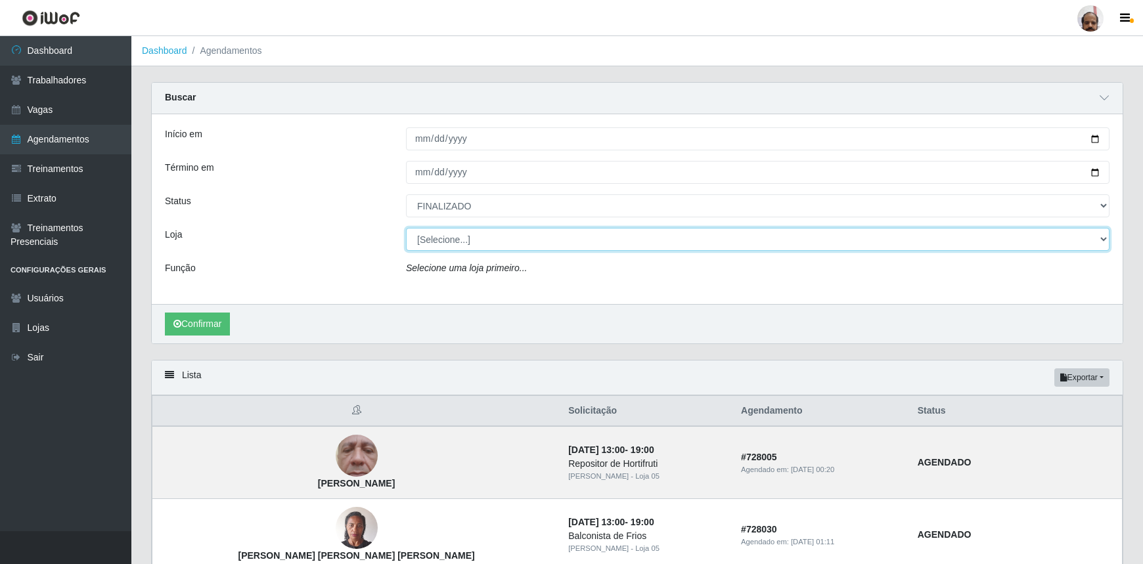
click at [499, 242] on select "[Selecione...] Mar Vermelho - Loja 05" at bounding box center [758, 239] width 704 height 23
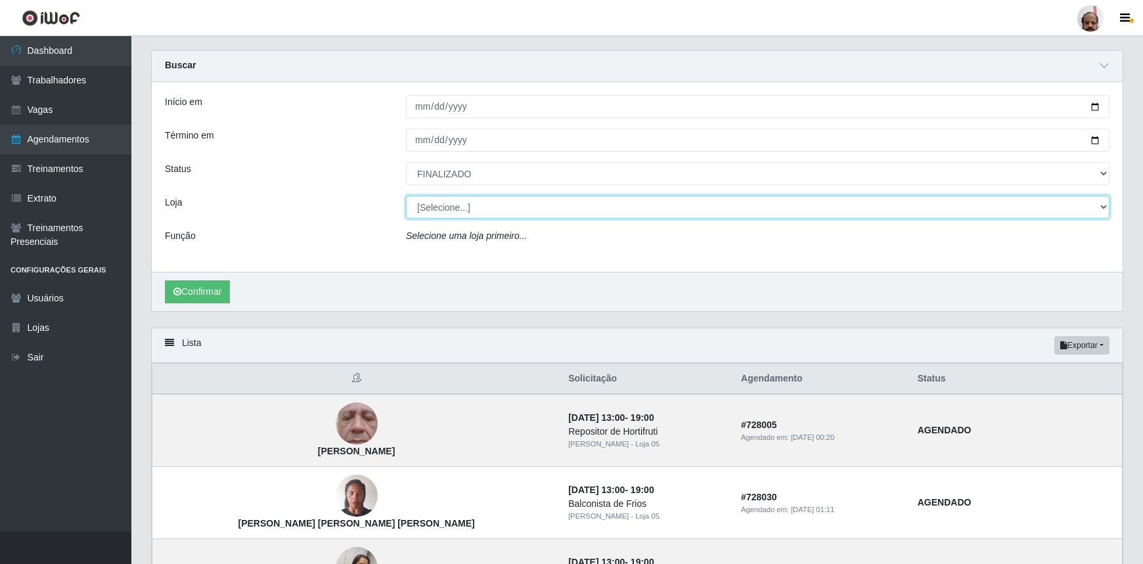
scroll to position [59, 0]
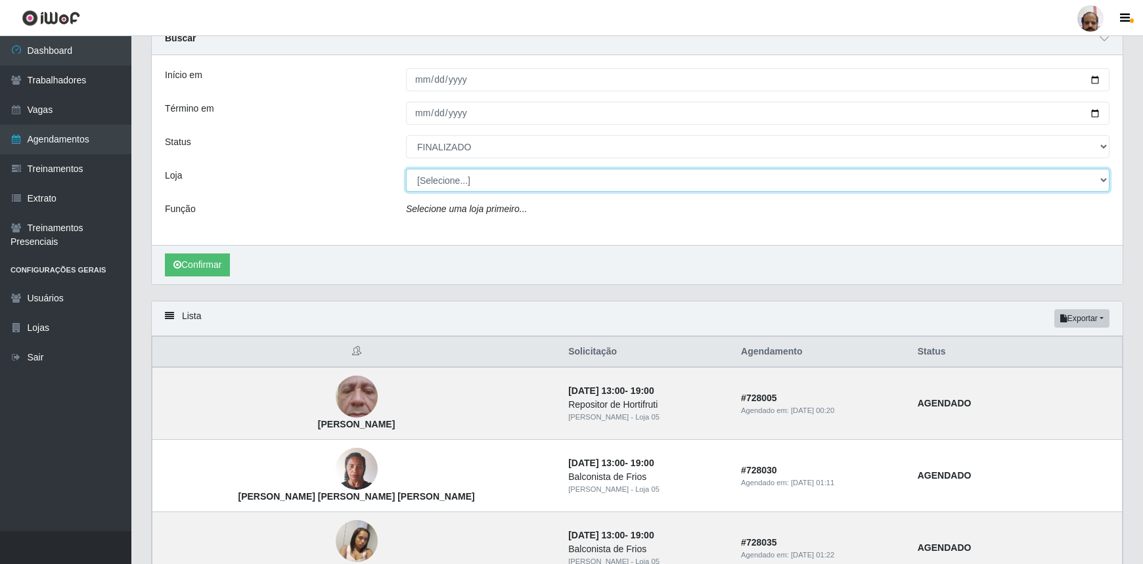
click at [506, 184] on select "[Selecione...] Mar Vermelho - Loja 05" at bounding box center [758, 180] width 704 height 23
select select "252"
click at [406, 169] on select "[Selecione...] Mar Vermelho - Loja 05" at bounding box center [758, 180] width 704 height 23
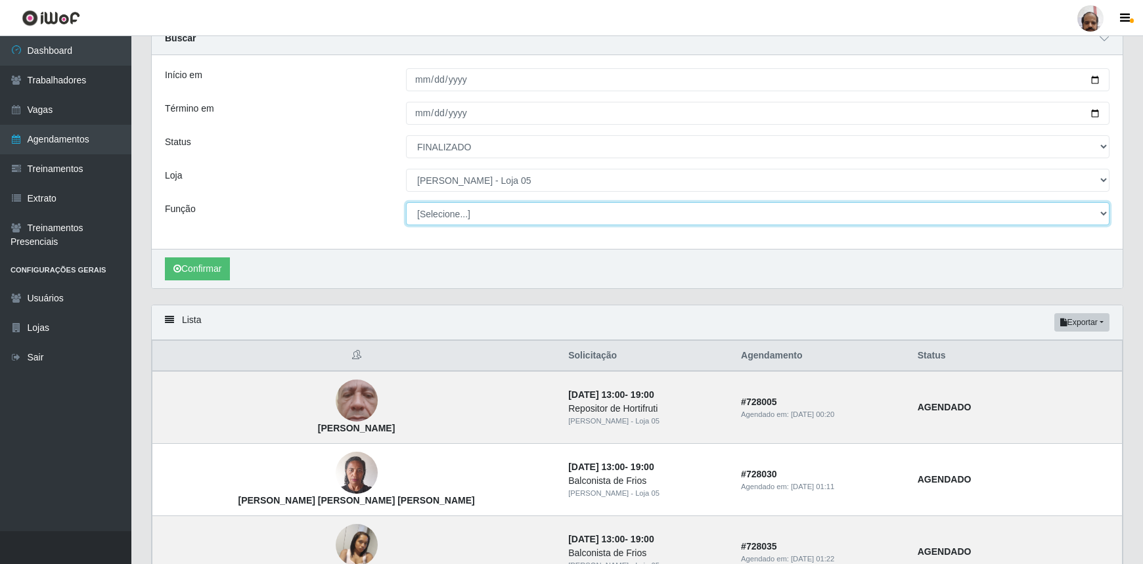
click at [508, 211] on select "[Selecione...] ASG ASG + ASG ++ Auxiliar de Depósito Auxiliar de Depósito + Aux…" at bounding box center [758, 213] width 704 height 23
click at [508, 210] on select "[Selecione...] ASG ASG + ASG ++ Auxiliar de Depósito Auxiliar de Depósito + Aux…" at bounding box center [758, 213] width 704 height 23
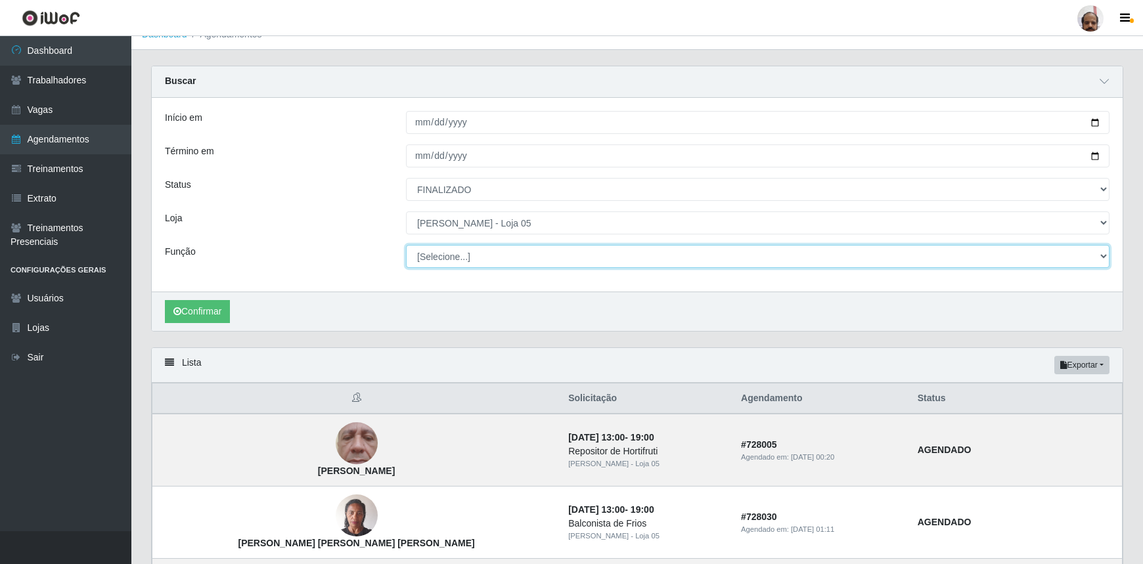
scroll to position [0, 0]
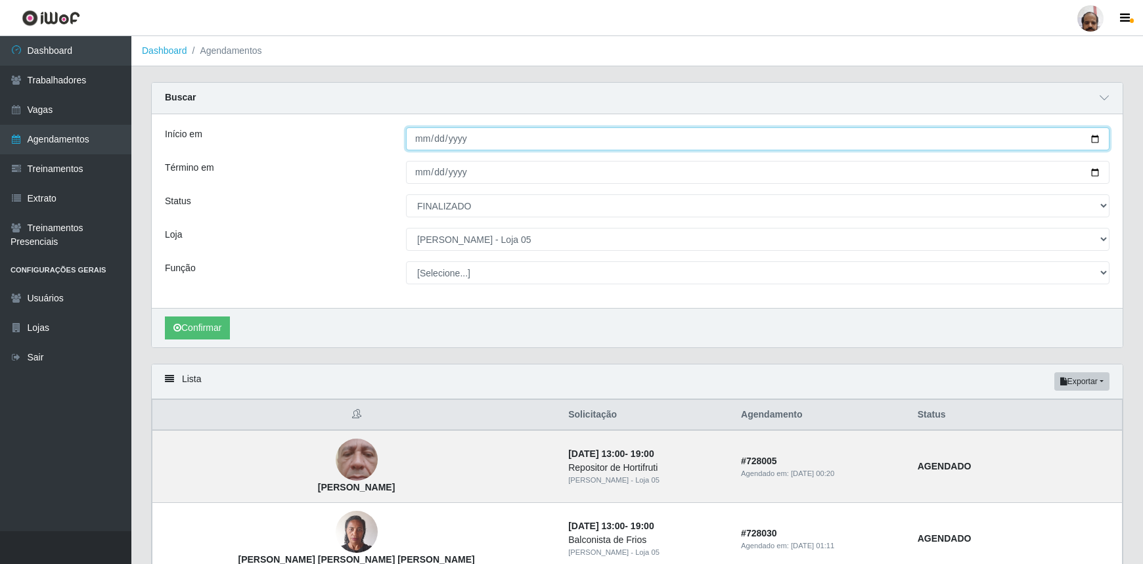
click at [503, 140] on input "Início em" at bounding box center [758, 138] width 704 height 23
click at [1097, 136] on input "Início em" at bounding box center [758, 138] width 704 height 23
type input "[DATE]"
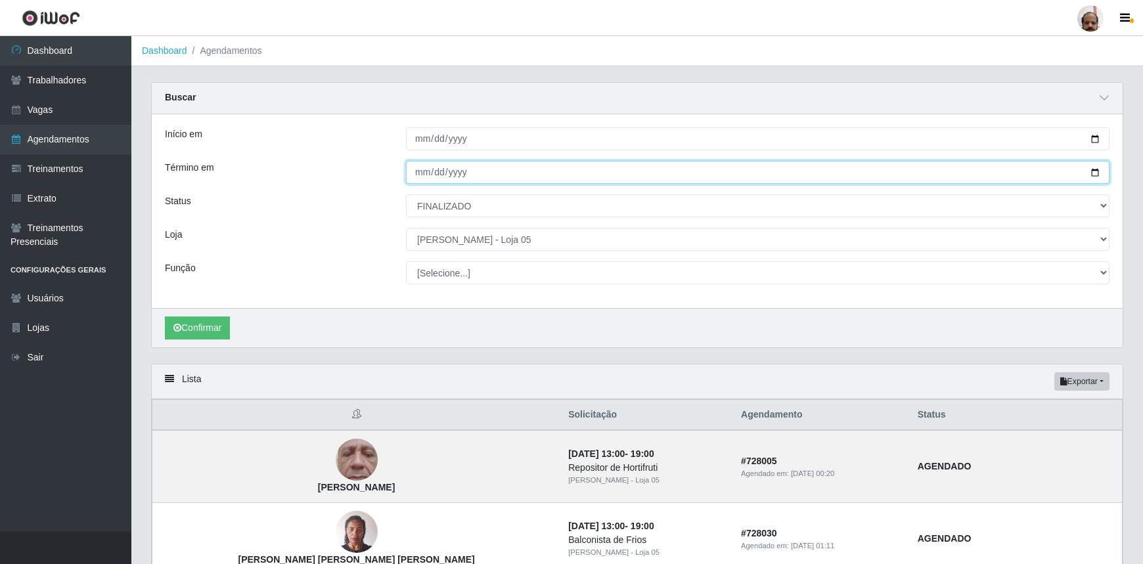
click at [1091, 171] on input "Término em" at bounding box center [758, 172] width 704 height 23
type input "[DATE]"
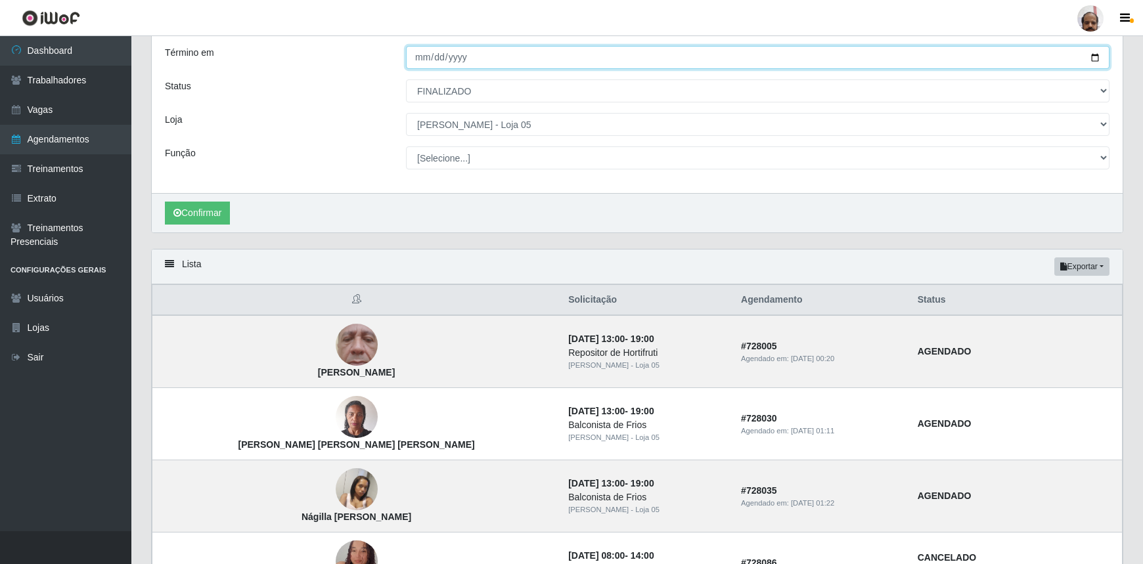
scroll to position [119, 0]
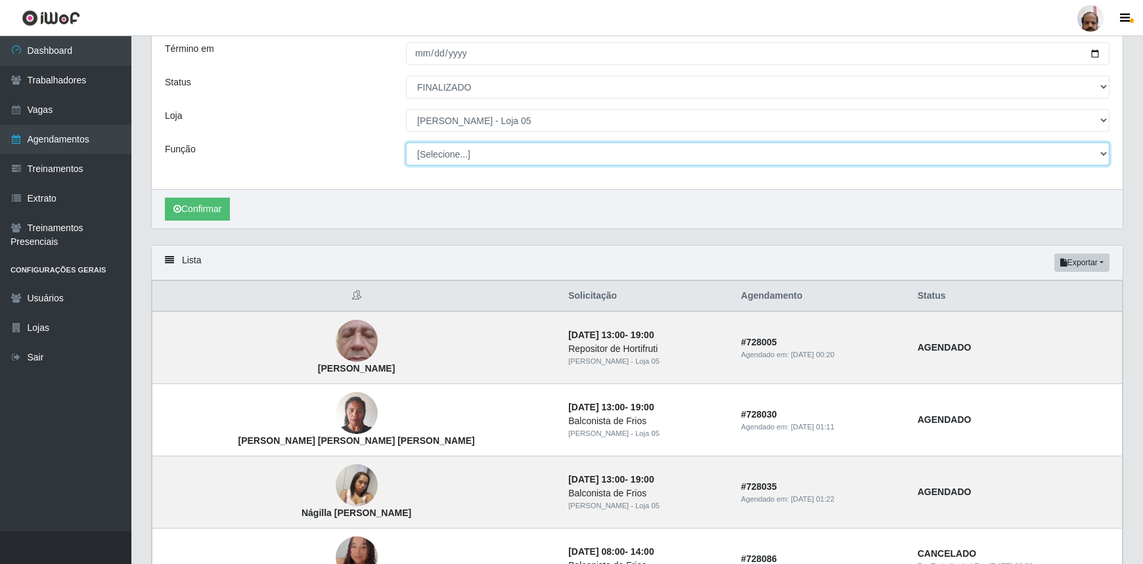
click at [559, 154] on select "[Selecione...] ASG ASG + ASG ++ Auxiliar de Depósito Auxiliar de Depósito + Aux…" at bounding box center [758, 154] width 704 height 23
select select "82"
click at [406, 143] on select "[Selecione...] ASG ASG + ASG ++ Auxiliar de Depósito Auxiliar de Depósito + Aux…" at bounding box center [758, 154] width 704 height 23
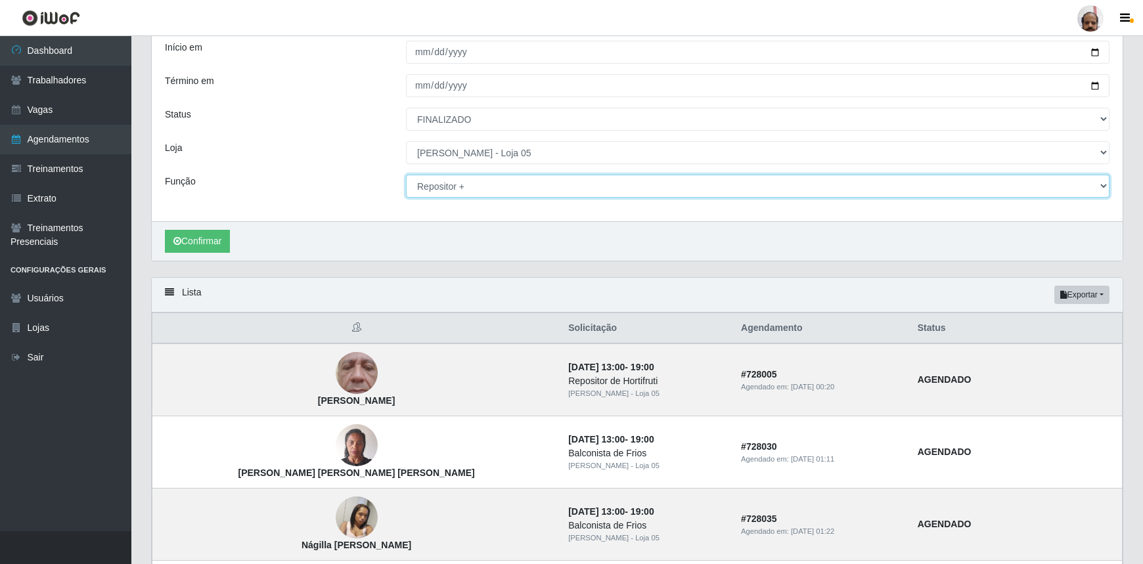
scroll to position [59, 0]
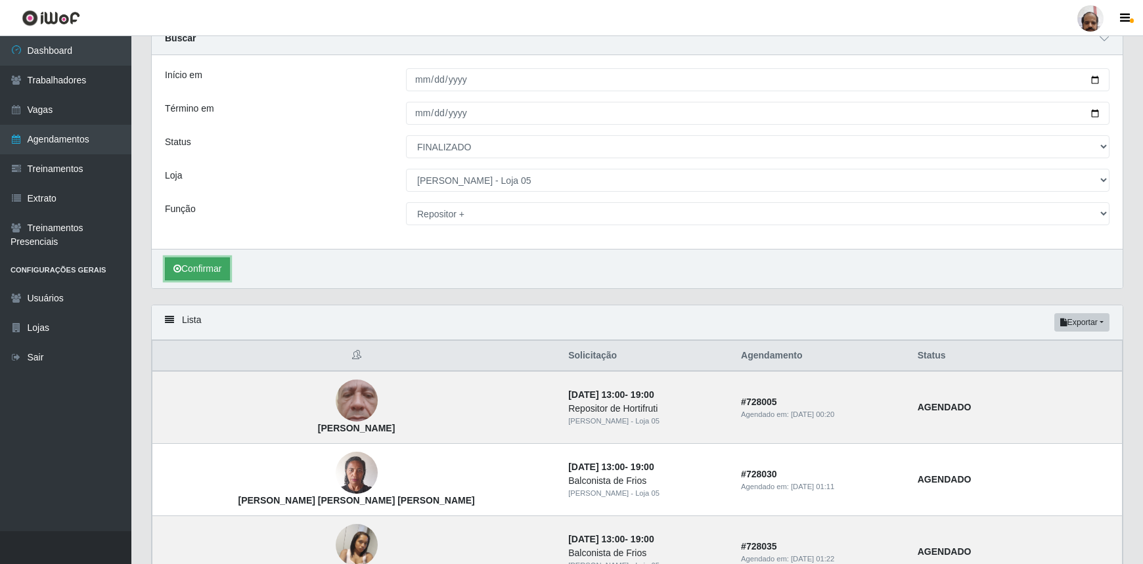
click at [187, 267] on button "Confirmar" at bounding box center [197, 269] width 65 height 23
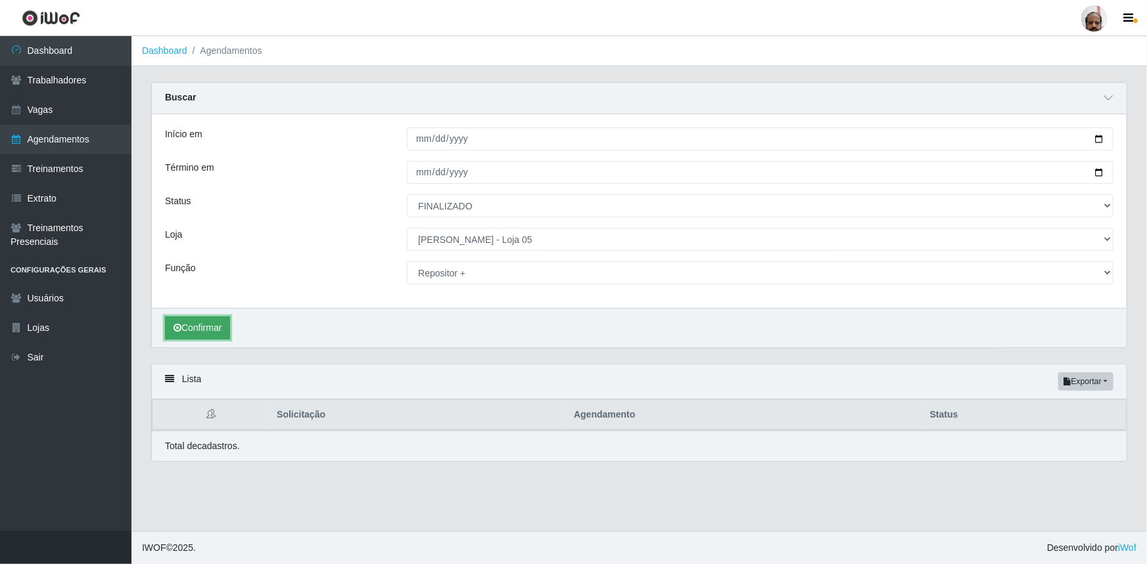
click at [213, 336] on button "Confirmar" at bounding box center [197, 328] width 65 height 23
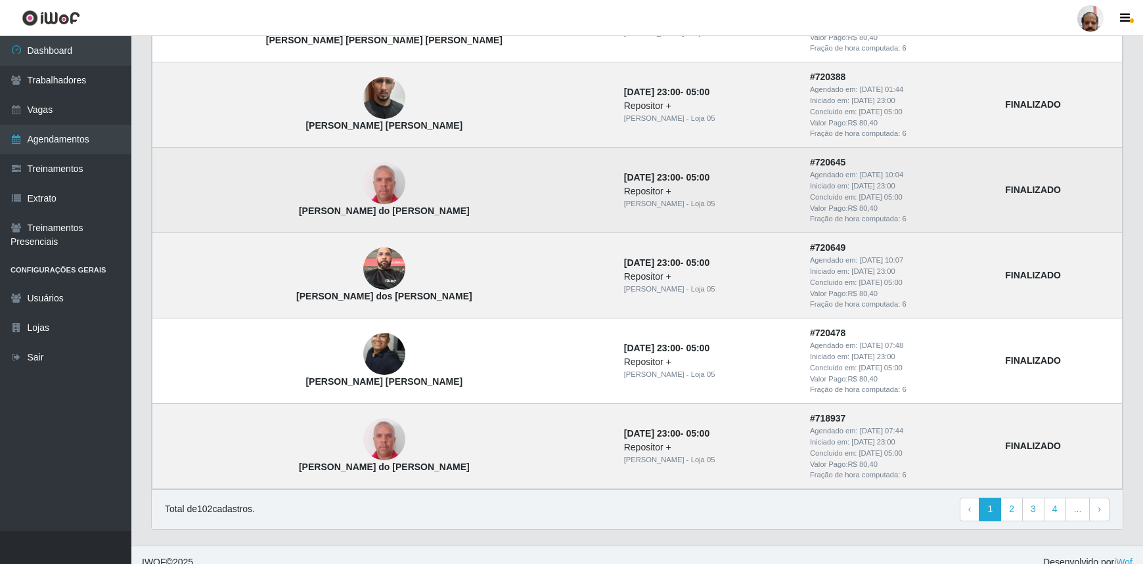
scroll to position [1235, 0]
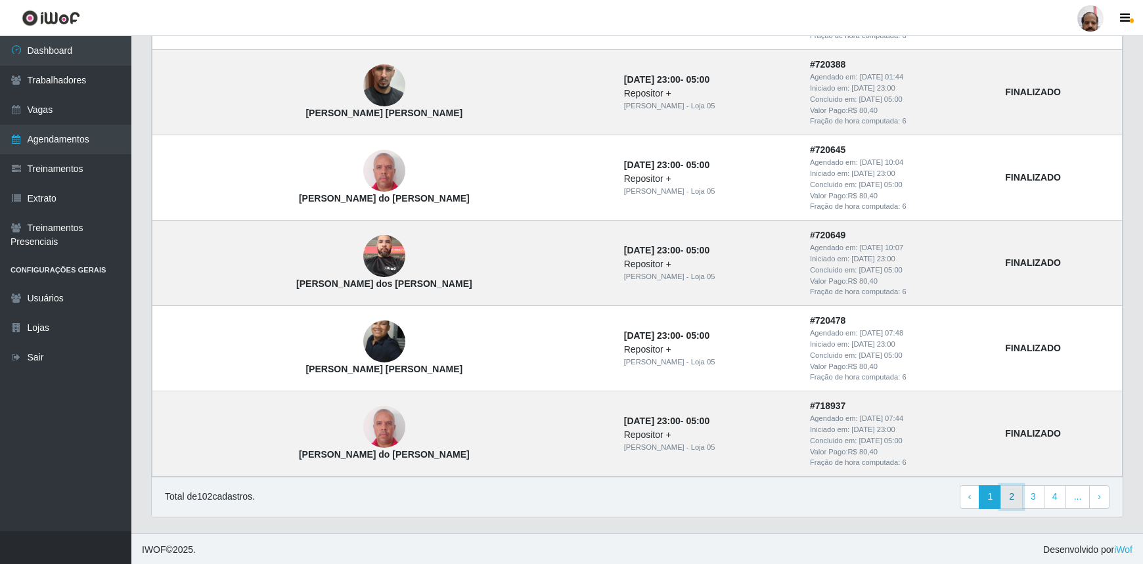
click at [1014, 499] on link "2" at bounding box center [1012, 498] width 22 height 24
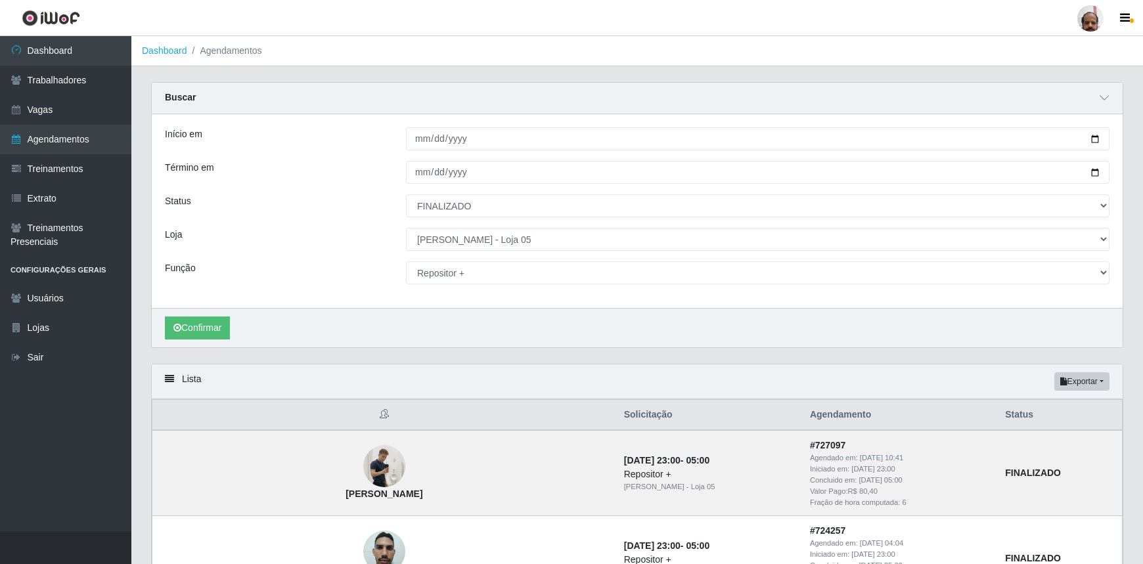
select select "[Selecione...]"
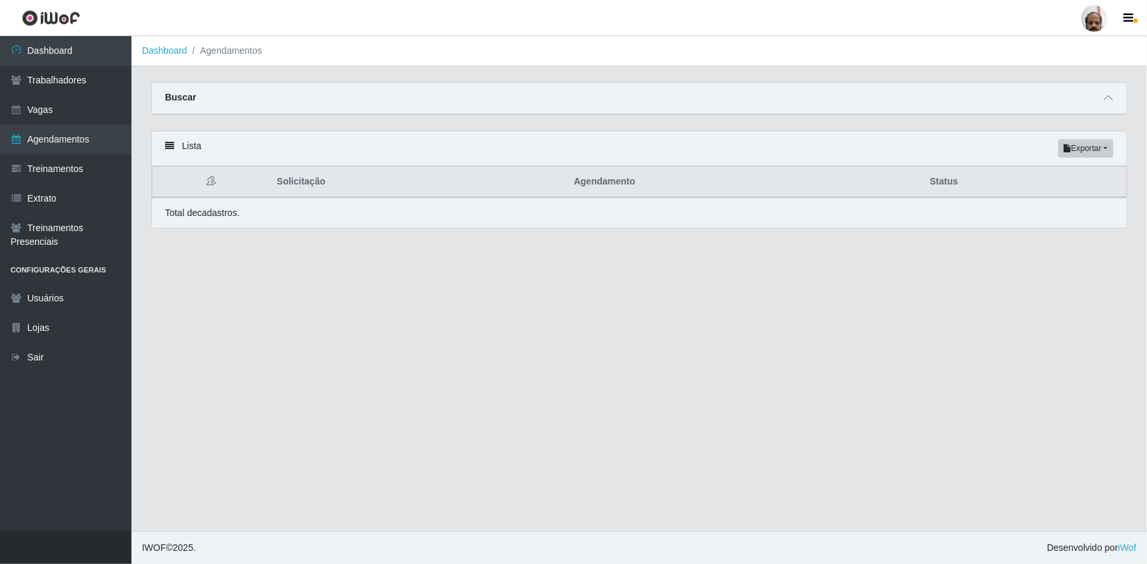
click at [1067, 99] on div "Buscar" at bounding box center [639, 99] width 974 height 32
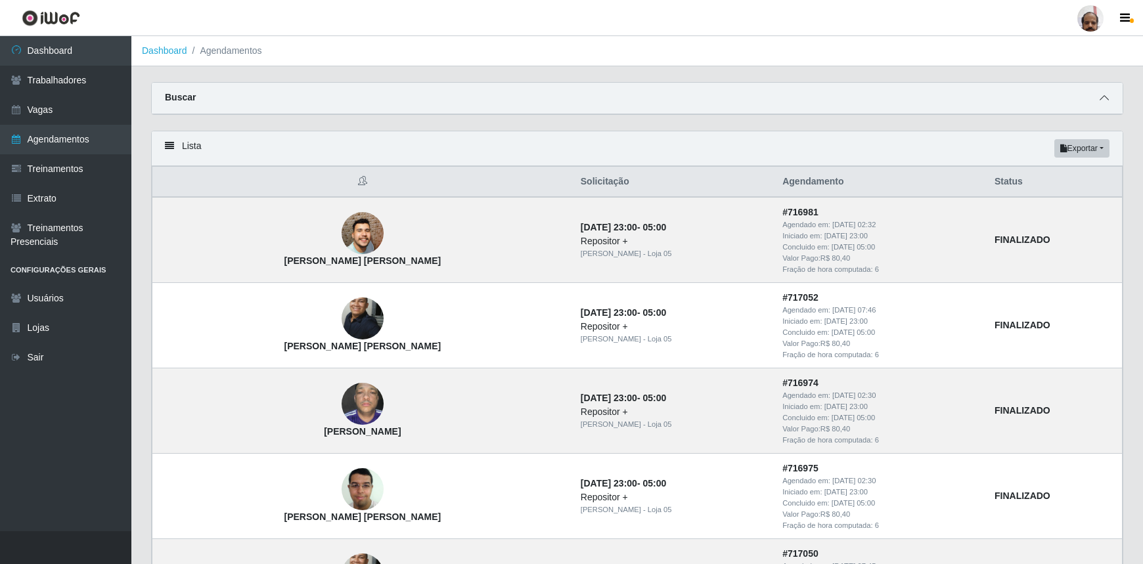
click at [1103, 102] on icon at bounding box center [1104, 97] width 9 height 9
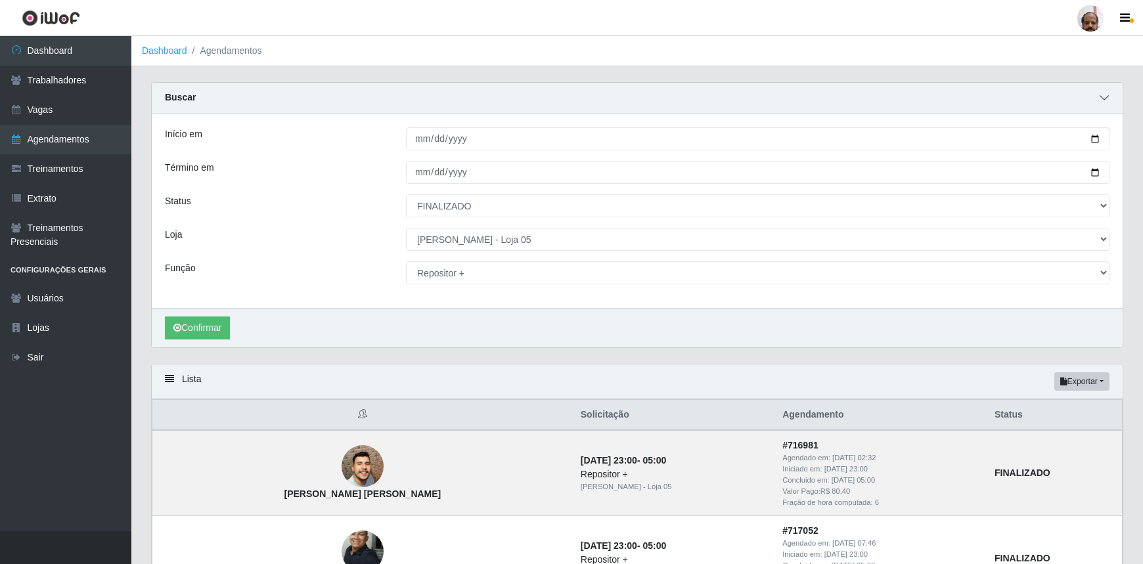
click at [1103, 102] on icon at bounding box center [1104, 97] width 9 height 9
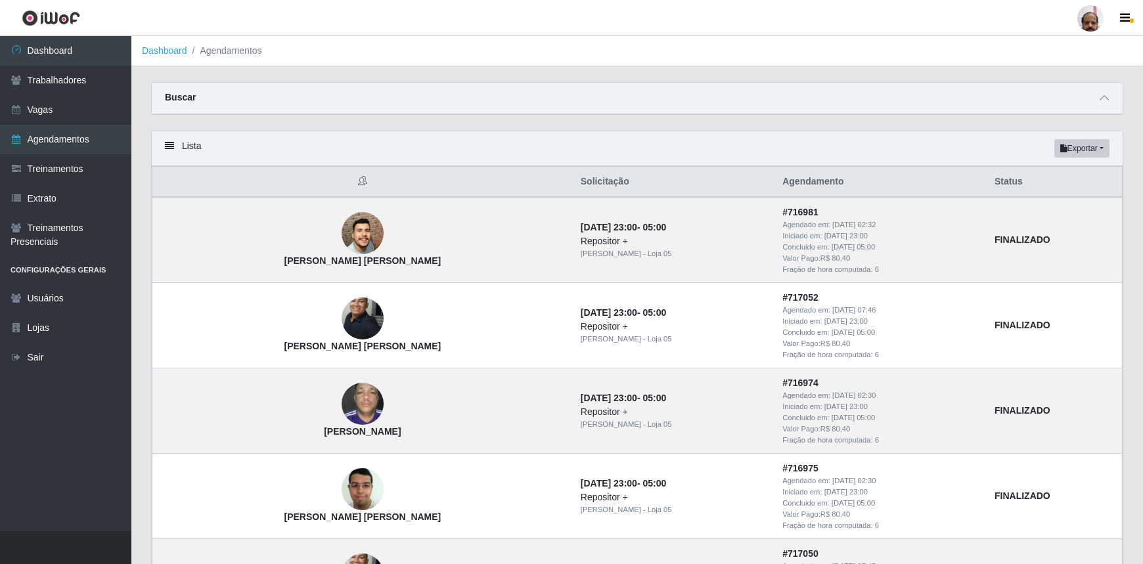
click at [4, 0] on link at bounding box center [51, 18] width 102 height 36
